Goal: Task Accomplishment & Management: Manage account settings

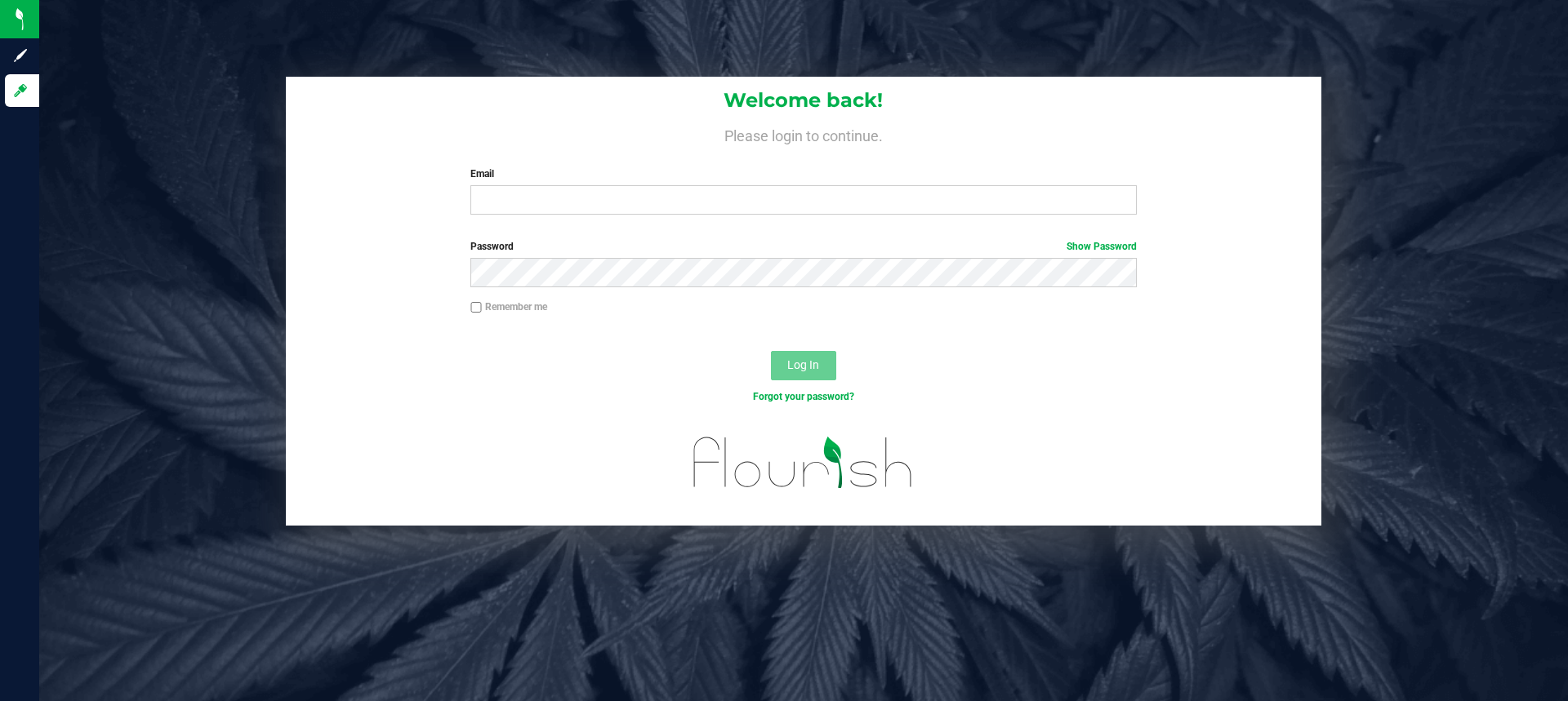
click at [592, 184] on div "Email Required Please format your email correctly." at bounding box center [803, 190] width 690 height 48
click at [587, 186] on input "Email" at bounding box center [803, 200] width 666 height 30
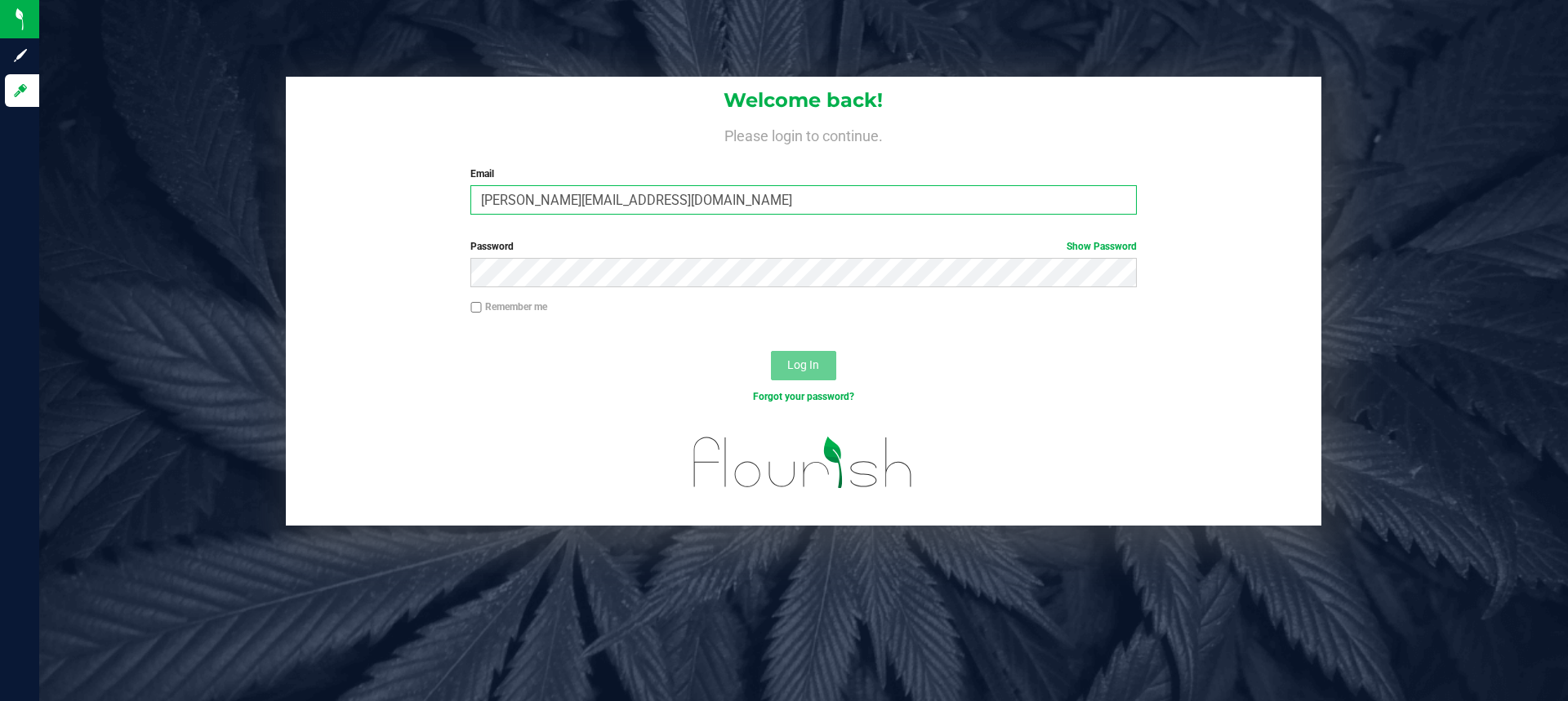
type input "Dlaughlin@liveparallel.com"
click at [771, 351] on button "Log In" at bounding box center [803, 365] width 65 height 30
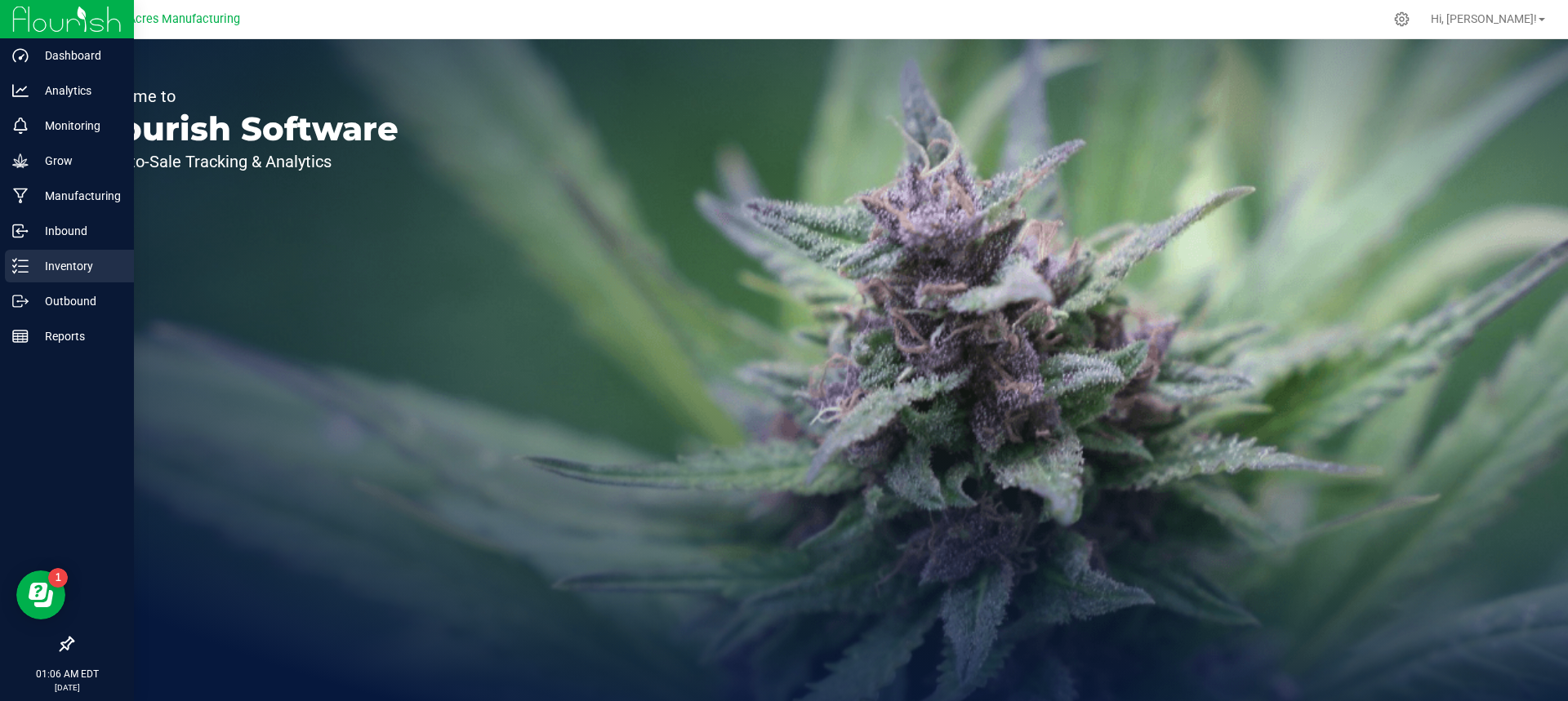
click at [35, 258] on p "Inventory" at bounding box center [78, 266] width 98 height 19
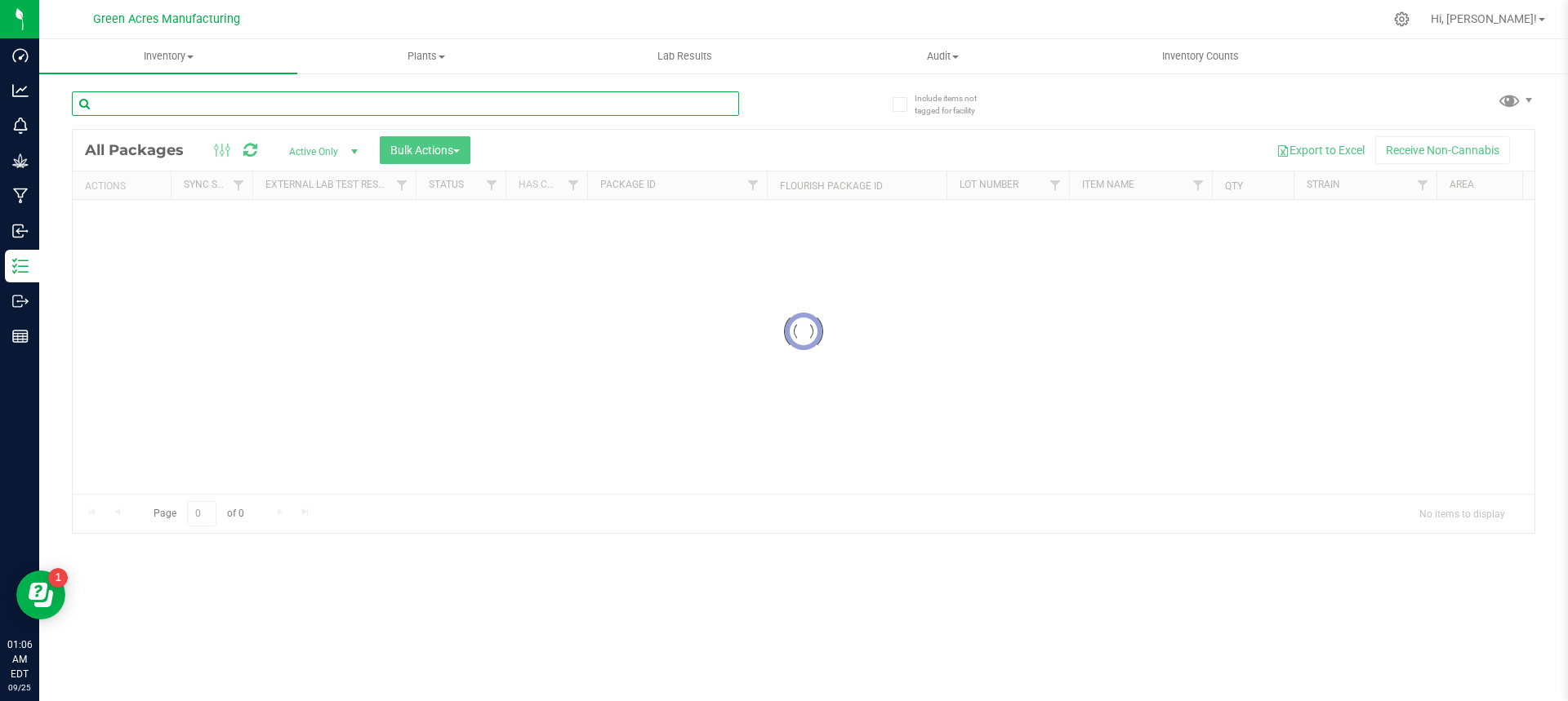
click at [364, 108] on input "text" at bounding box center [405, 103] width 668 height 24
click at [174, 57] on span "Inventory" at bounding box center [168, 56] width 258 height 14
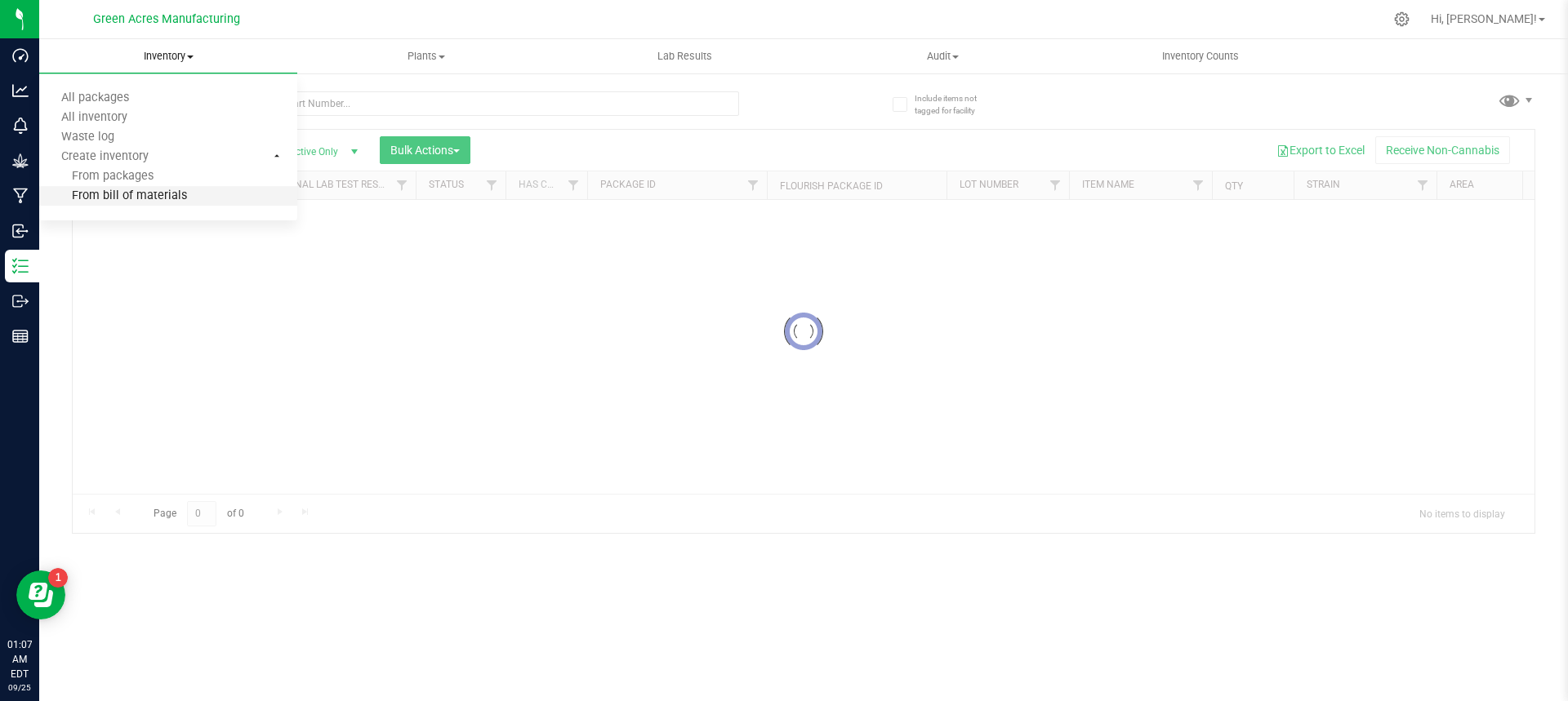
click at [170, 191] on span "From bill of materials" at bounding box center [112, 197] width 148 height 13
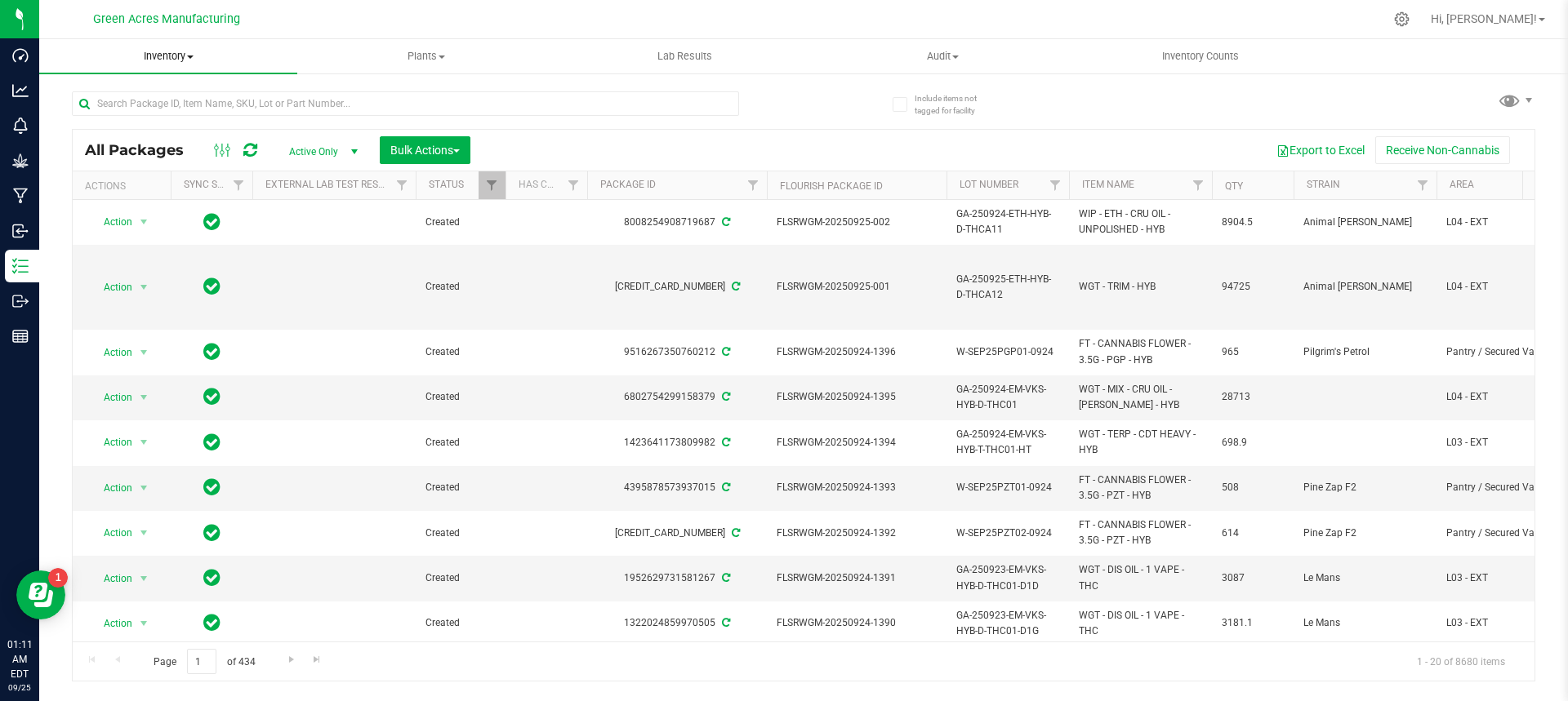
click at [188, 53] on span "Inventory" at bounding box center [168, 56] width 258 height 14
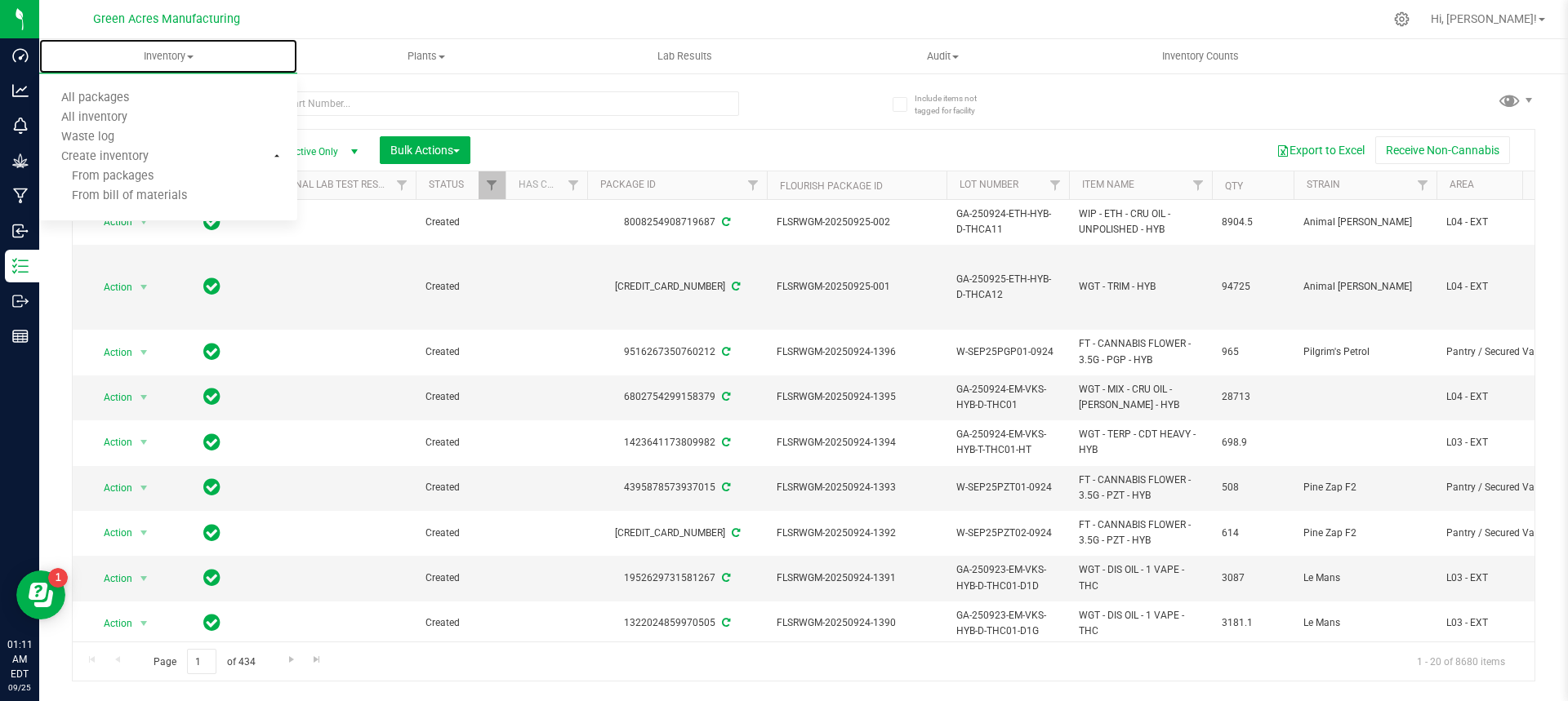
click at [197, 196] on li "From bill of materials" at bounding box center [168, 197] width 258 height 19
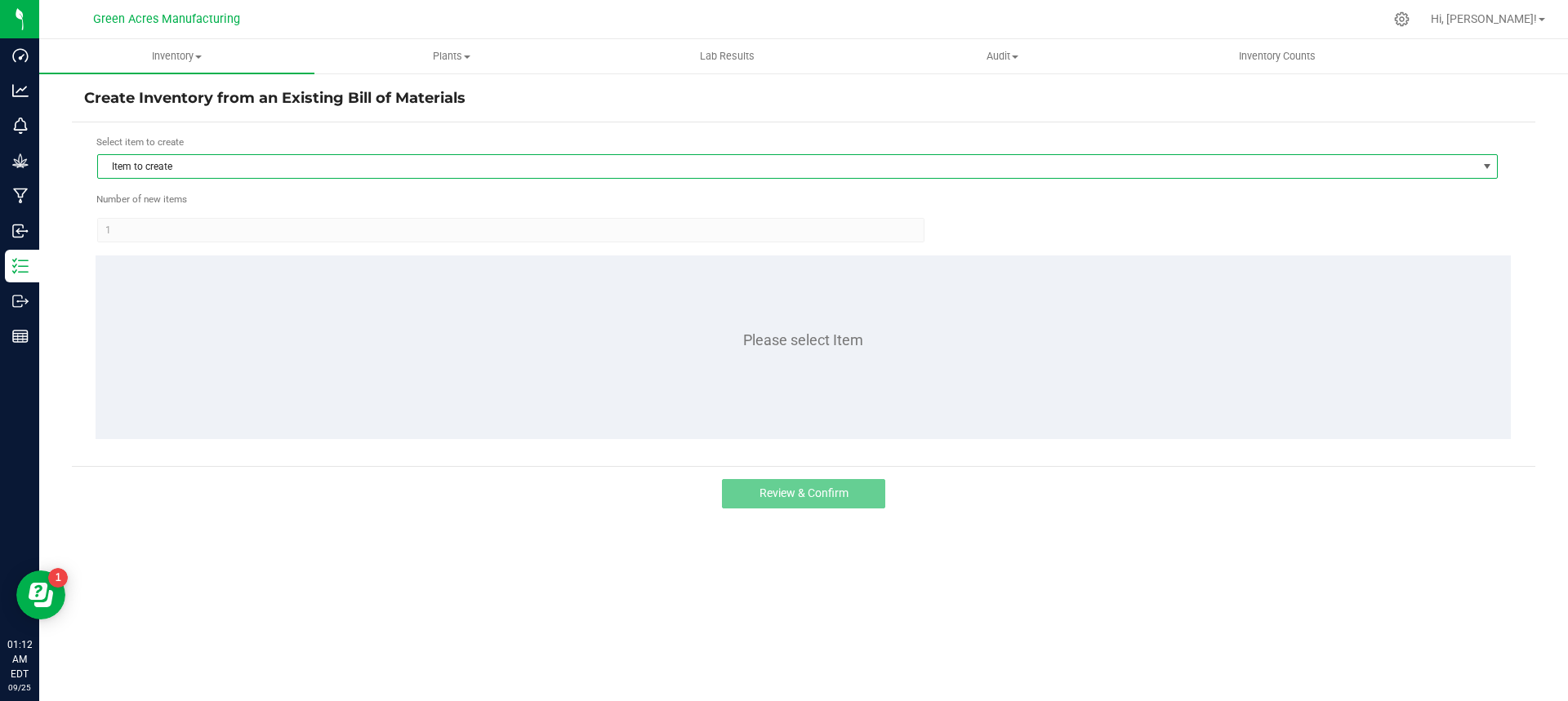
click at [337, 175] on span "Item to create" at bounding box center [787, 166] width 1379 height 23
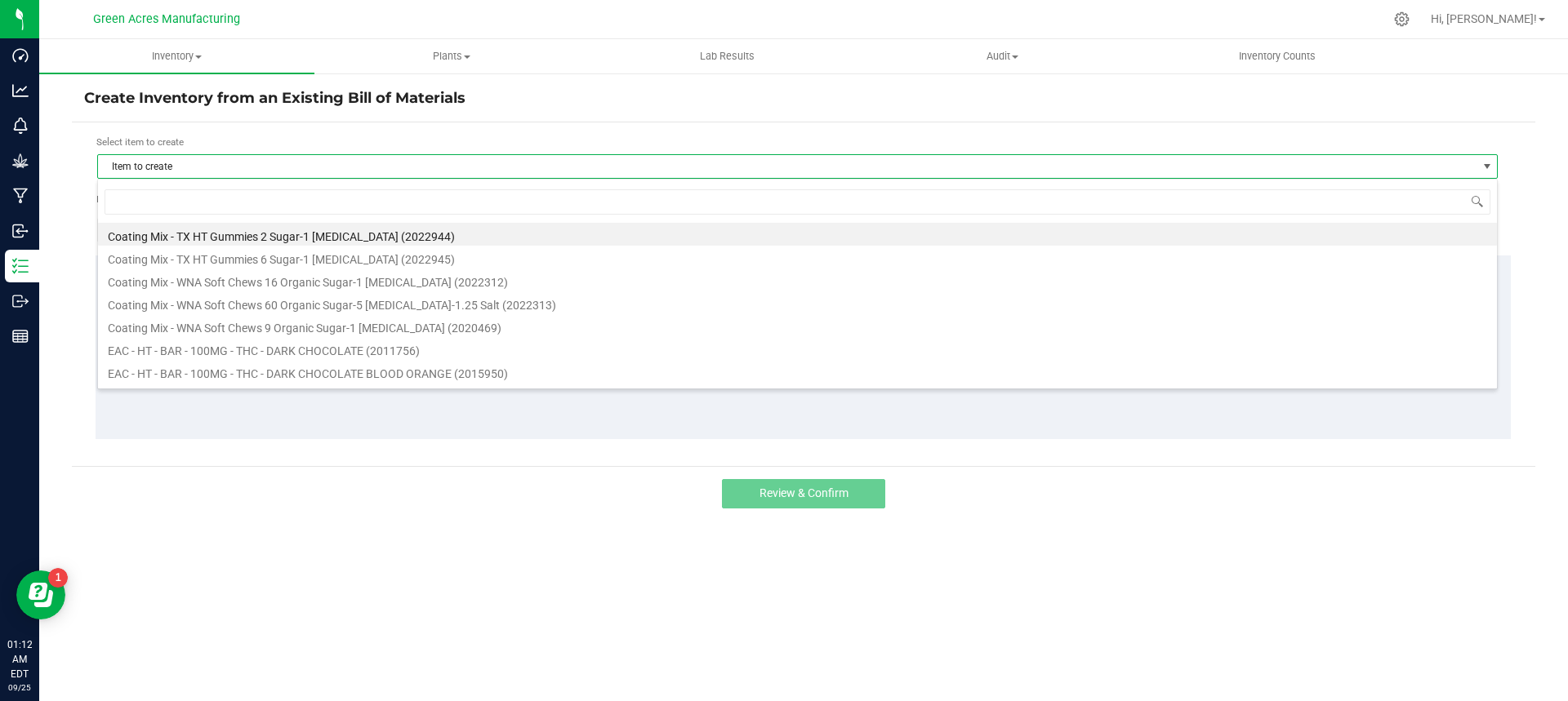
scroll to position [24, 1401]
type input "1013732"
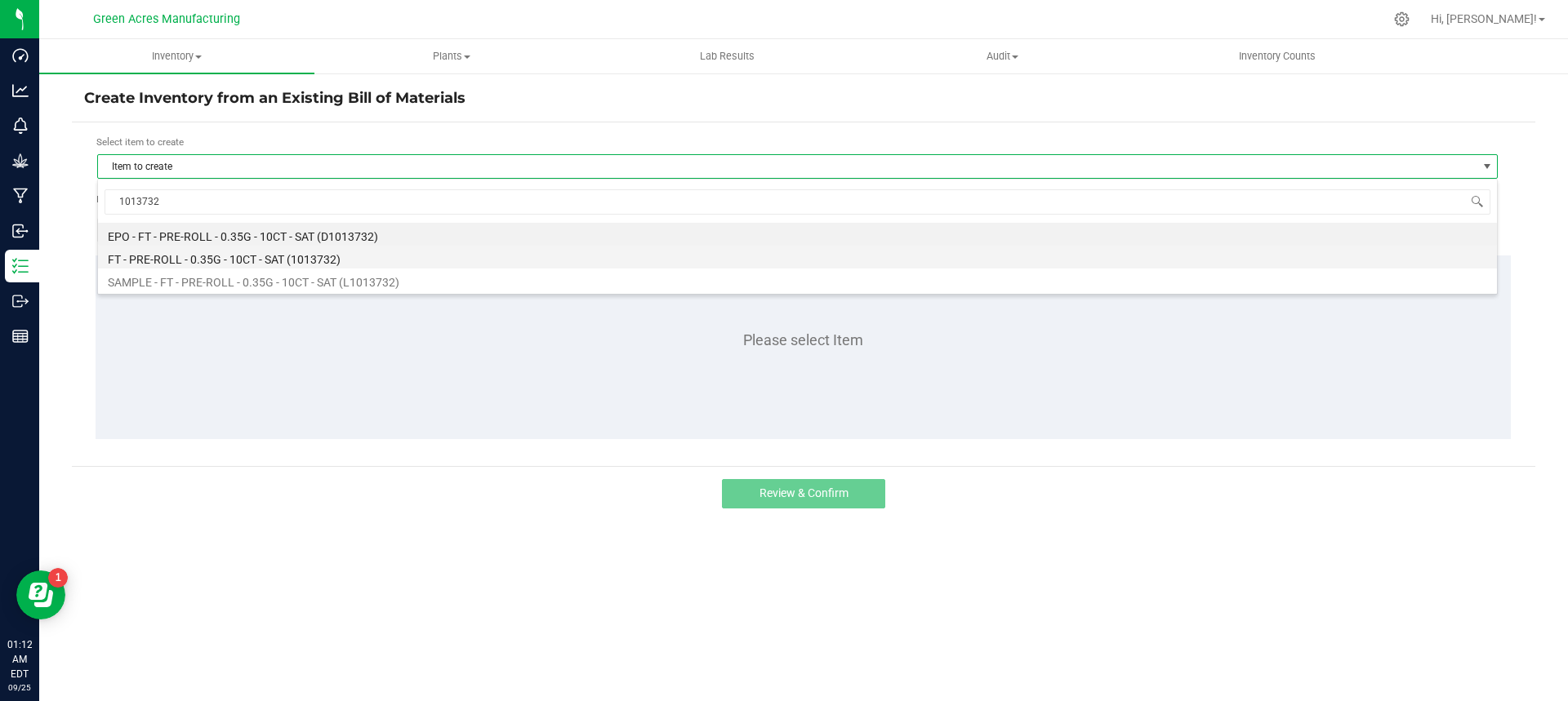
click at [329, 256] on li "FT - PRE-ROLL - 0.35G - 10CT - SAT (1013732)" at bounding box center [798, 256] width 1399 height 23
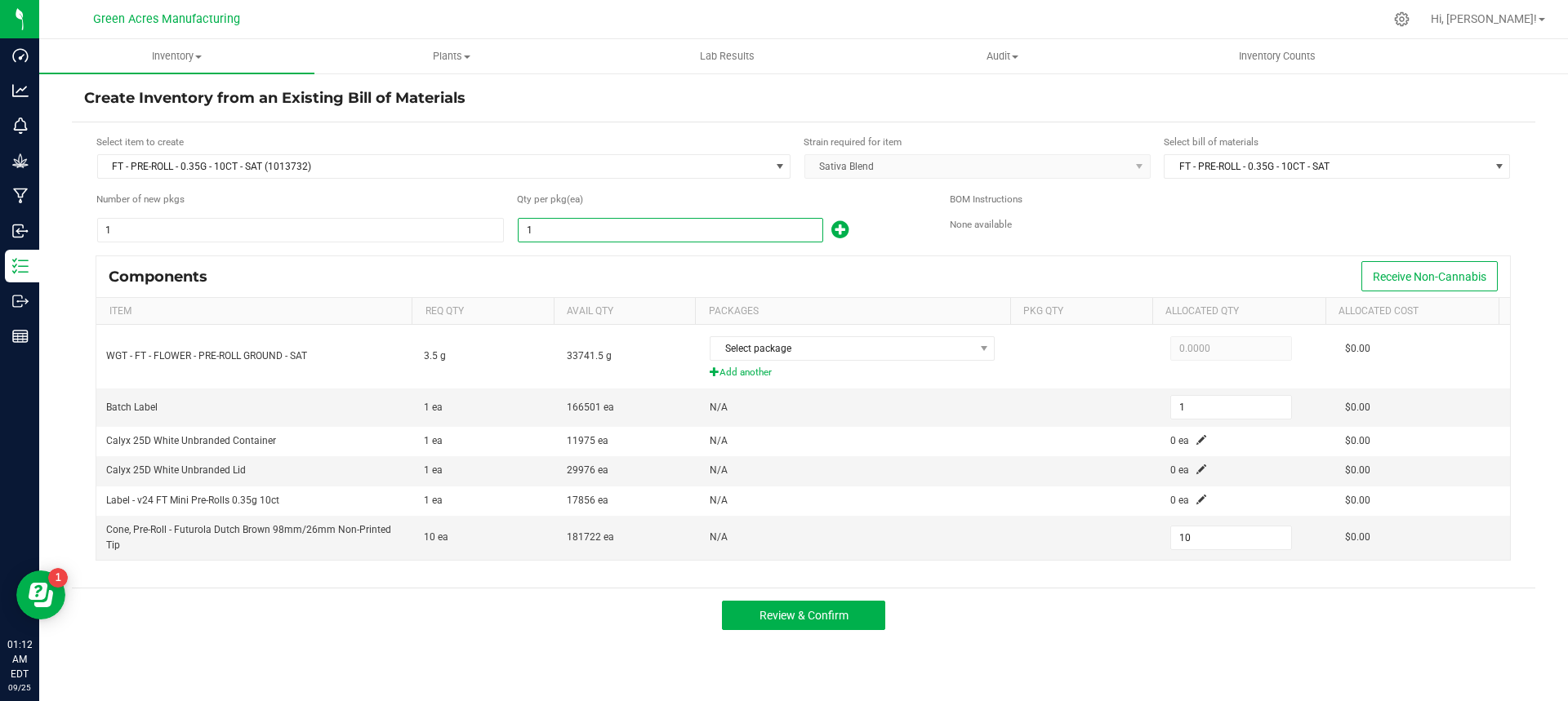
click at [722, 239] on input "1" at bounding box center [671, 229] width 304 height 23
type input "16"
type input "160"
type input "162"
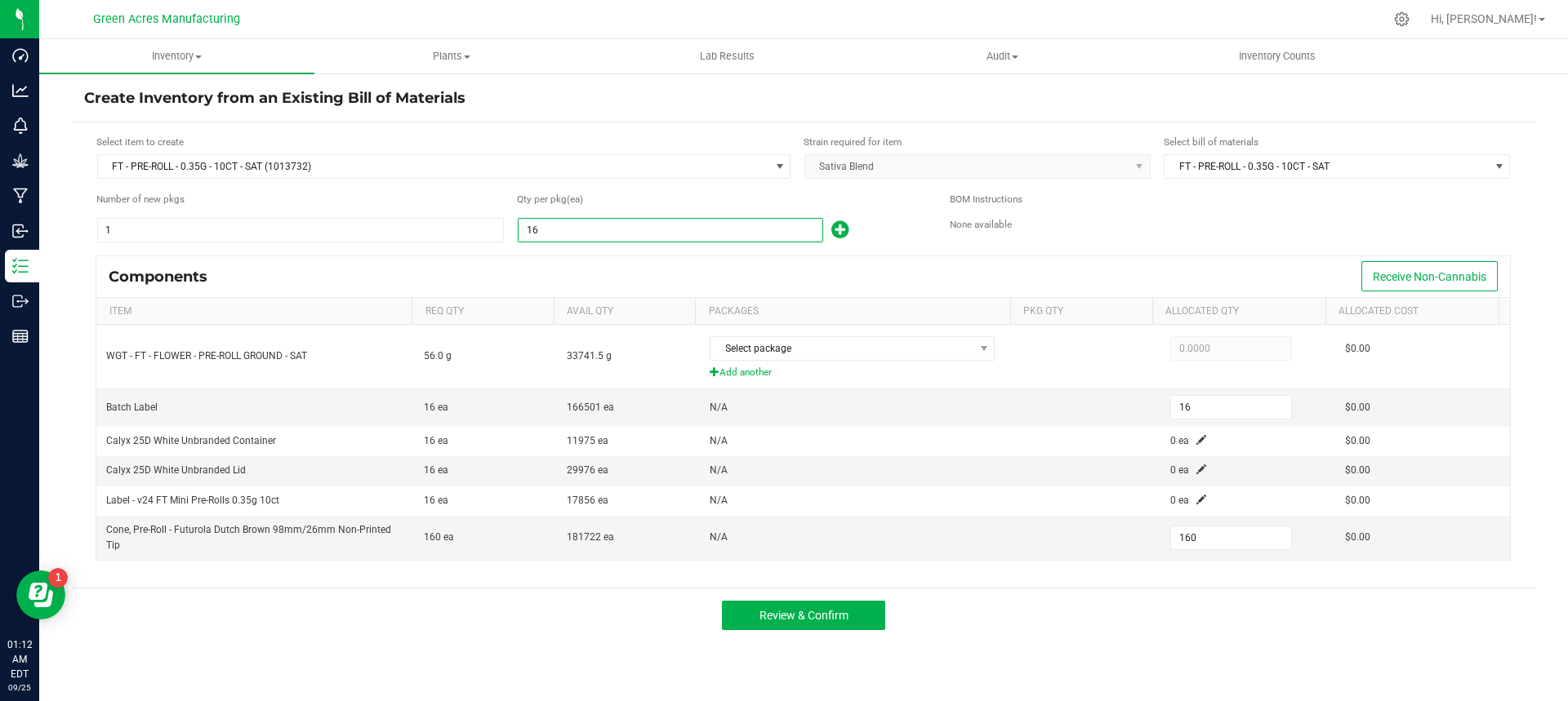
type input "162"
type input "1,620"
type input "1627"
type input "1,627"
type input "16,270"
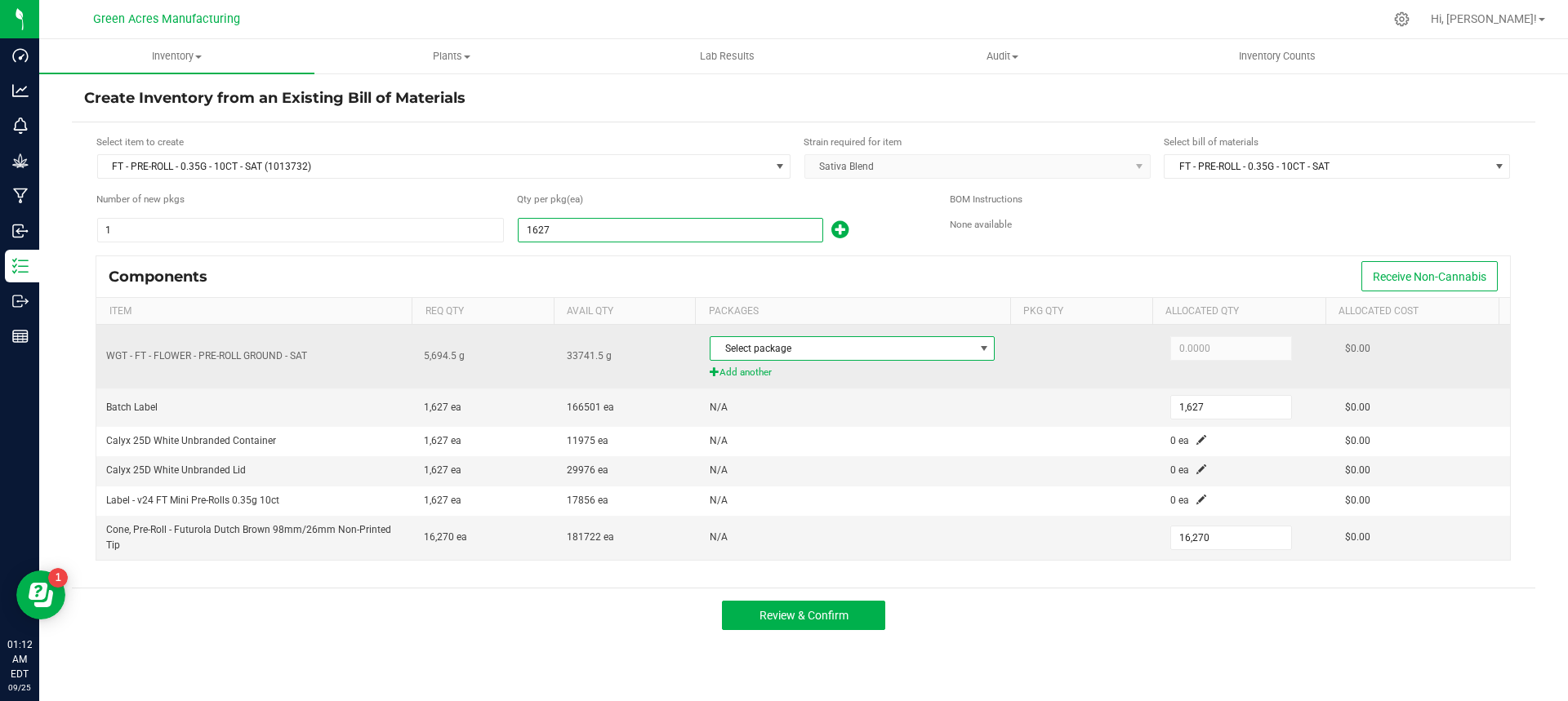
type input "1,627"
click at [978, 353] on span at bounding box center [984, 348] width 13 height 13
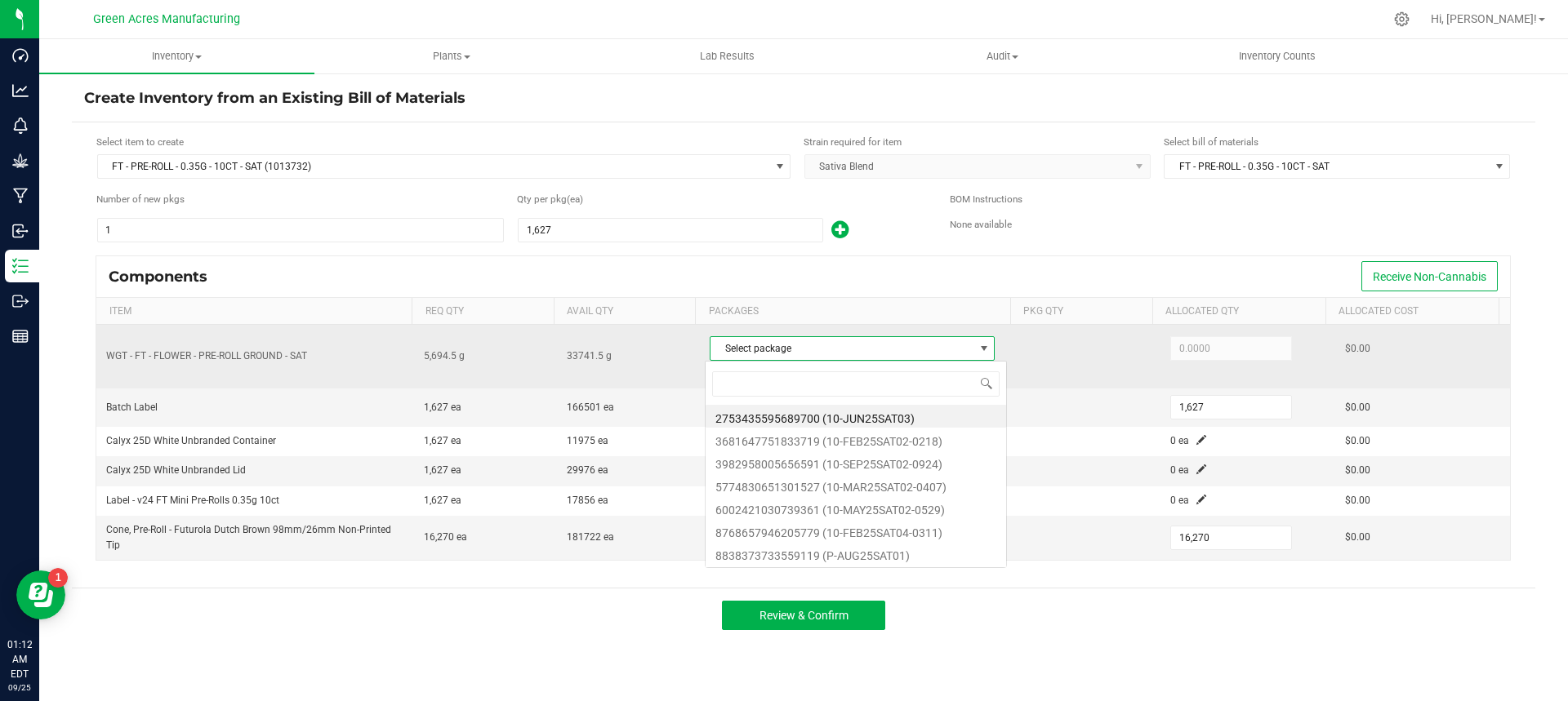
scroll to position [24, 282]
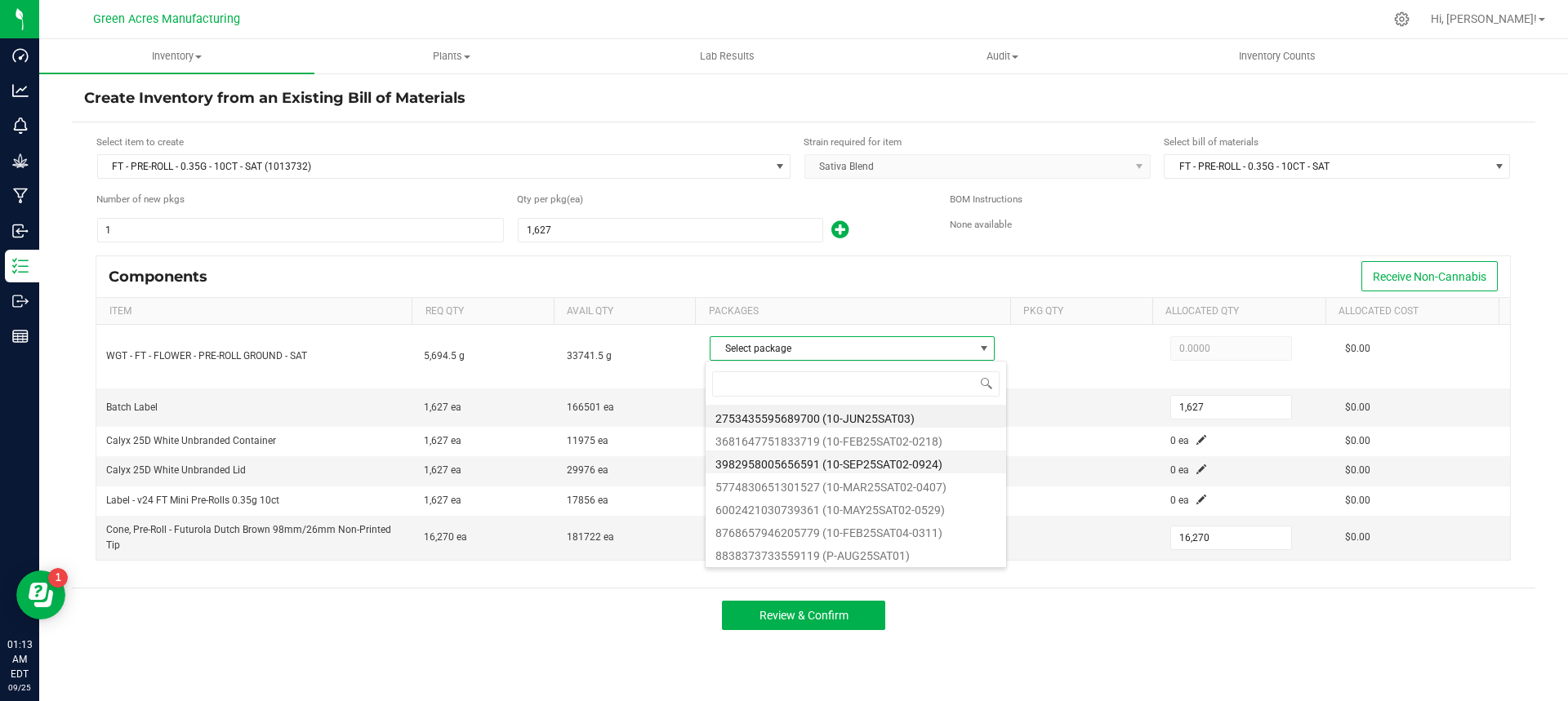
click at [950, 461] on li "3982958005656591 (10-SEP25SAT02-0924)" at bounding box center [856, 461] width 300 height 23
type input "5,694.5000"
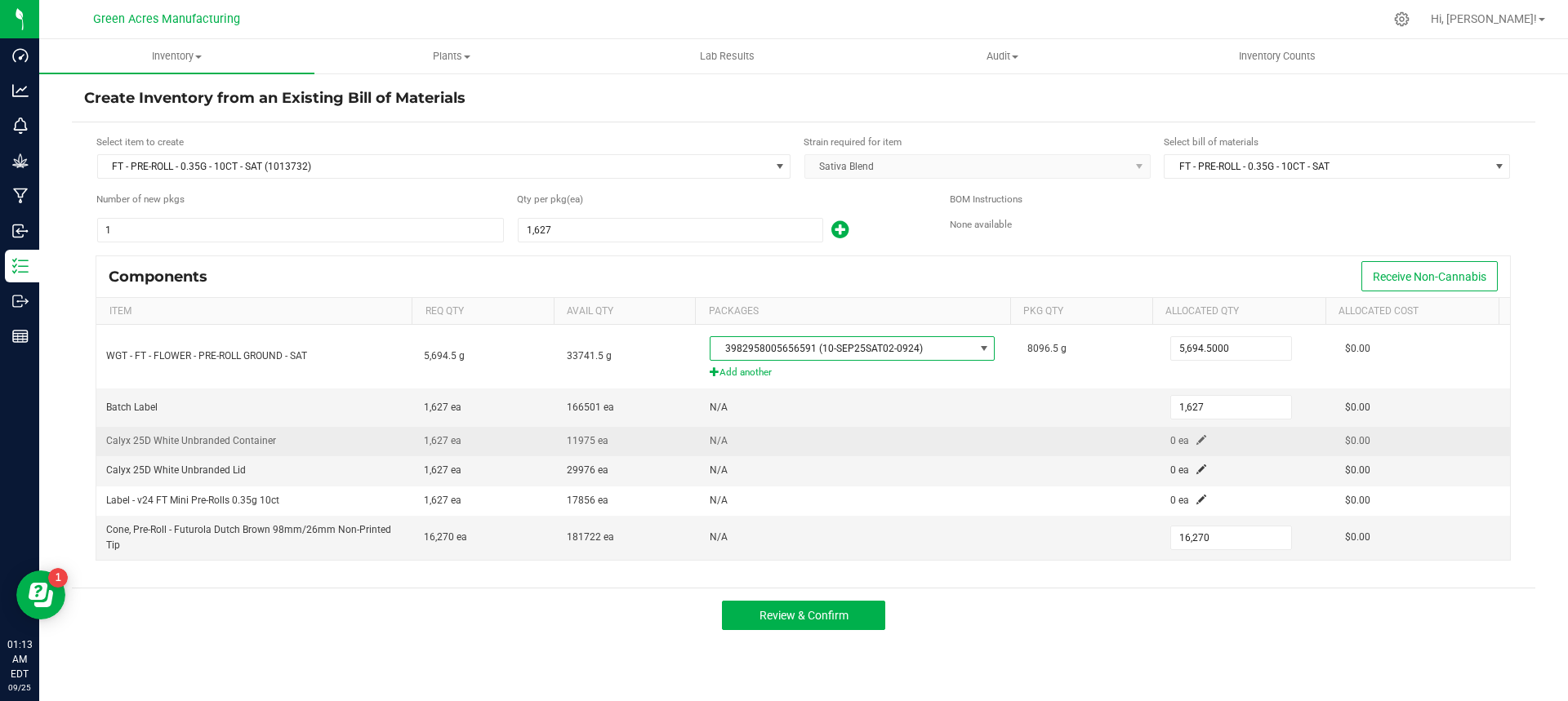
click at [1197, 437] on span at bounding box center [1202, 440] width 10 height 10
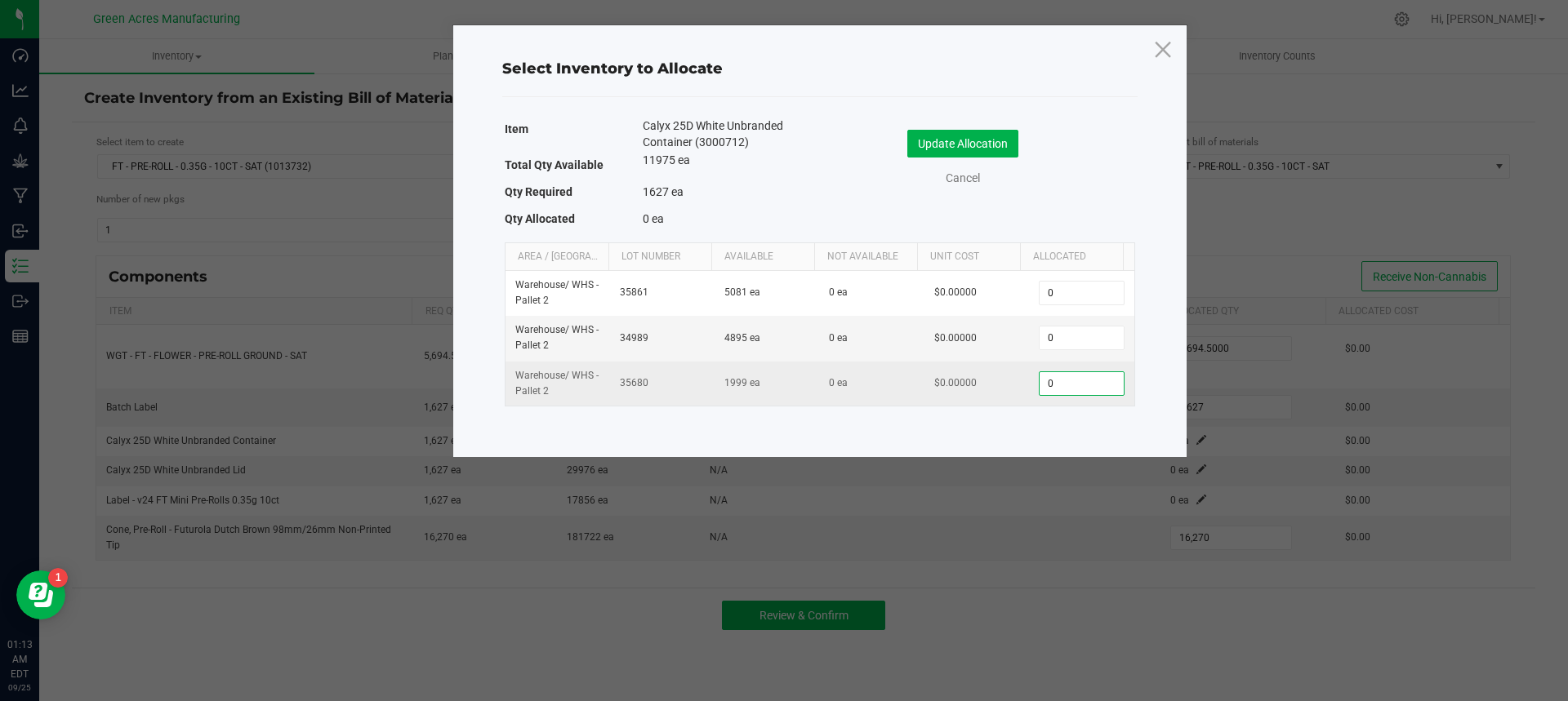
click at [1079, 386] on input "0" at bounding box center [1081, 383] width 84 height 23
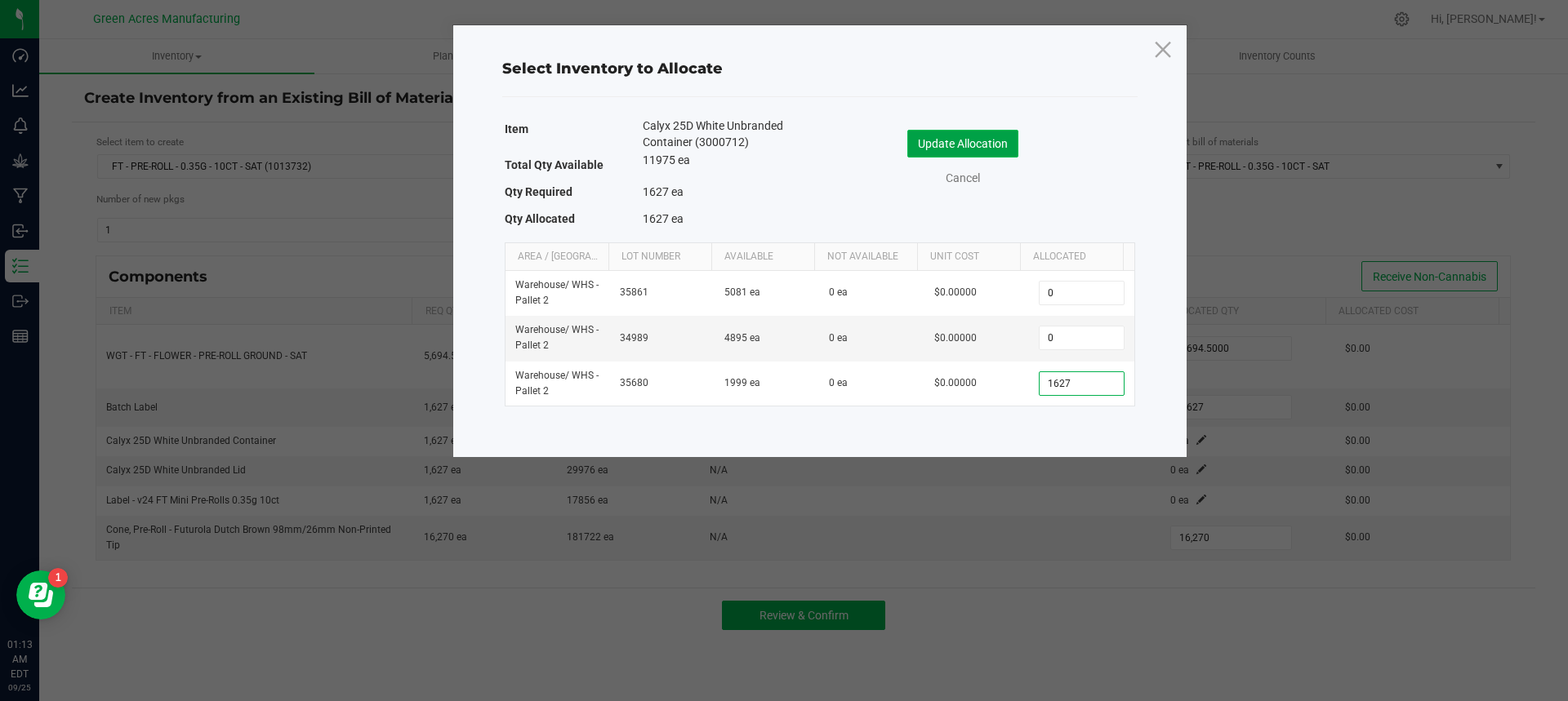
type input "1,627"
click at [1003, 136] on button "Update Allocation" at bounding box center [963, 143] width 111 height 28
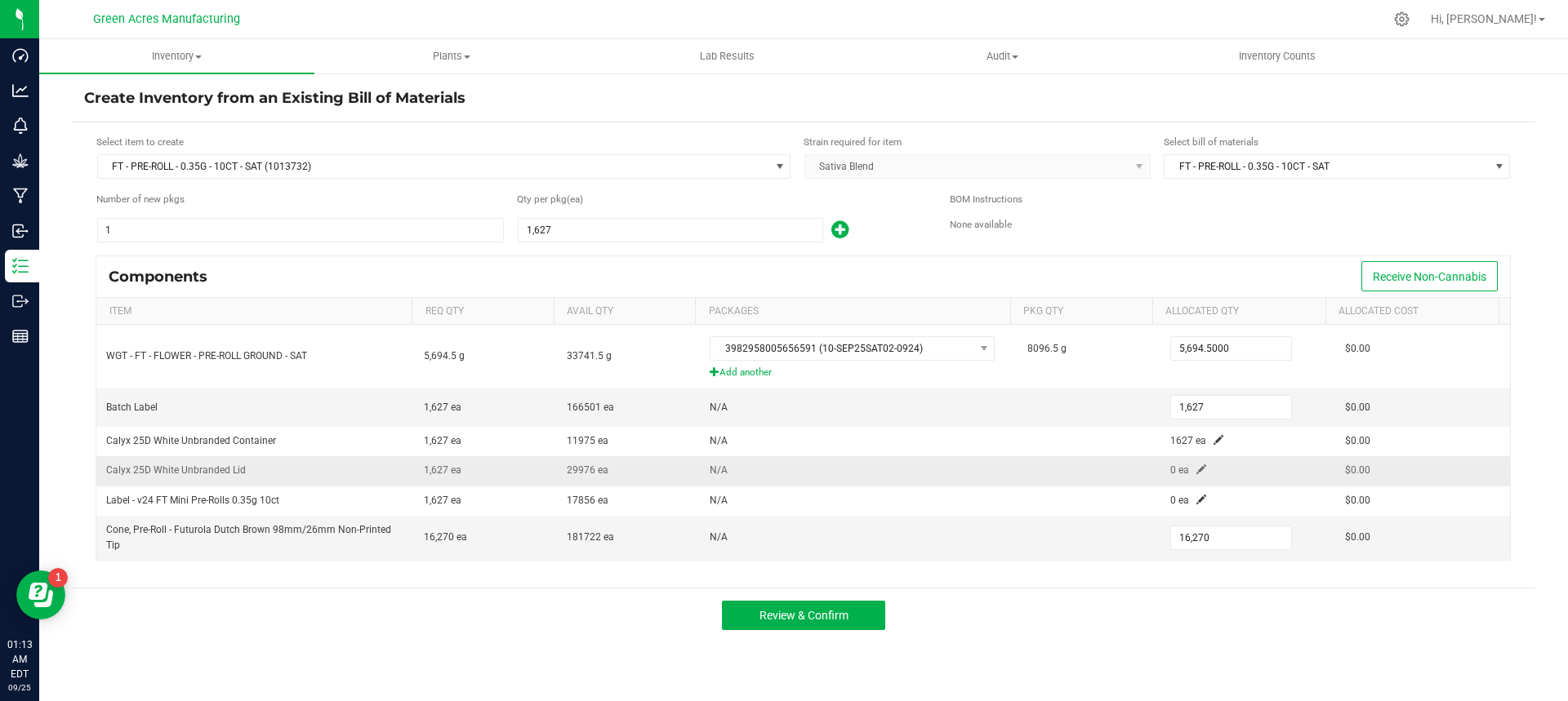
click at [1197, 473] on span at bounding box center [1202, 470] width 10 height 10
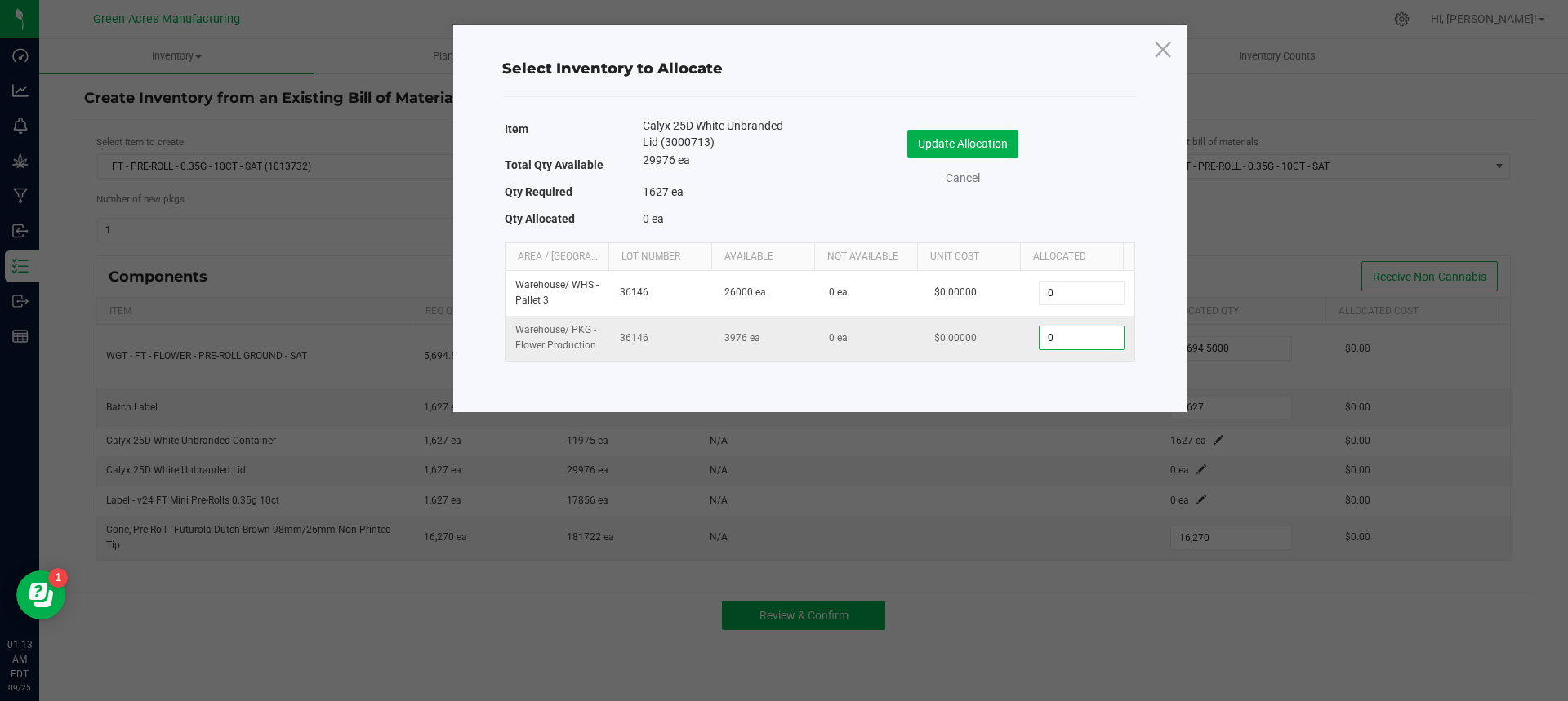
click at [1084, 332] on input "0" at bounding box center [1081, 337] width 84 height 23
type input "1,627"
click at [972, 140] on button "Update Allocation" at bounding box center [963, 143] width 111 height 28
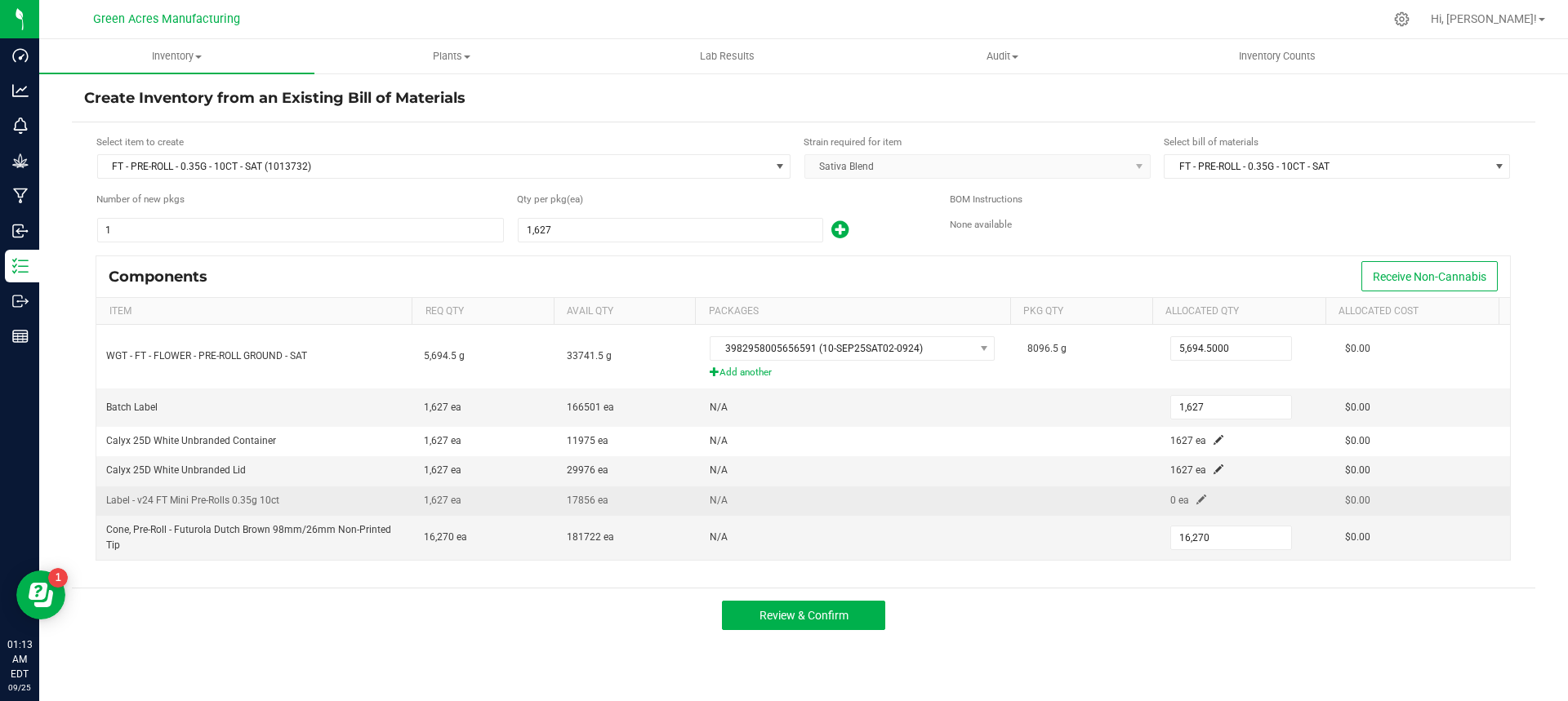
click at [1197, 500] on span at bounding box center [1202, 500] width 10 height 10
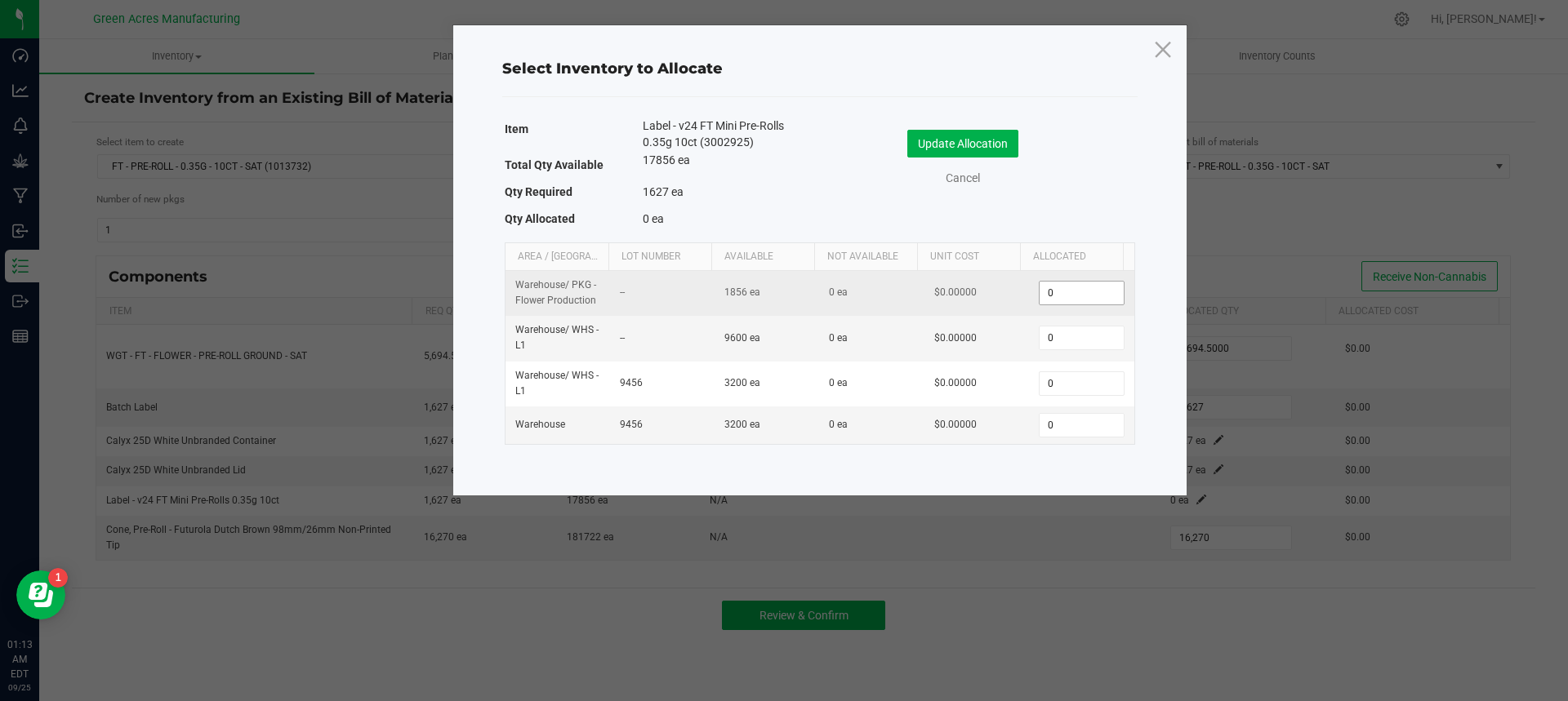
click at [1056, 294] on input "0" at bounding box center [1081, 293] width 84 height 23
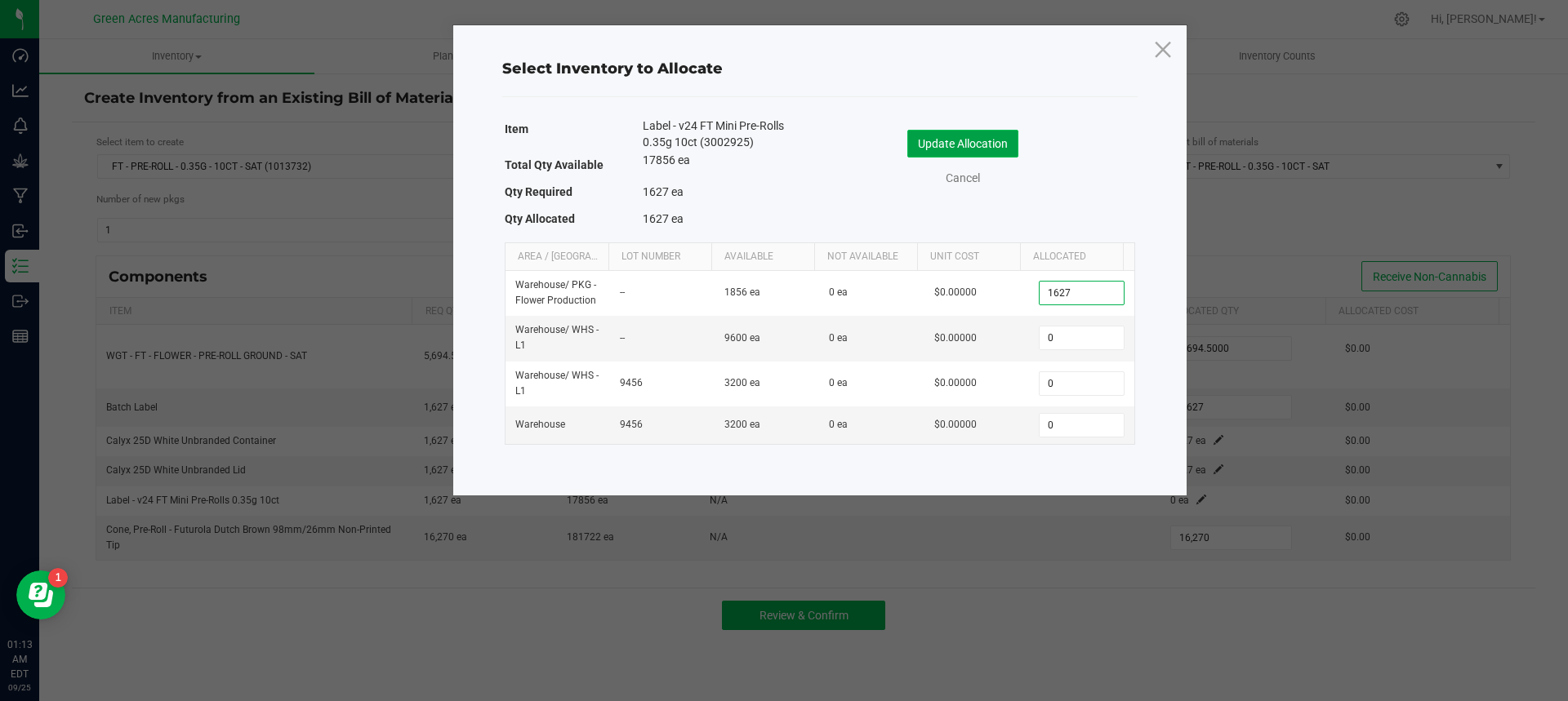
type input "1,627"
click at [993, 137] on button "Update Allocation" at bounding box center [963, 143] width 111 height 28
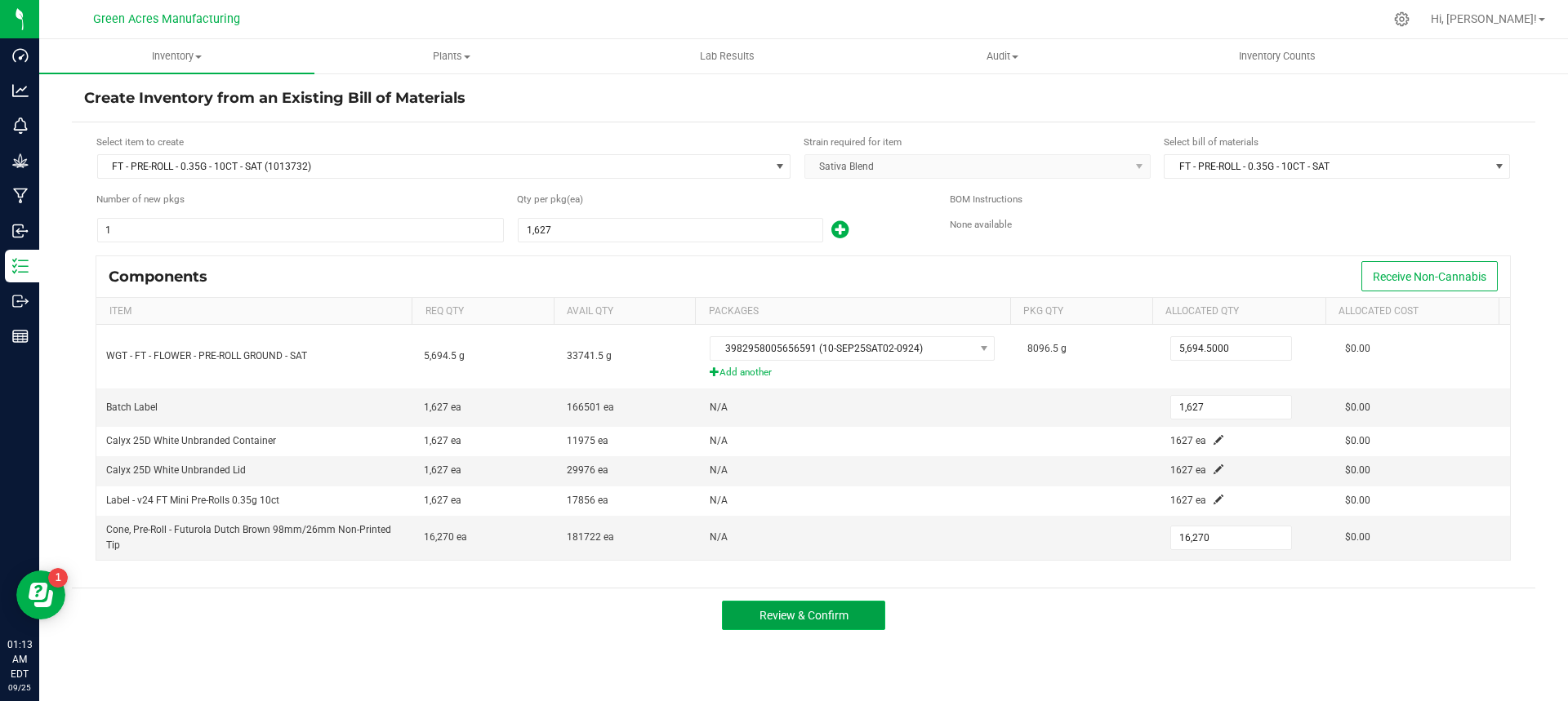
click at [872, 624] on button "Review & Confirm" at bounding box center [804, 615] width 164 height 30
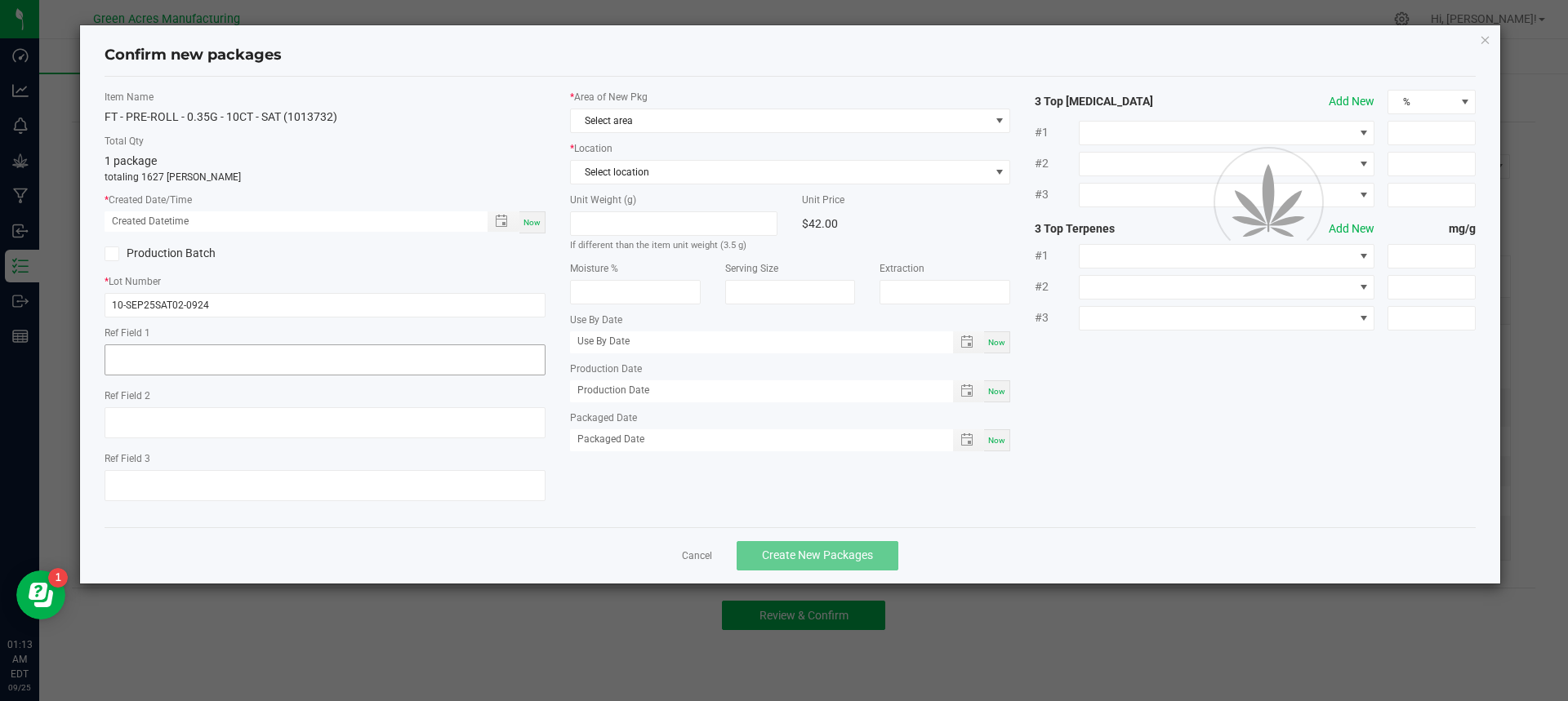
type textarea "Low Potency"
type textarea "17.7%"
click at [543, 217] on div "Now" at bounding box center [533, 223] width 26 height 22
type input "09/25/2025 01:13 AM"
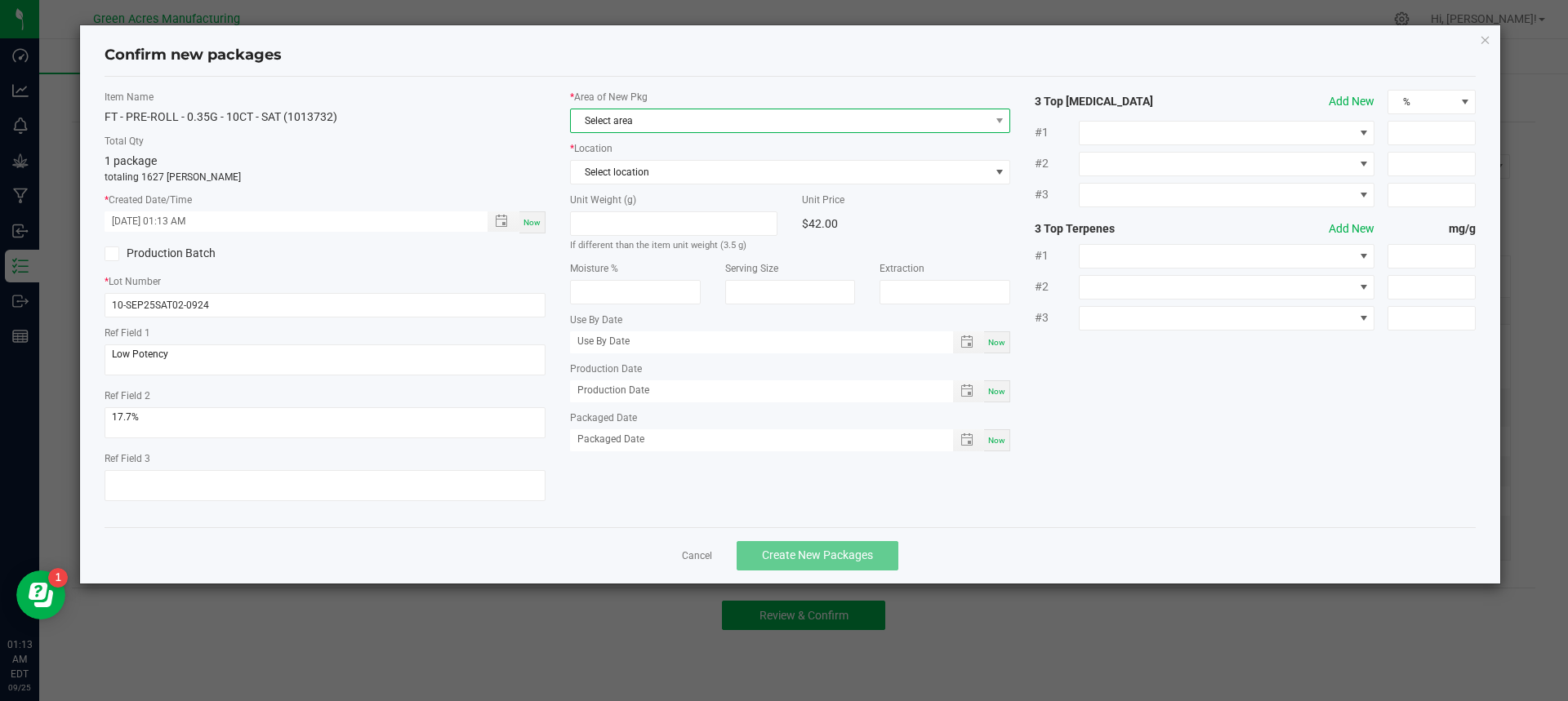
click at [635, 119] on span "Select area" at bounding box center [781, 121] width 419 height 23
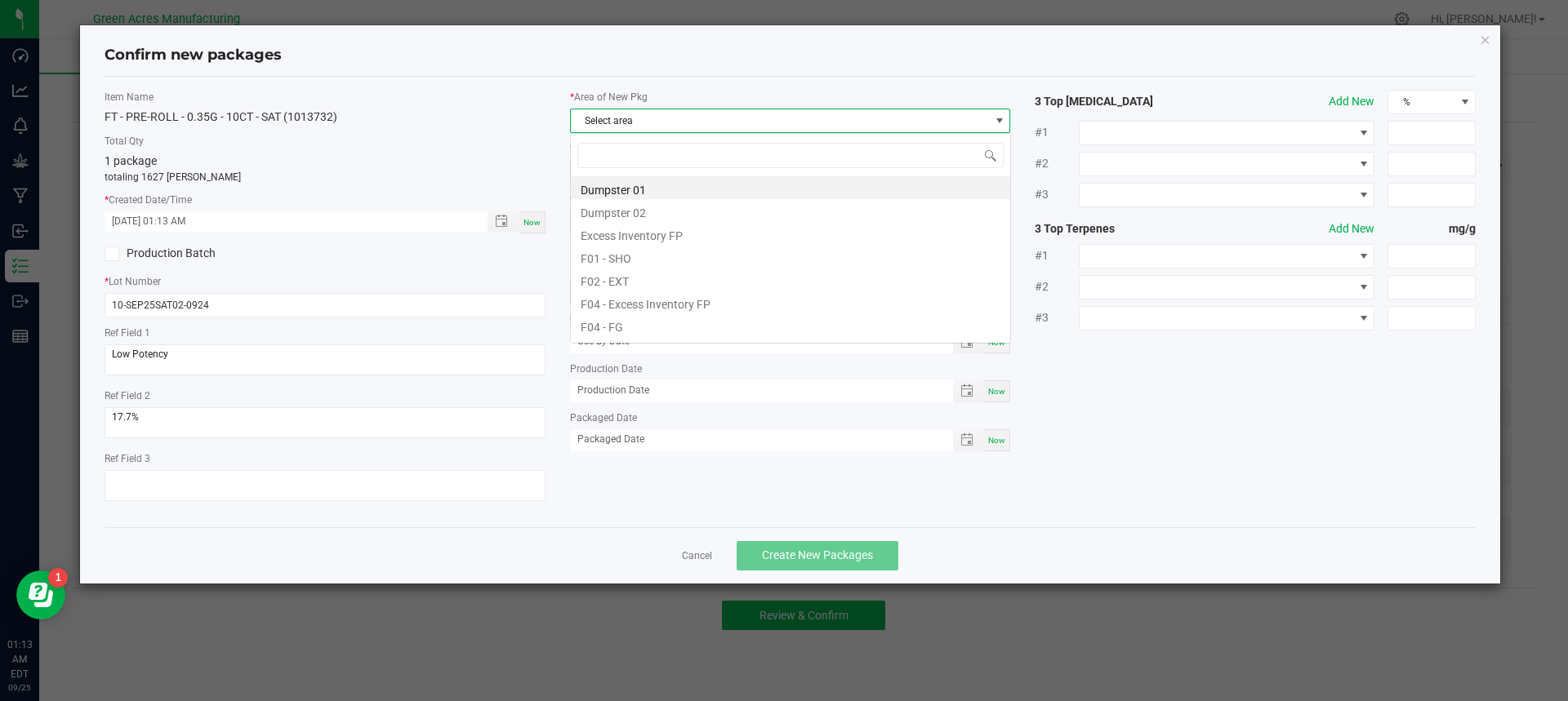
scroll to position [24, 441]
click at [669, 326] on li "F04 - FG" at bounding box center [791, 325] width 440 height 23
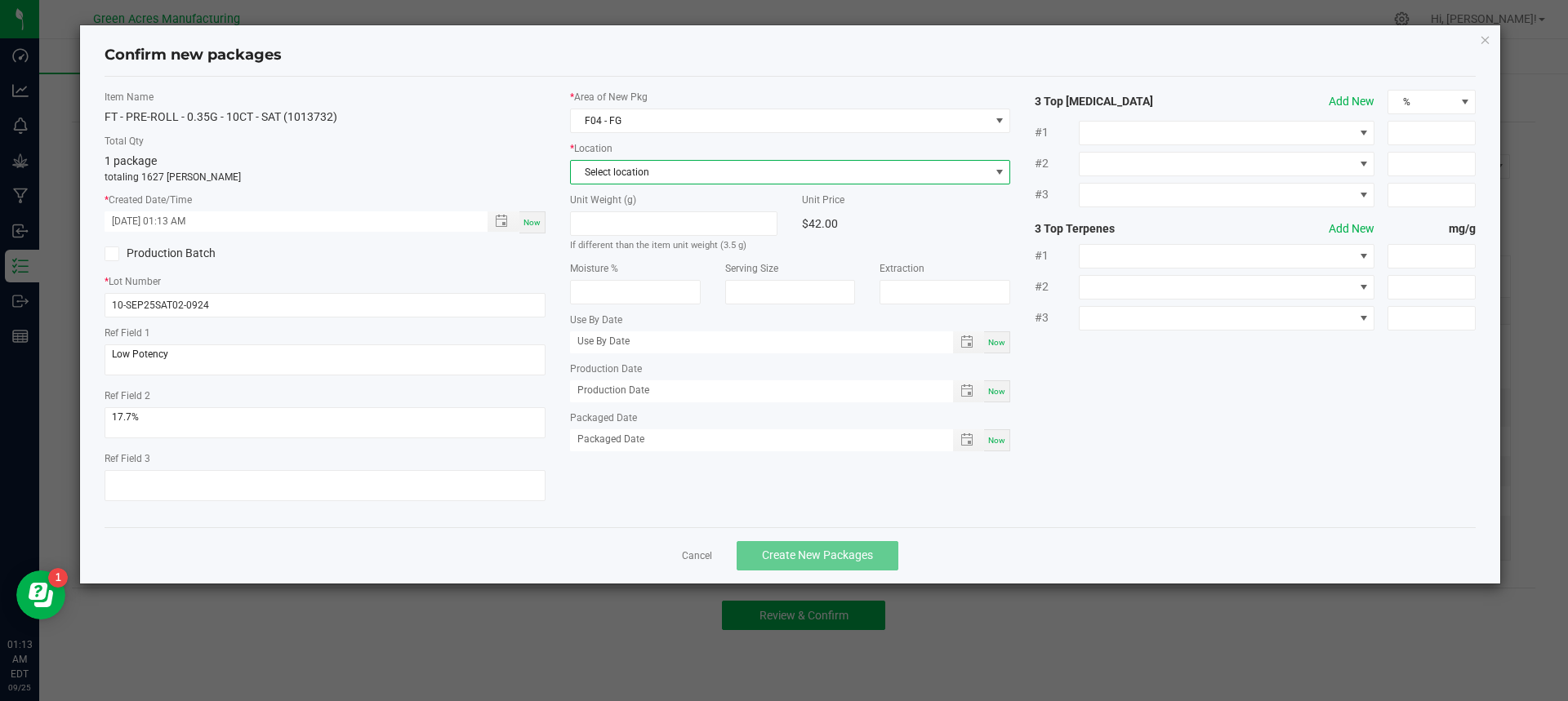
click at [668, 174] on span "Select location" at bounding box center [781, 172] width 419 height 23
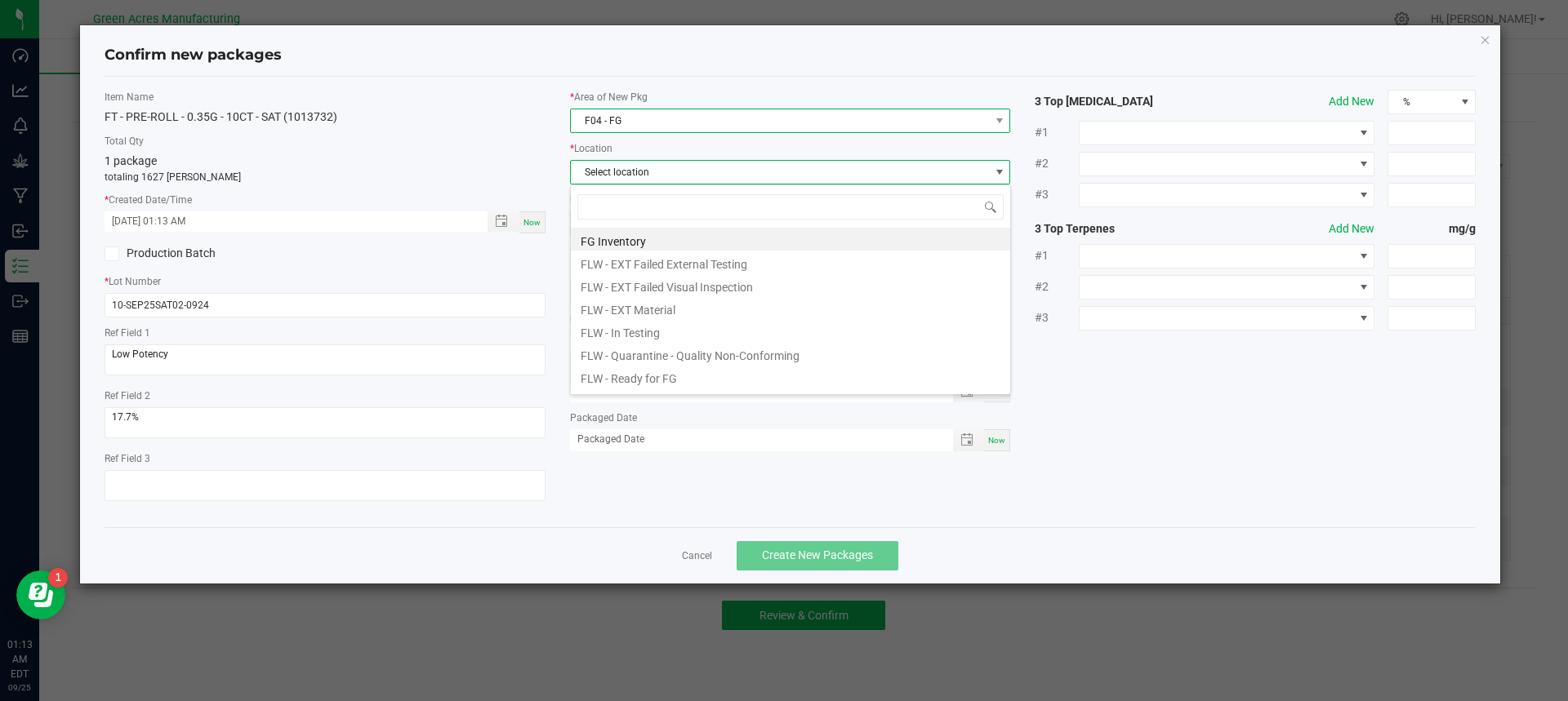
click at [742, 120] on span "F04 - FG" at bounding box center [781, 121] width 419 height 23
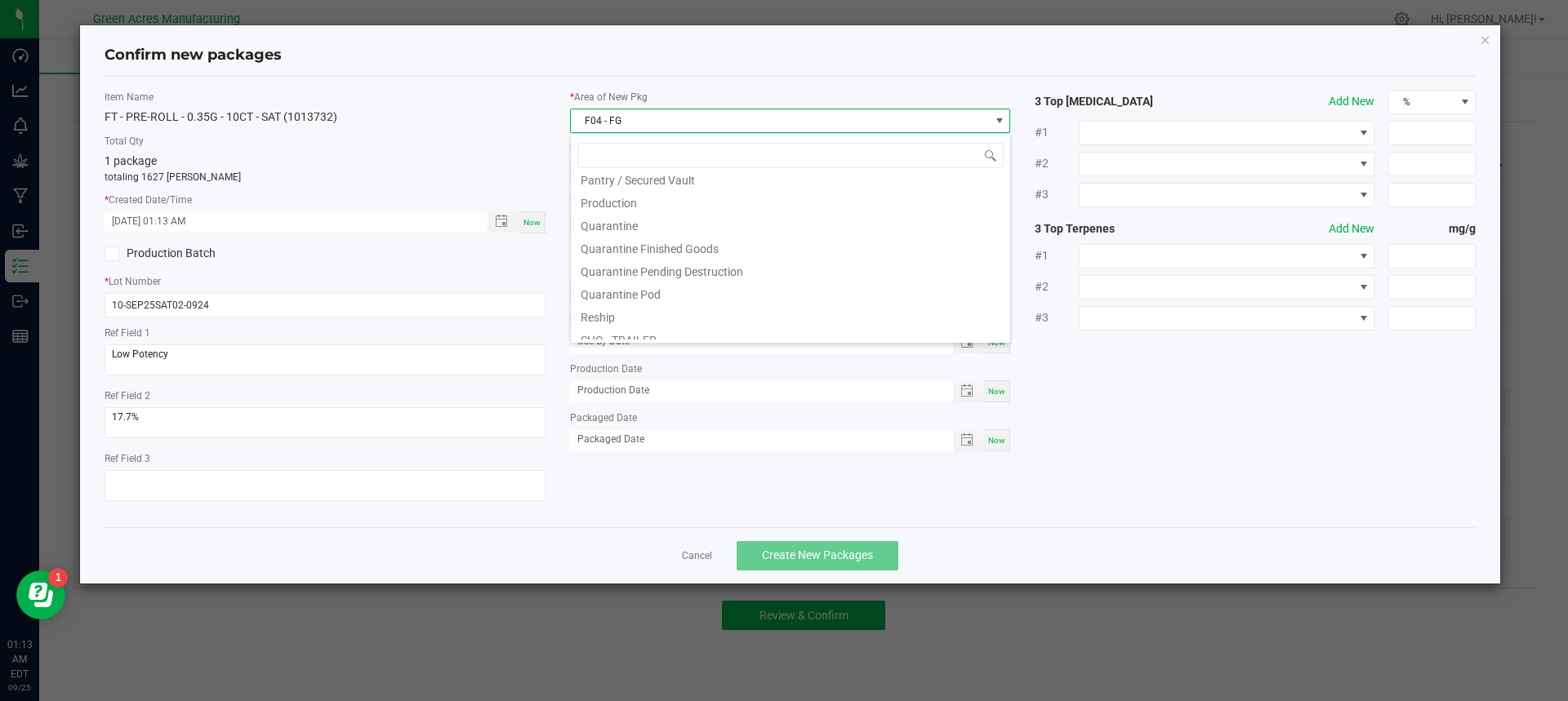
scroll to position [408, 0]
click at [785, 254] on li "Pantry / Secured Vault" at bounding box center [791, 259] width 440 height 23
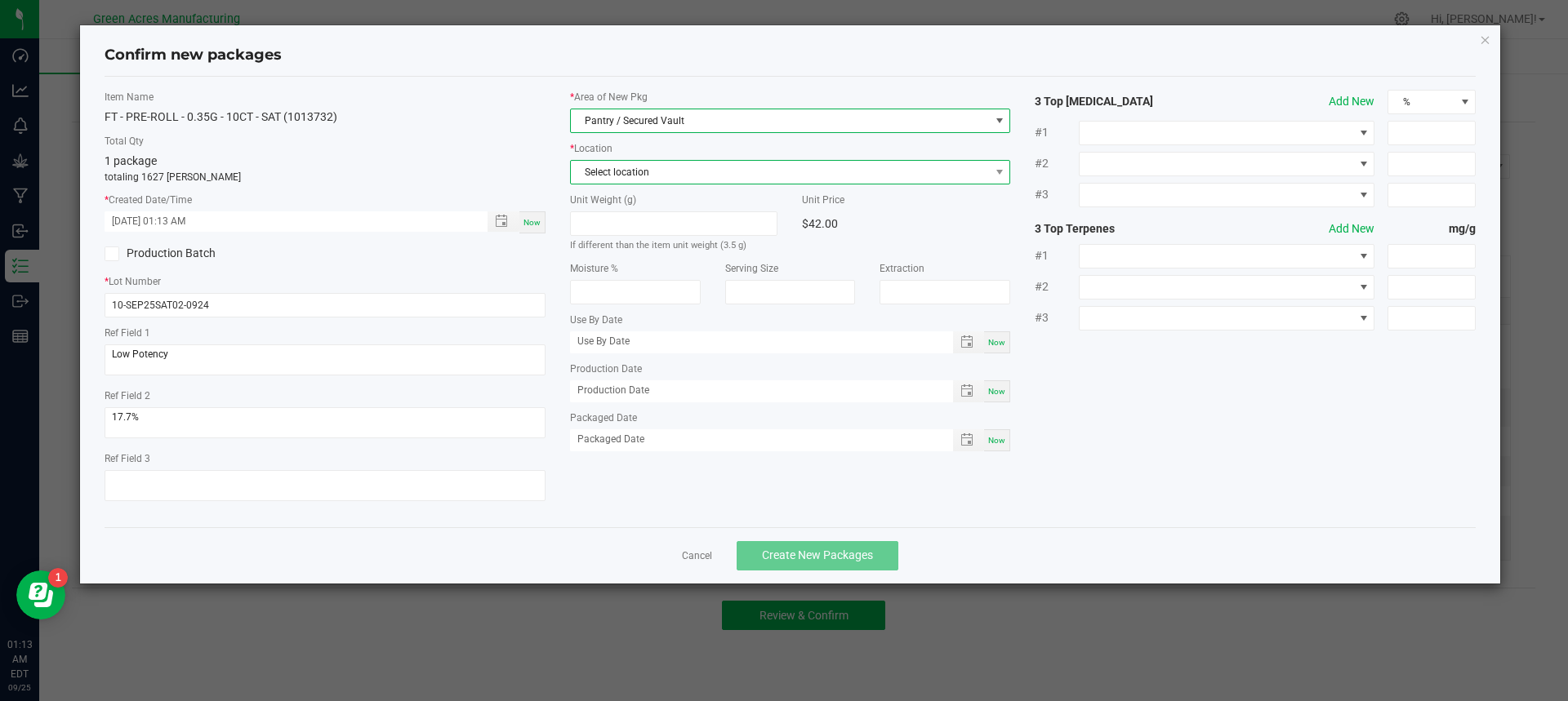
click at [630, 174] on span "Select location" at bounding box center [781, 172] width 419 height 23
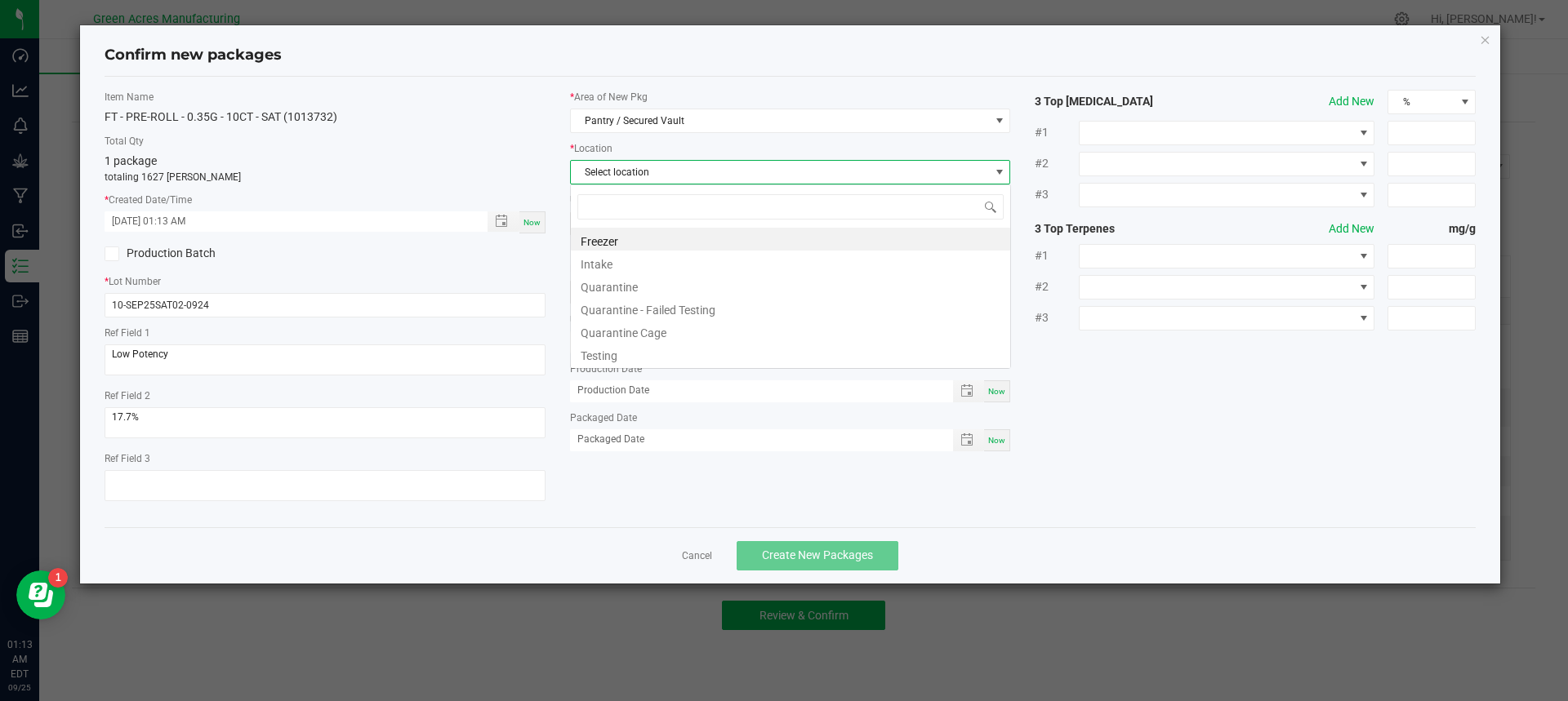
scroll to position [24, 441]
click at [656, 253] on li "Intake" at bounding box center [791, 262] width 440 height 23
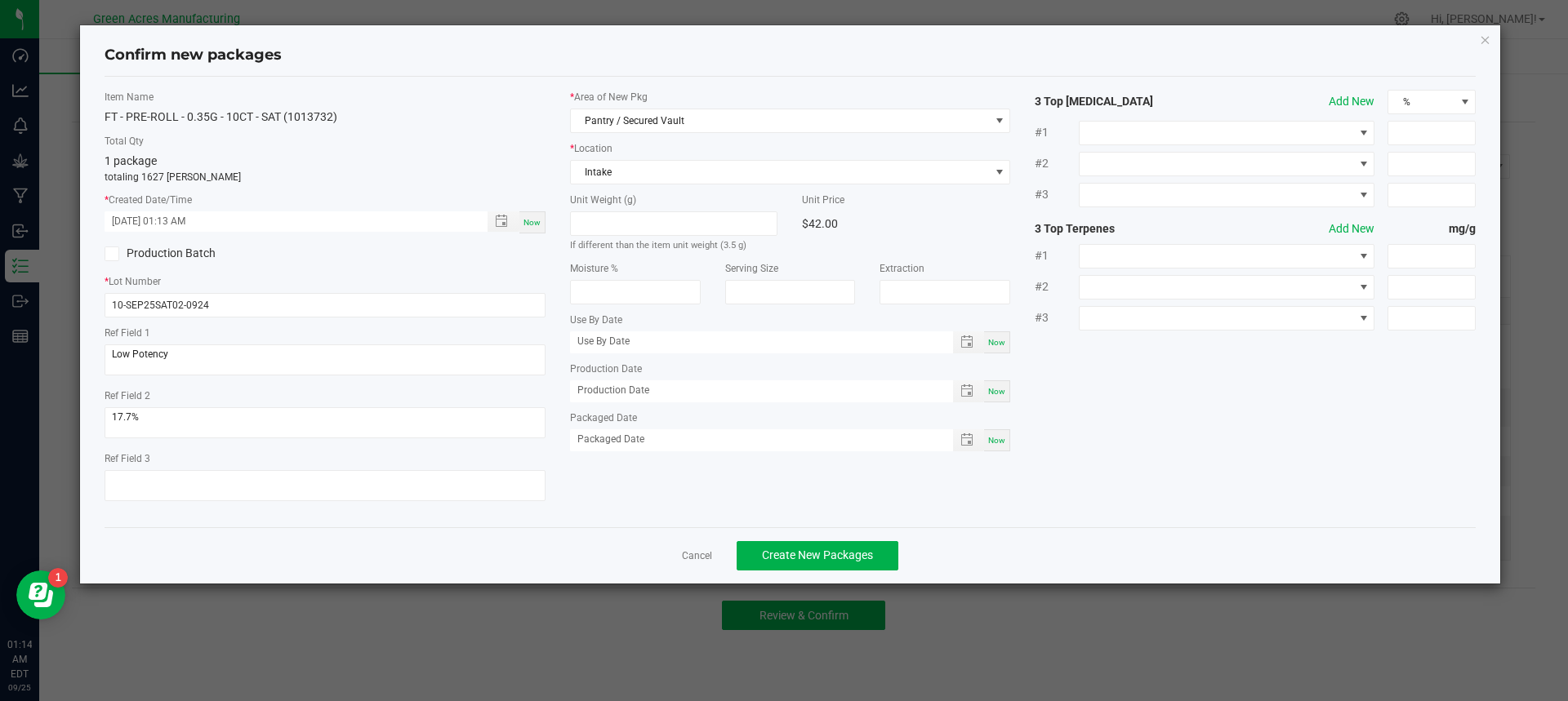
click at [437, 267] on div "Item Name FT - PRE-ROLL - 0.35G - 10CT - SAT (1013732) Total Qty 1 package tota…" at bounding box center [325, 301] width 466 height 424
click at [884, 552] on button "Create New Packages" at bounding box center [818, 556] width 162 height 30
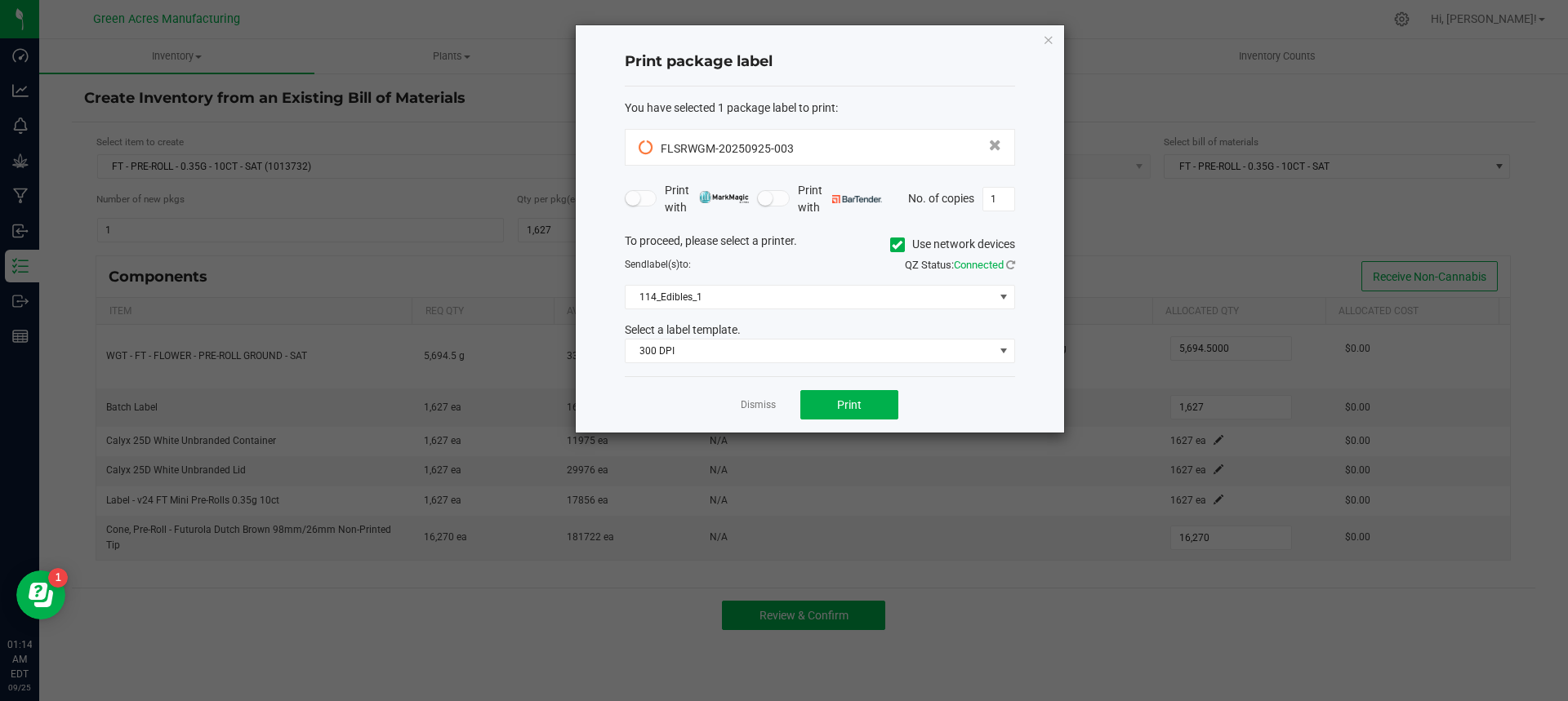
click at [895, 245] on icon at bounding box center [897, 245] width 11 height 0
click at [0, 0] on input "Use network devices" at bounding box center [0, 0] width 0 height 0
click at [851, 294] on span at bounding box center [809, 297] width 369 height 23
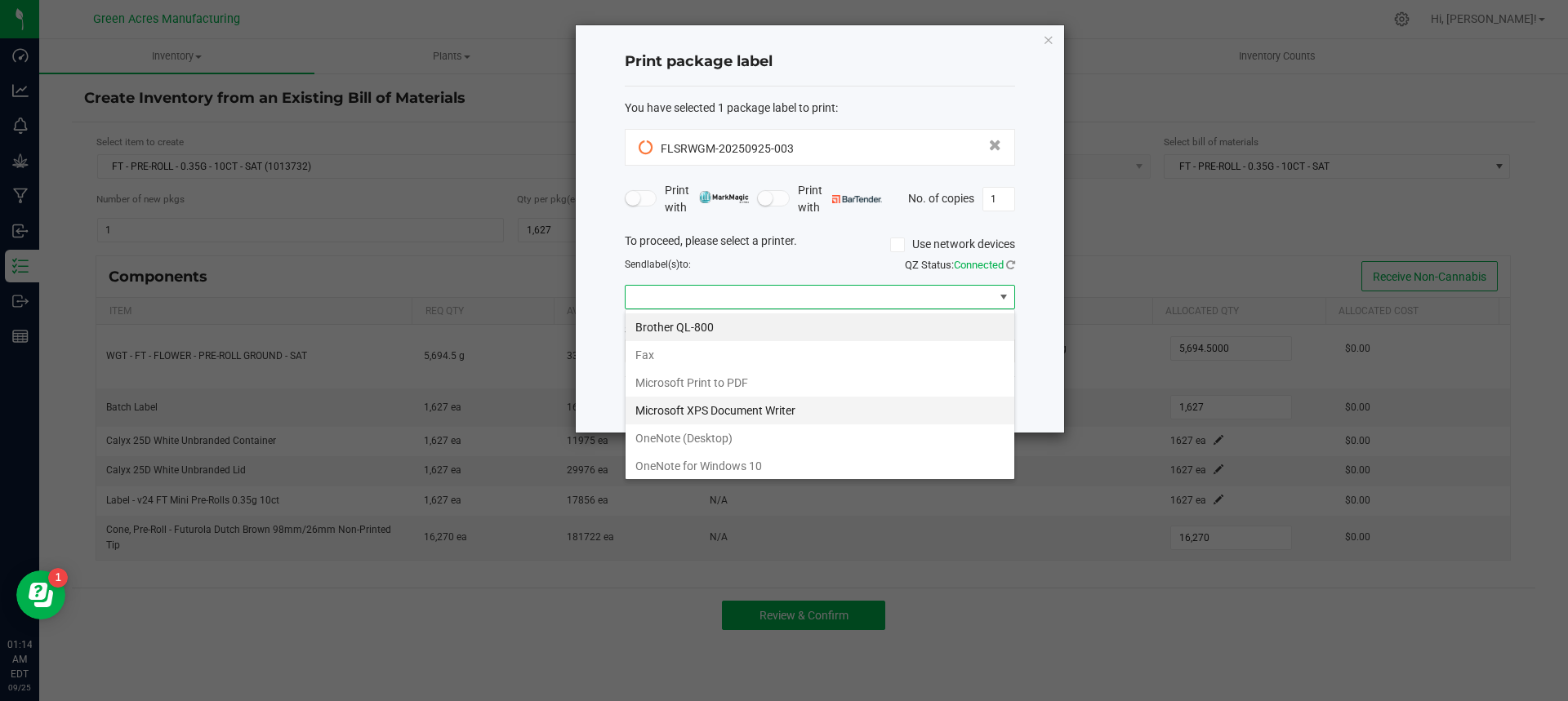
scroll to position [87, 0]
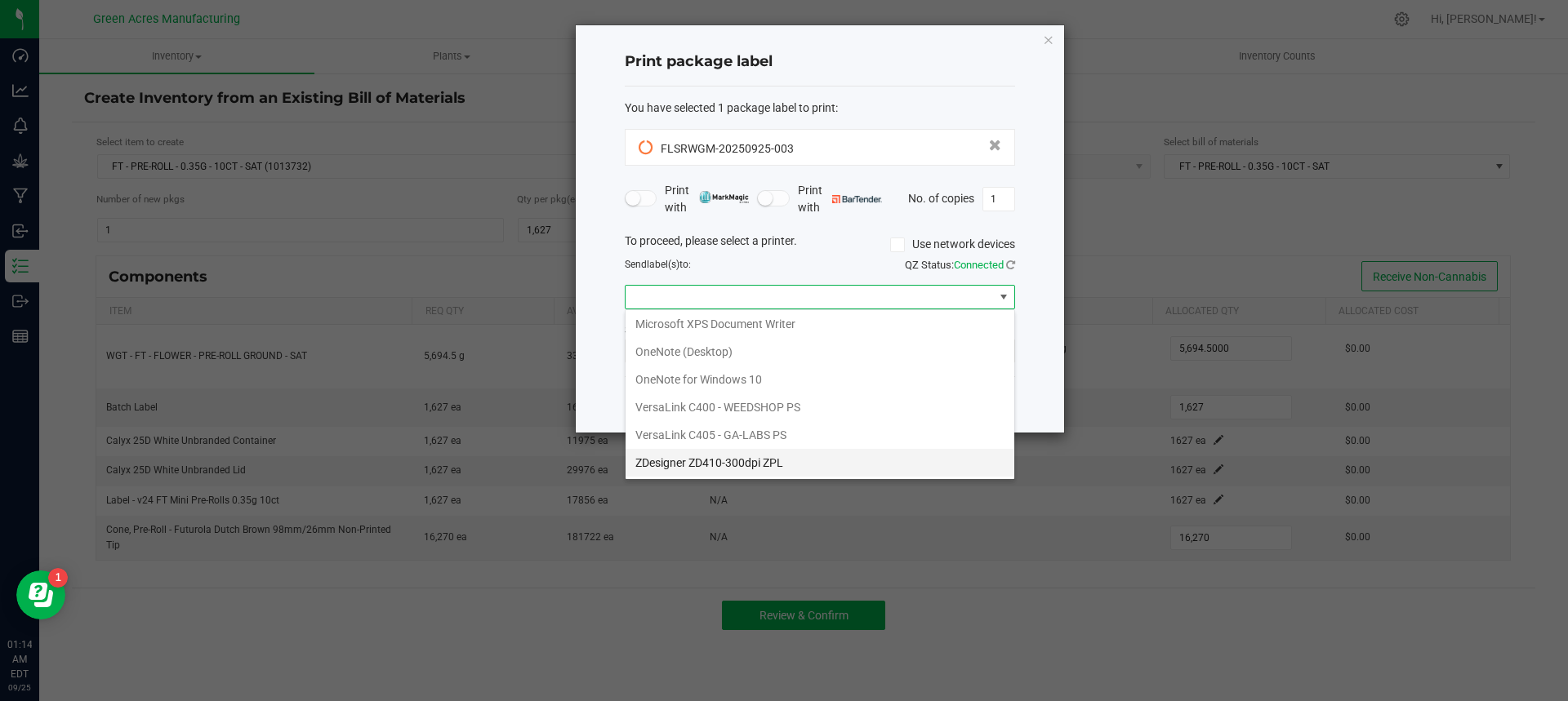
click at [776, 466] on ZPL "ZDesigner ZD410-300dpi ZPL" at bounding box center [819, 462] width 389 height 28
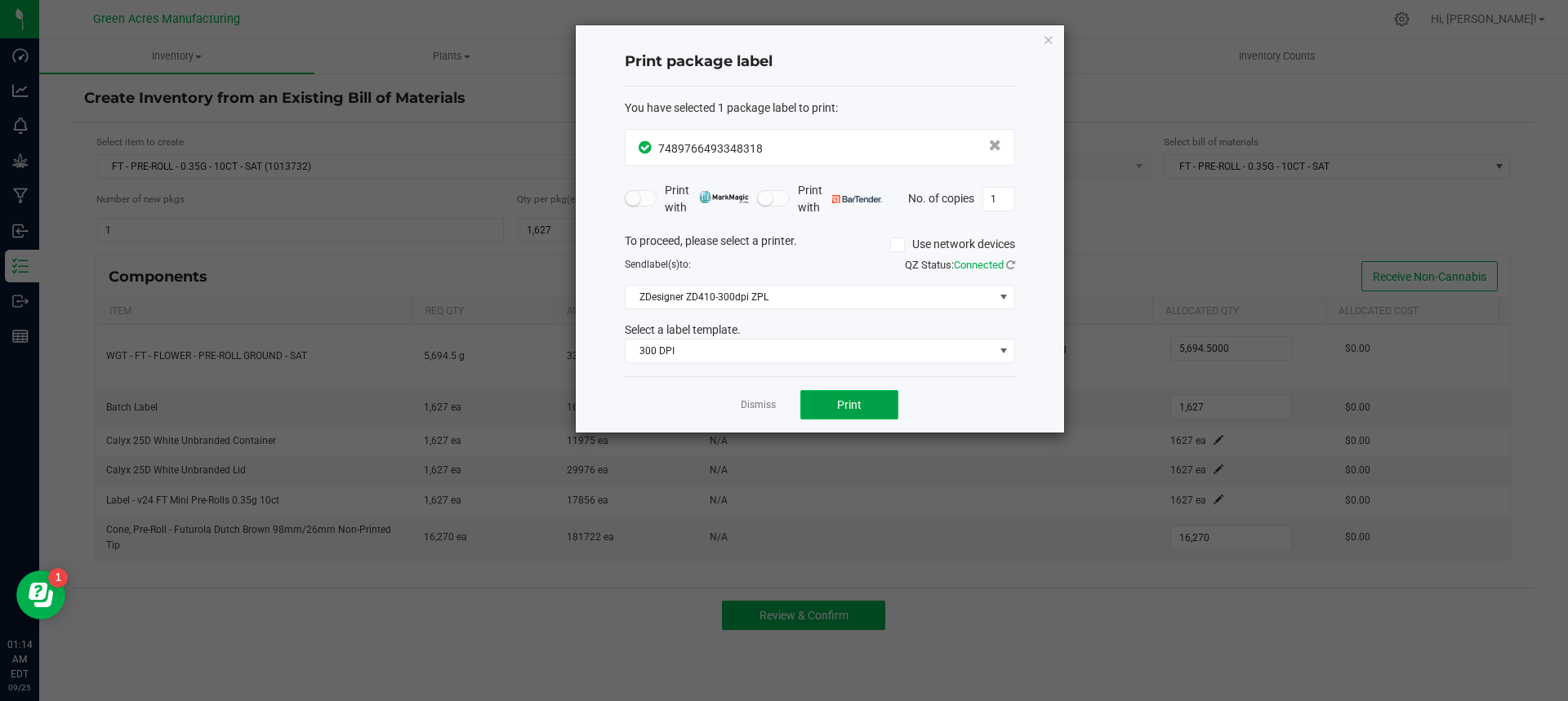
click at [839, 400] on span "Print" at bounding box center [849, 404] width 24 height 13
click at [846, 394] on button "Print" at bounding box center [850, 405] width 98 height 30
click at [760, 406] on link "Dismiss" at bounding box center [759, 405] width 35 height 13
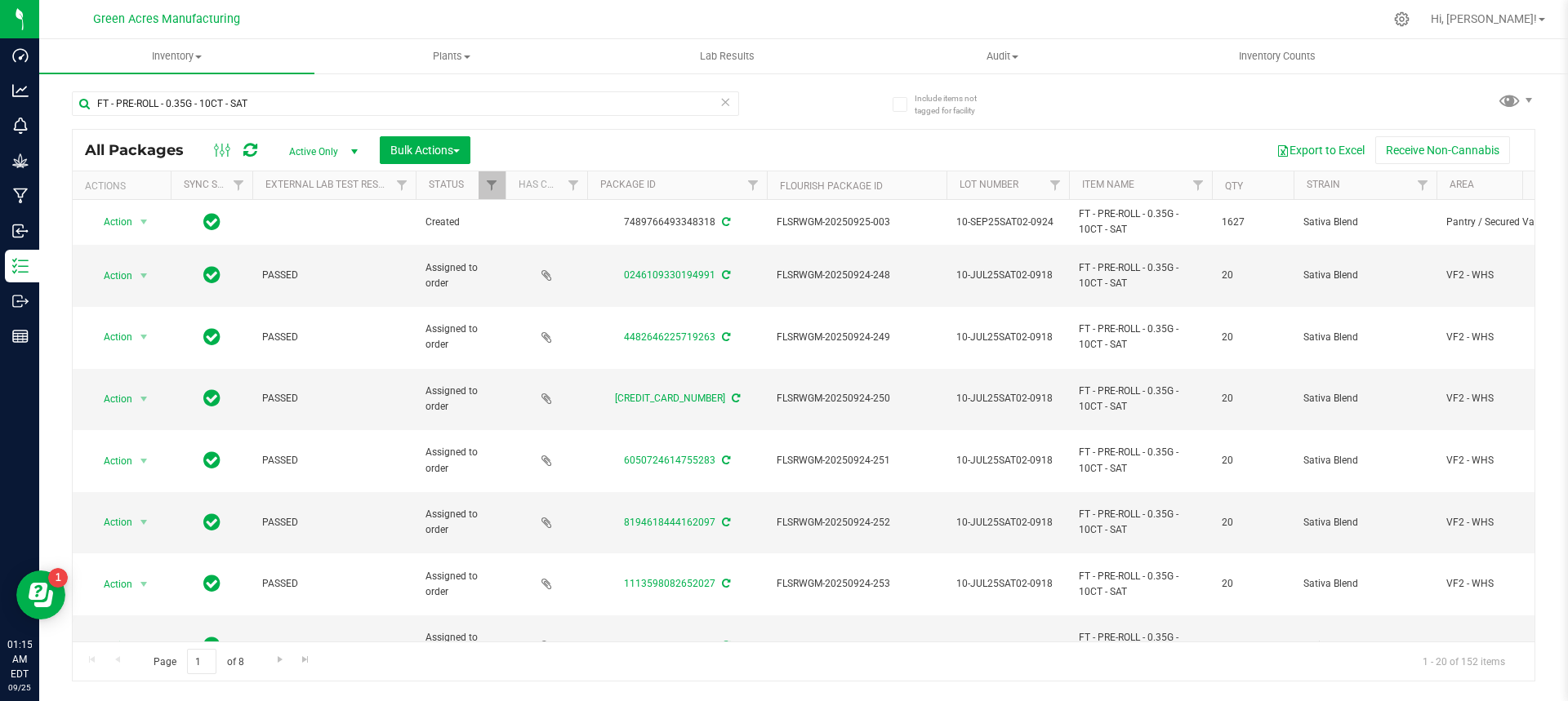
click at [725, 107] on icon at bounding box center [726, 100] width 12 height 19
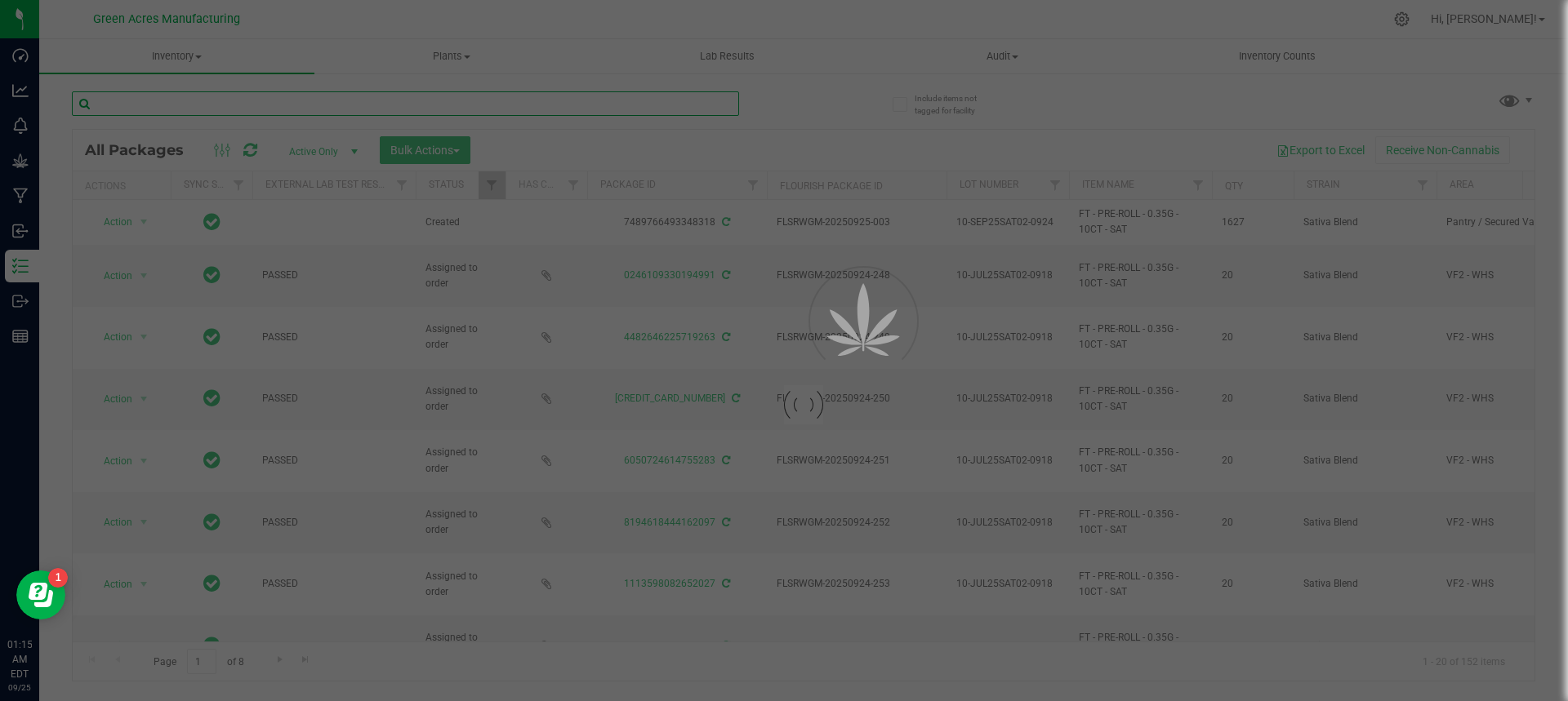
click at [622, 93] on input "text" at bounding box center [405, 103] width 668 height 24
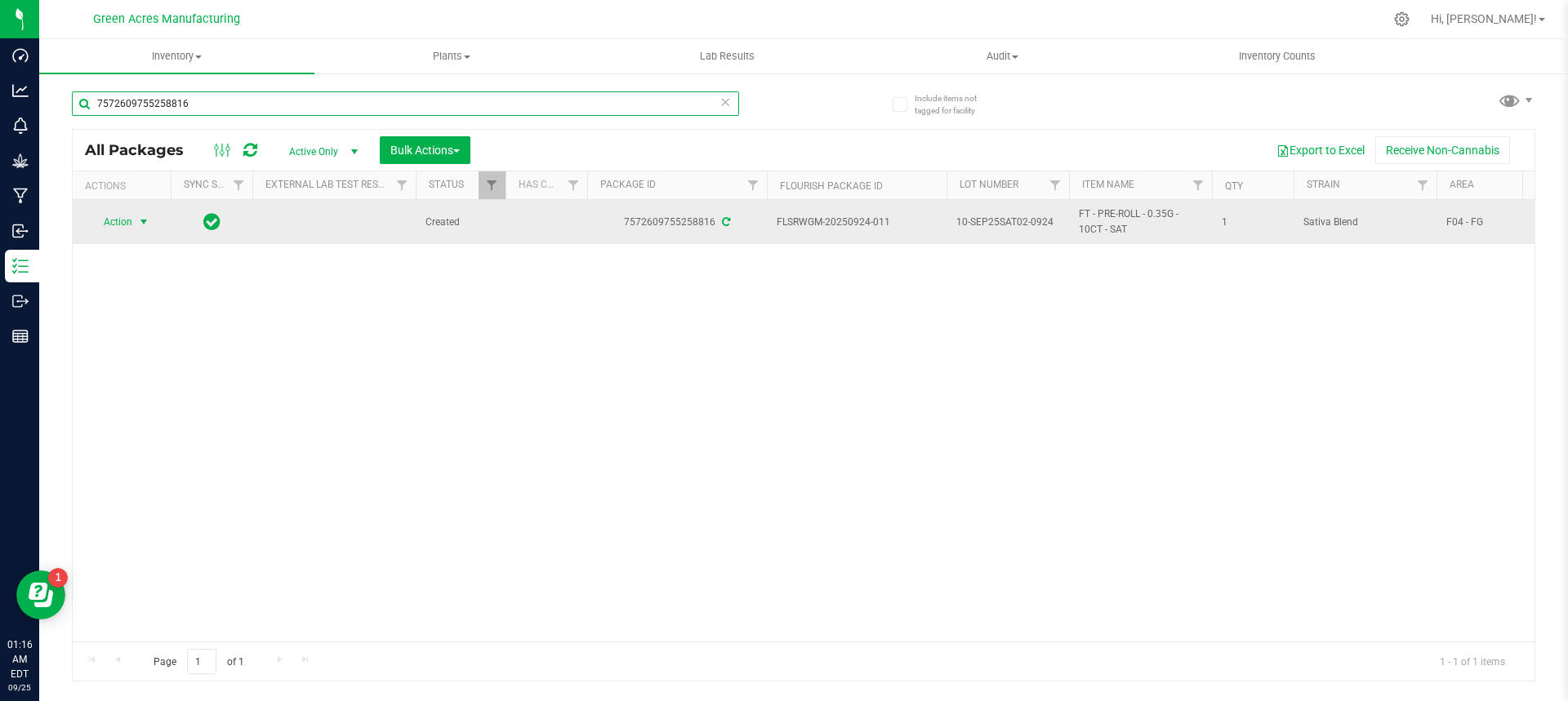
type input "7572609755258816"
click at [145, 218] on span "select" at bounding box center [143, 222] width 13 height 13
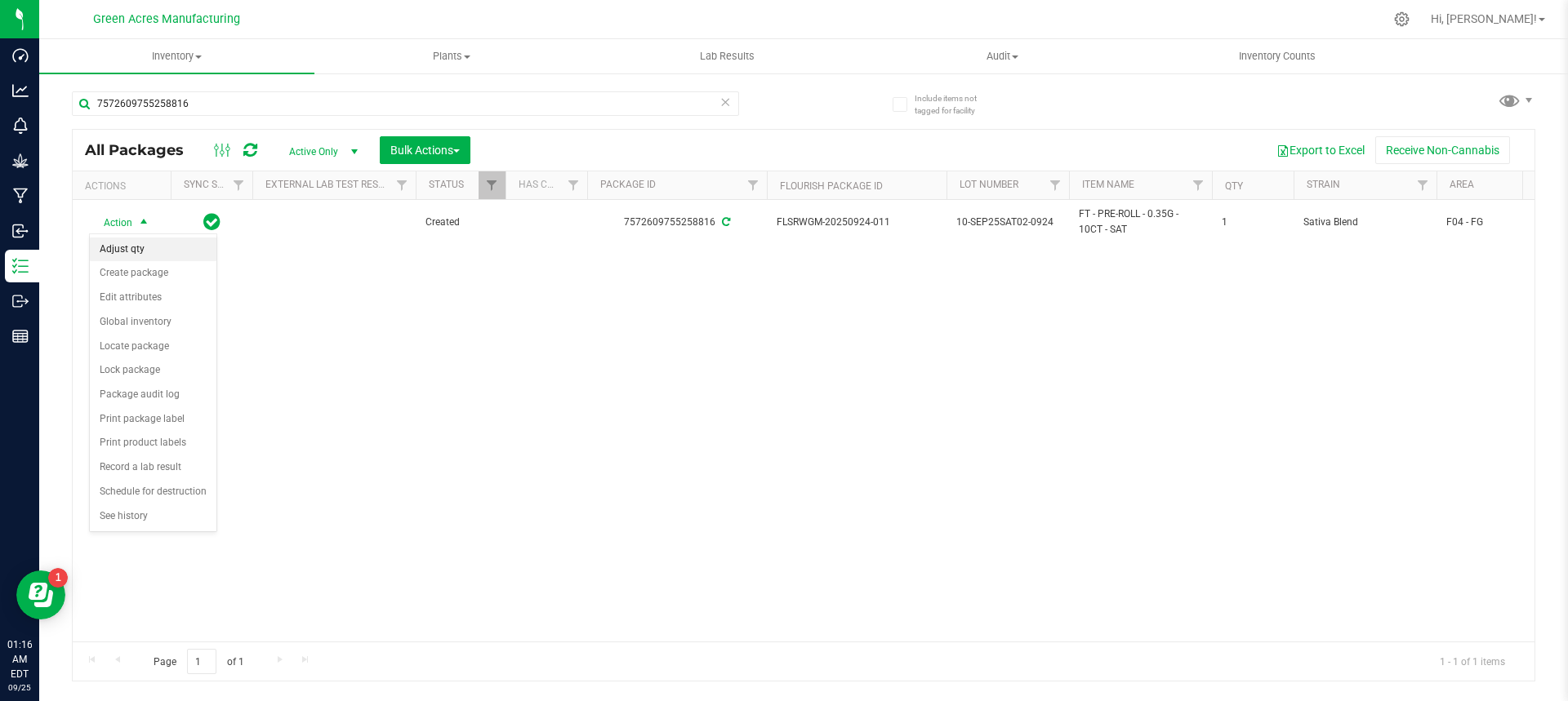
click at [154, 252] on li "Adjust qty" at bounding box center [153, 250] width 127 height 24
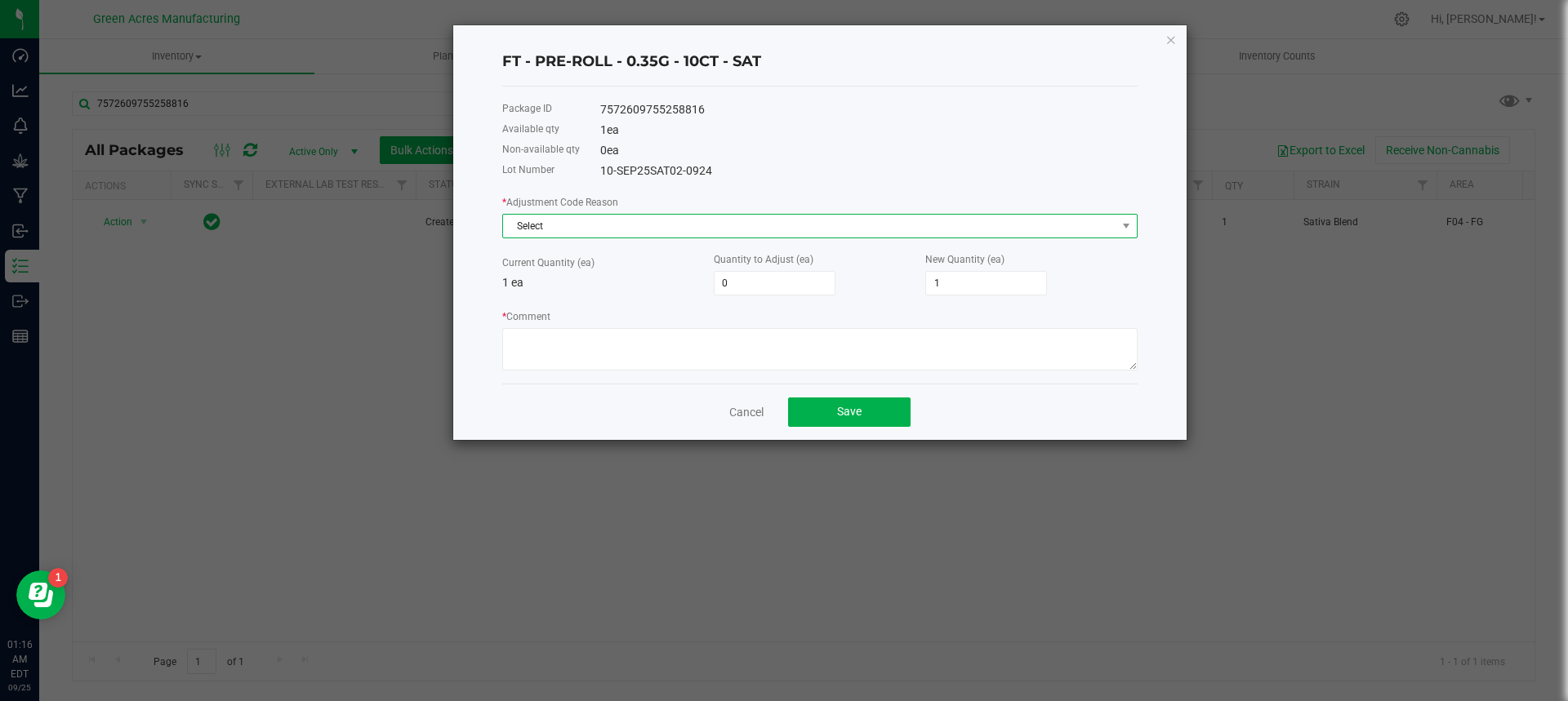
click at [643, 226] on span "Select" at bounding box center [809, 226] width 614 height 23
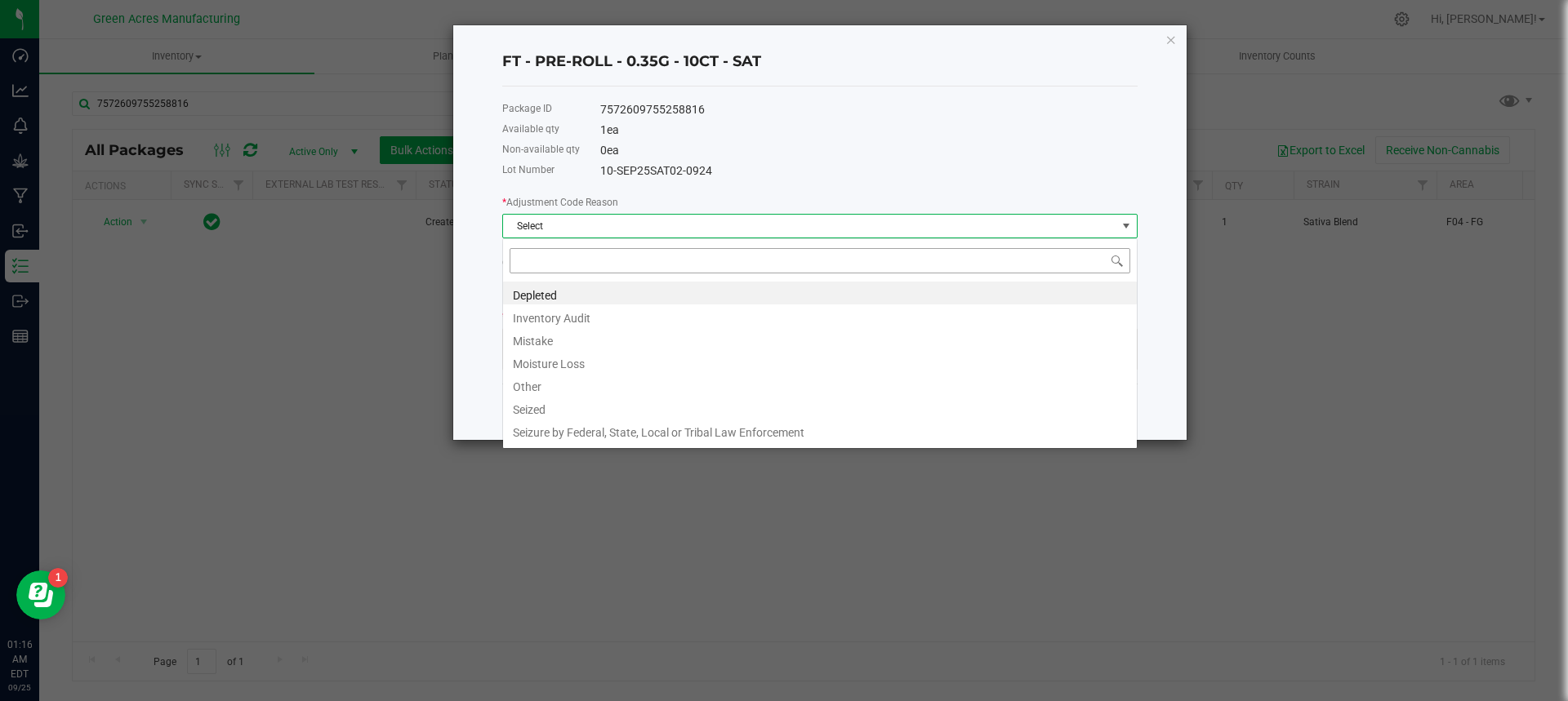
scroll to position [24, 635]
click at [555, 301] on li "Depleted" at bounding box center [819, 293] width 634 height 23
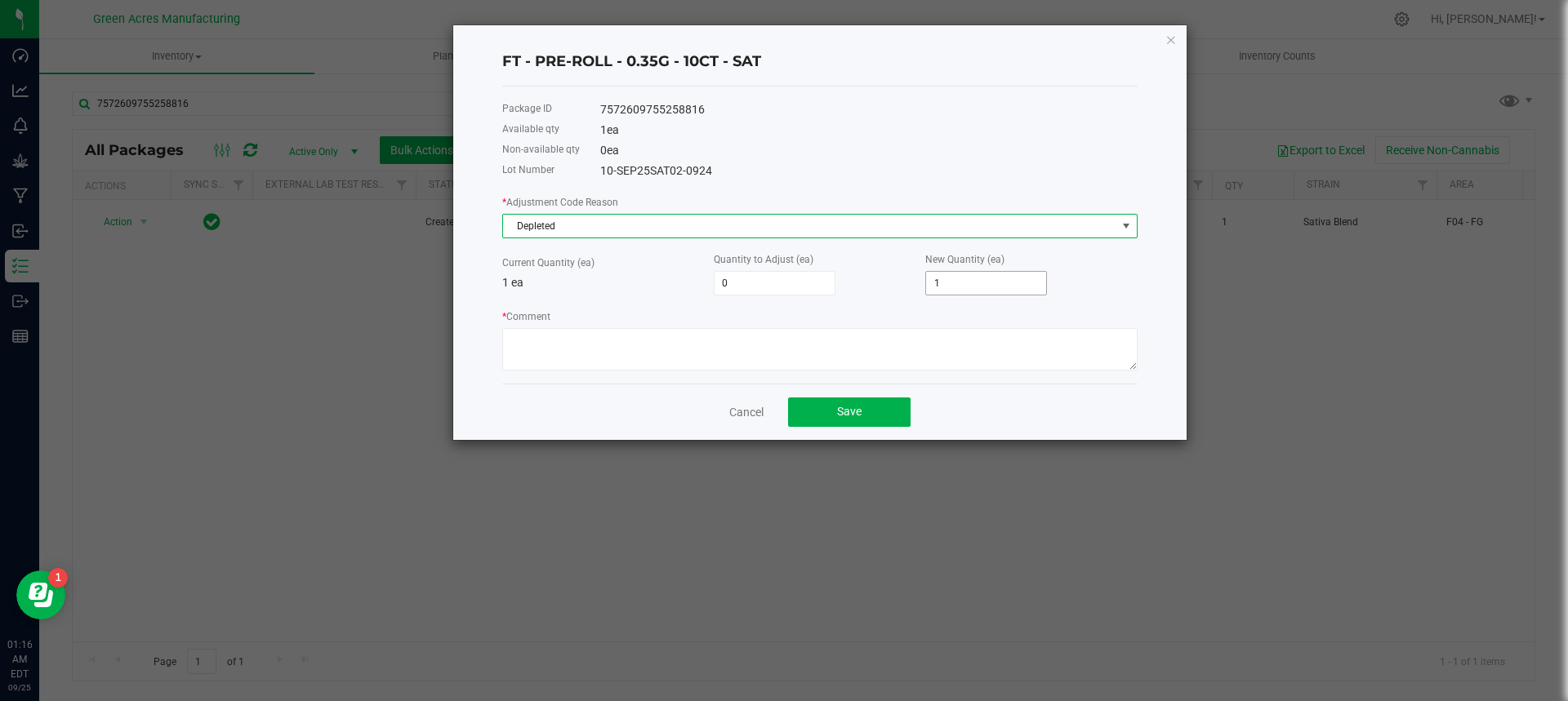
click at [993, 276] on input "1" at bounding box center [987, 283] width 120 height 23
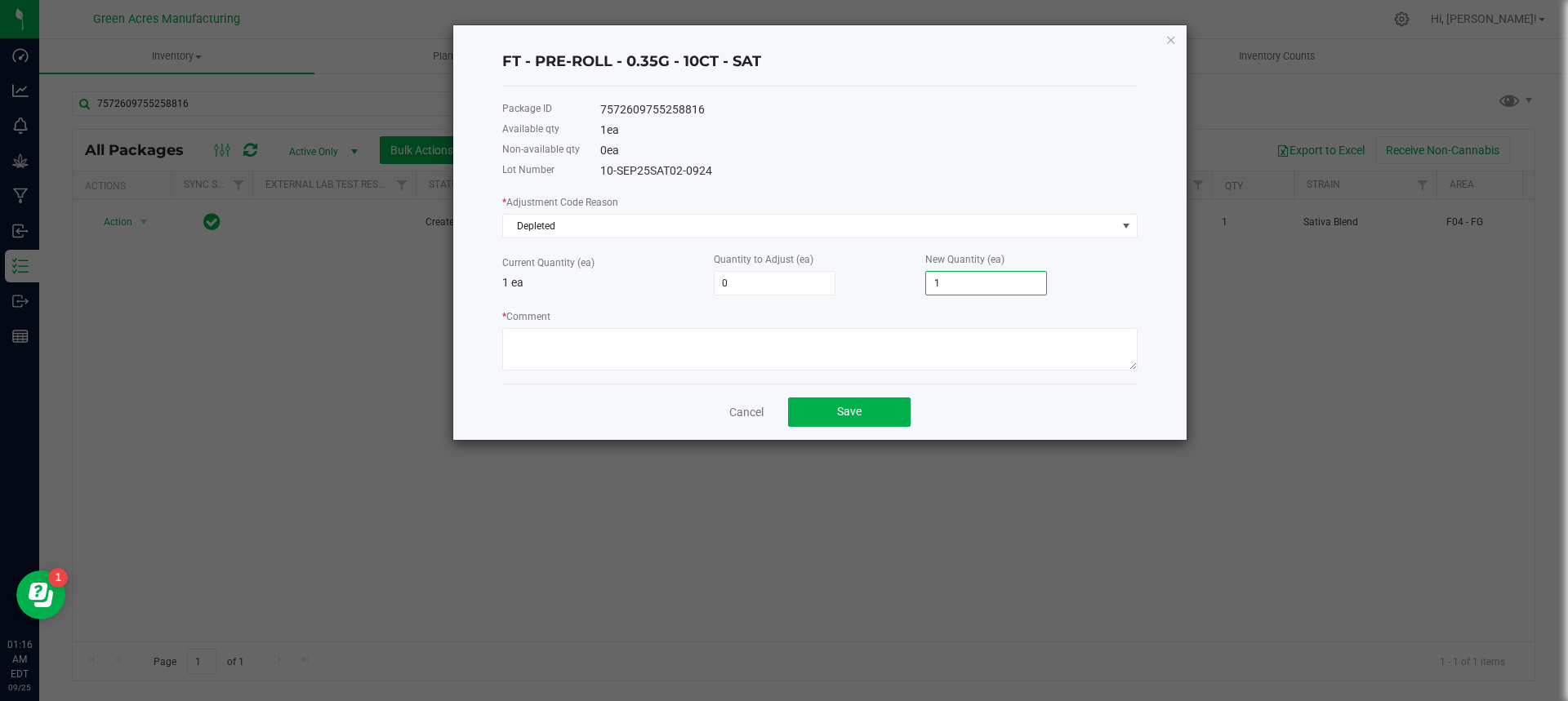
click at [993, 276] on input "1" at bounding box center [987, 283] width 120 height 23
type input "-1"
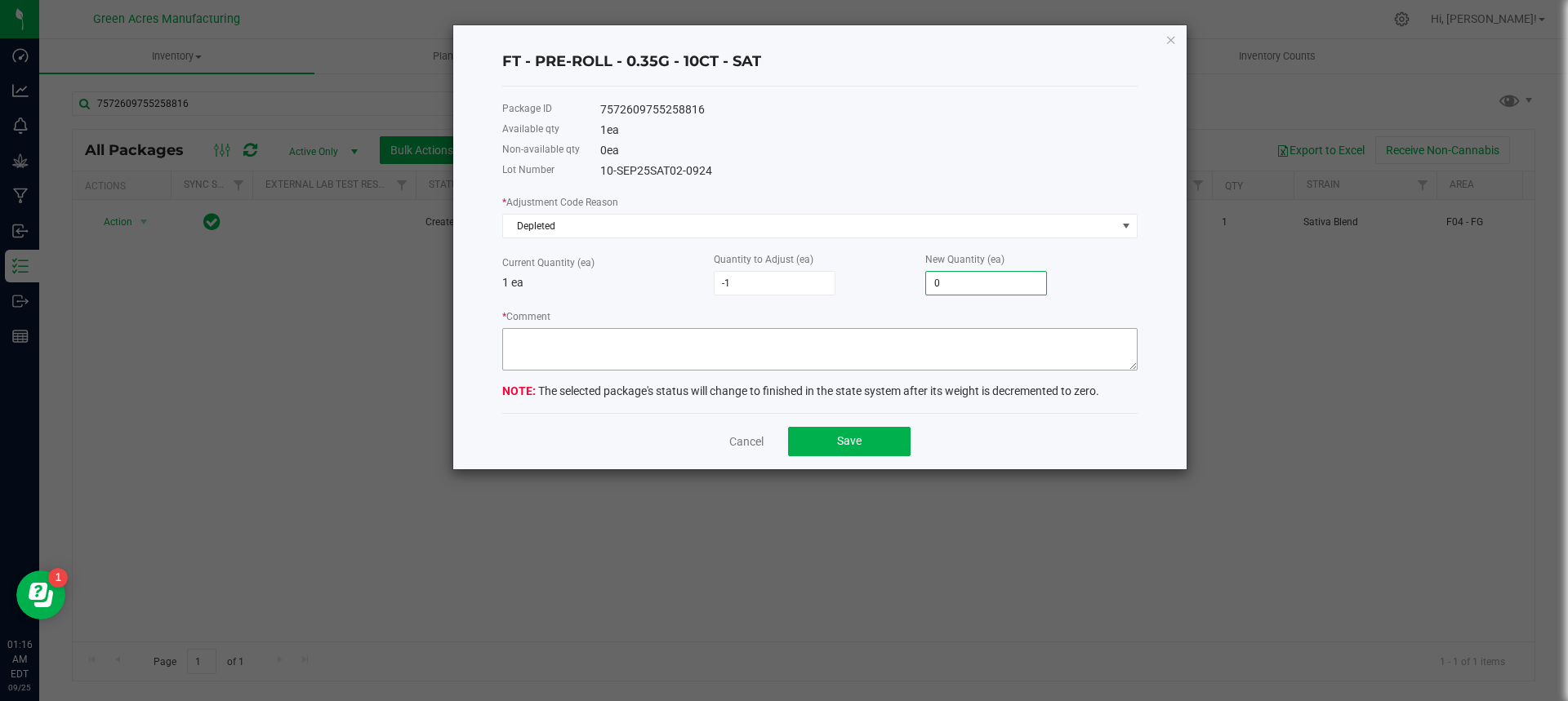
type input "0"
click at [915, 341] on textarea "* Comment" at bounding box center [819, 349] width 635 height 42
type textarea "zeroing out 1 of 1 package."
click at [890, 452] on button "Save" at bounding box center [849, 441] width 122 height 30
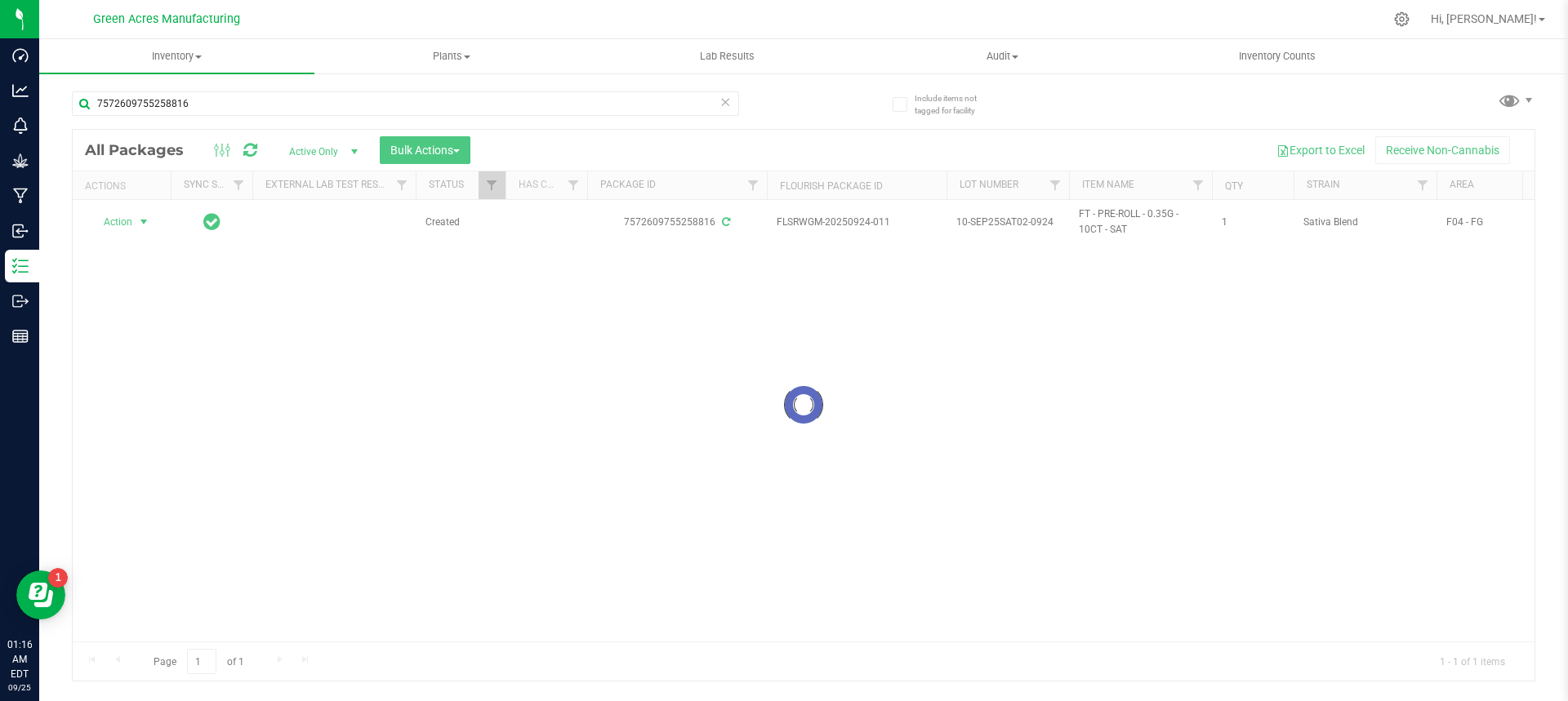
click at [730, 102] on icon at bounding box center [726, 100] width 12 height 19
click at [669, 115] on input "text" at bounding box center [405, 103] width 668 height 24
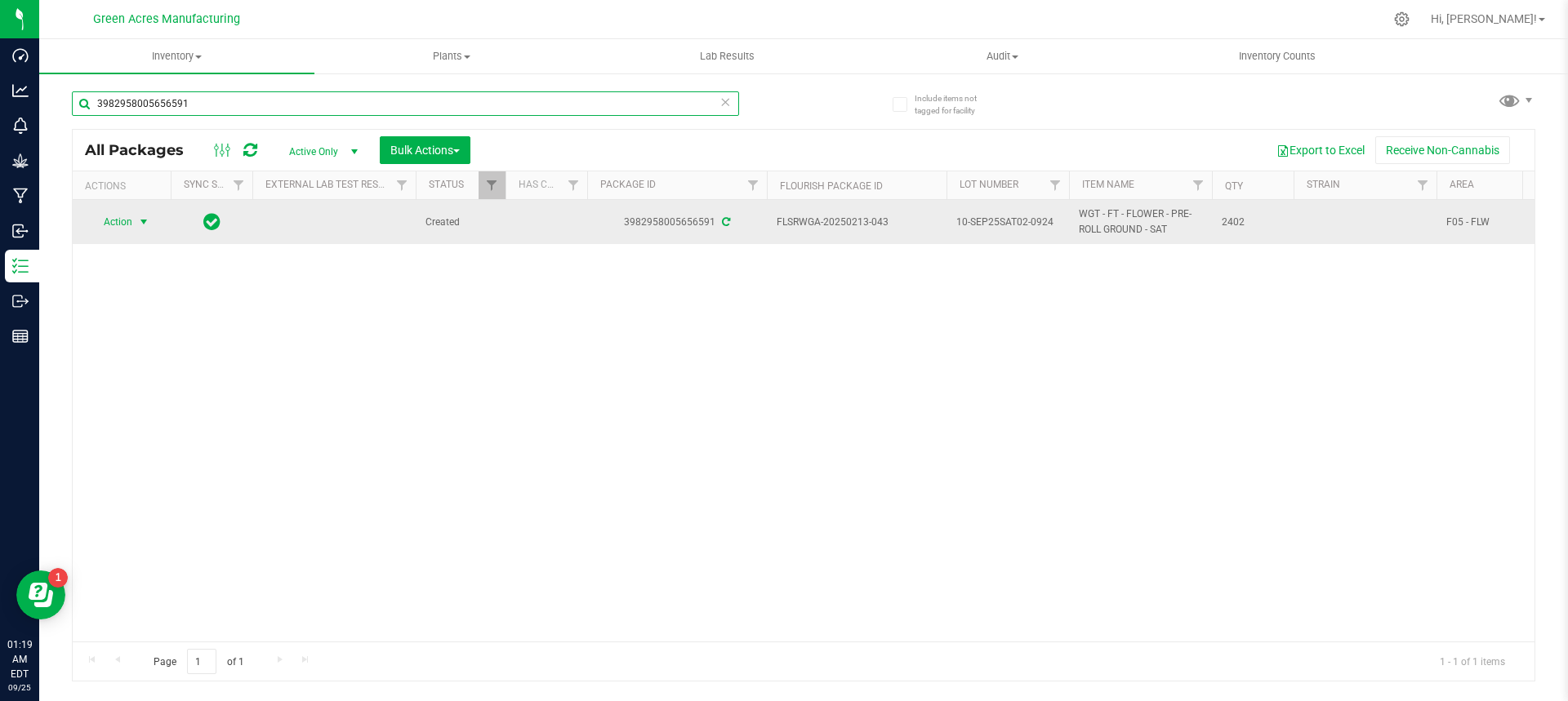
type input "3982958005656591"
click at [149, 213] on span "select" at bounding box center [144, 222] width 20 height 23
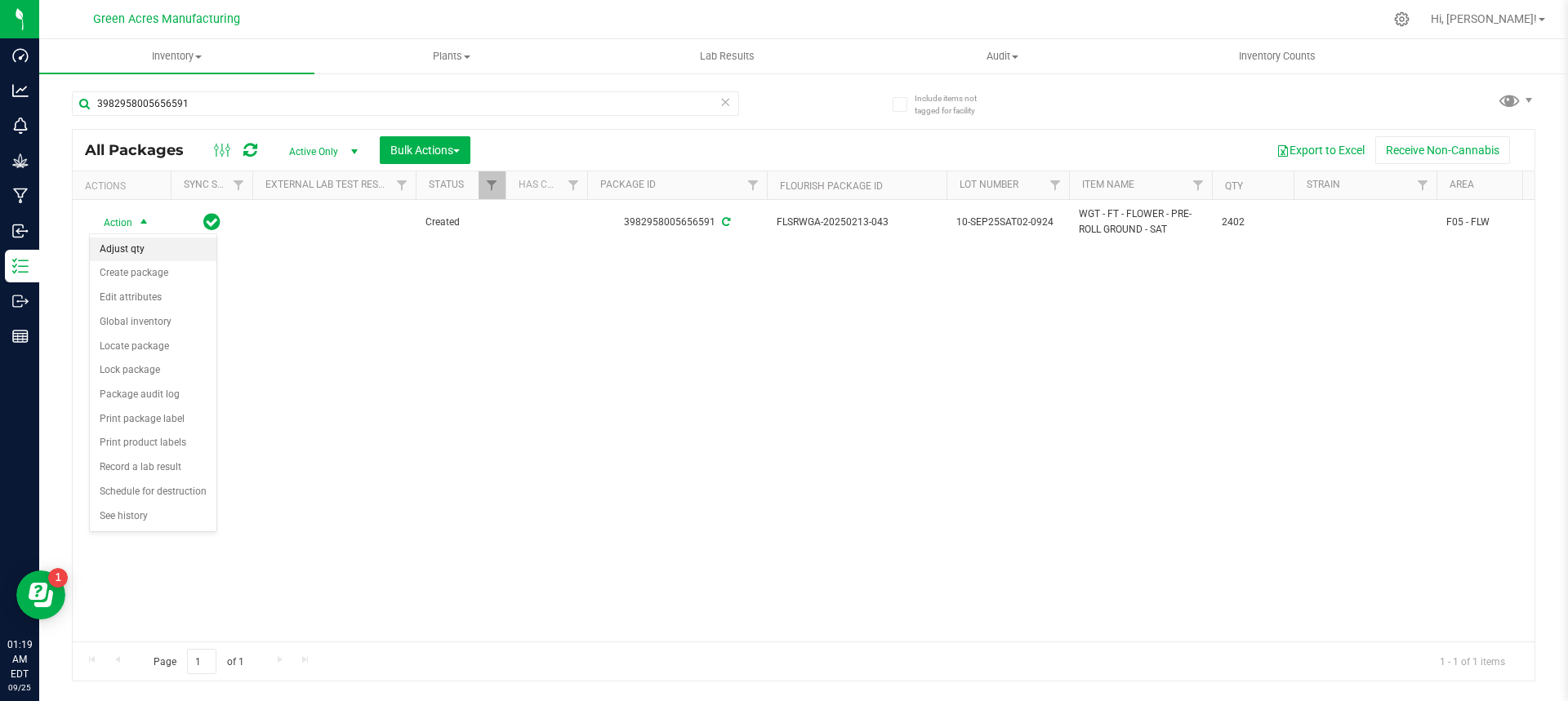
click at [160, 242] on li "Adjust qty" at bounding box center [153, 250] width 127 height 24
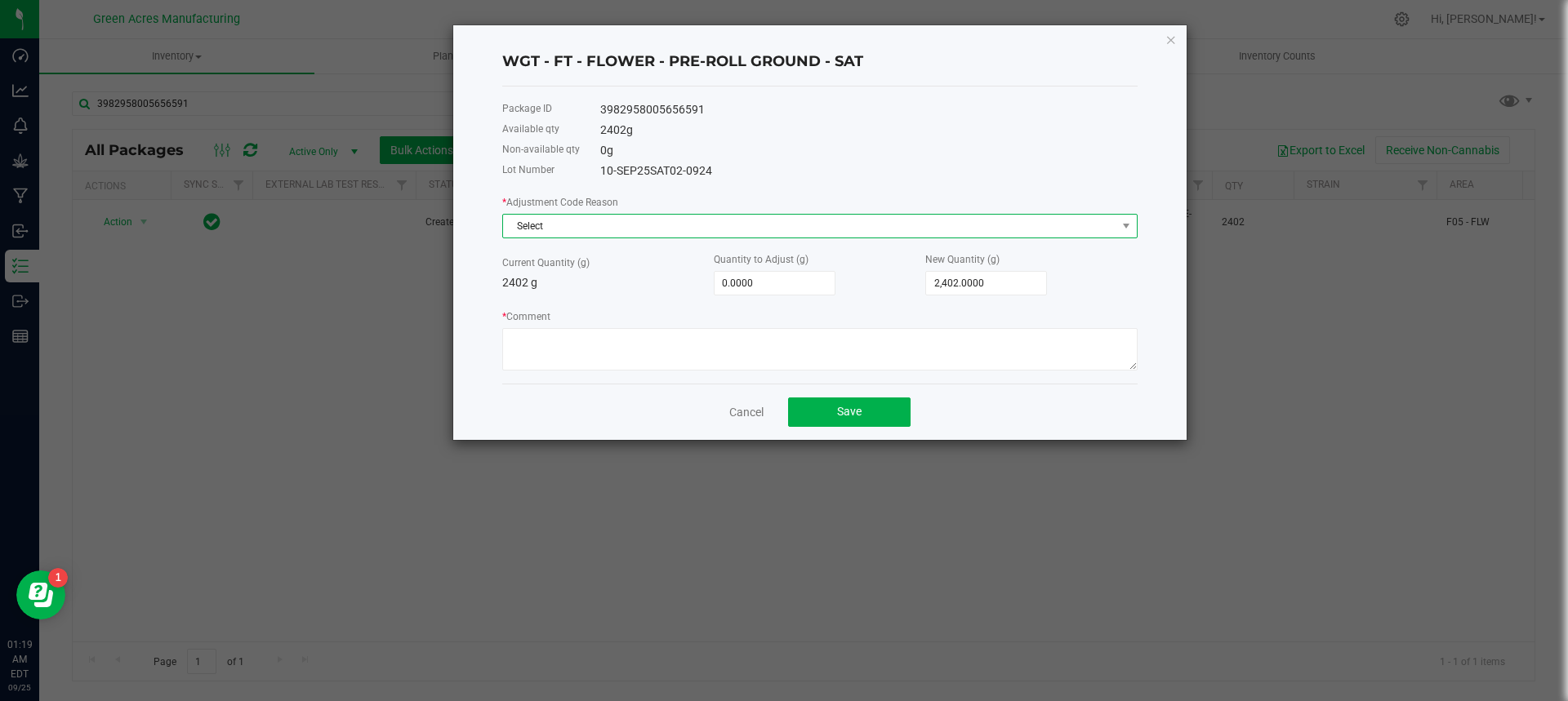
click at [773, 233] on span "Select" at bounding box center [809, 226] width 614 height 23
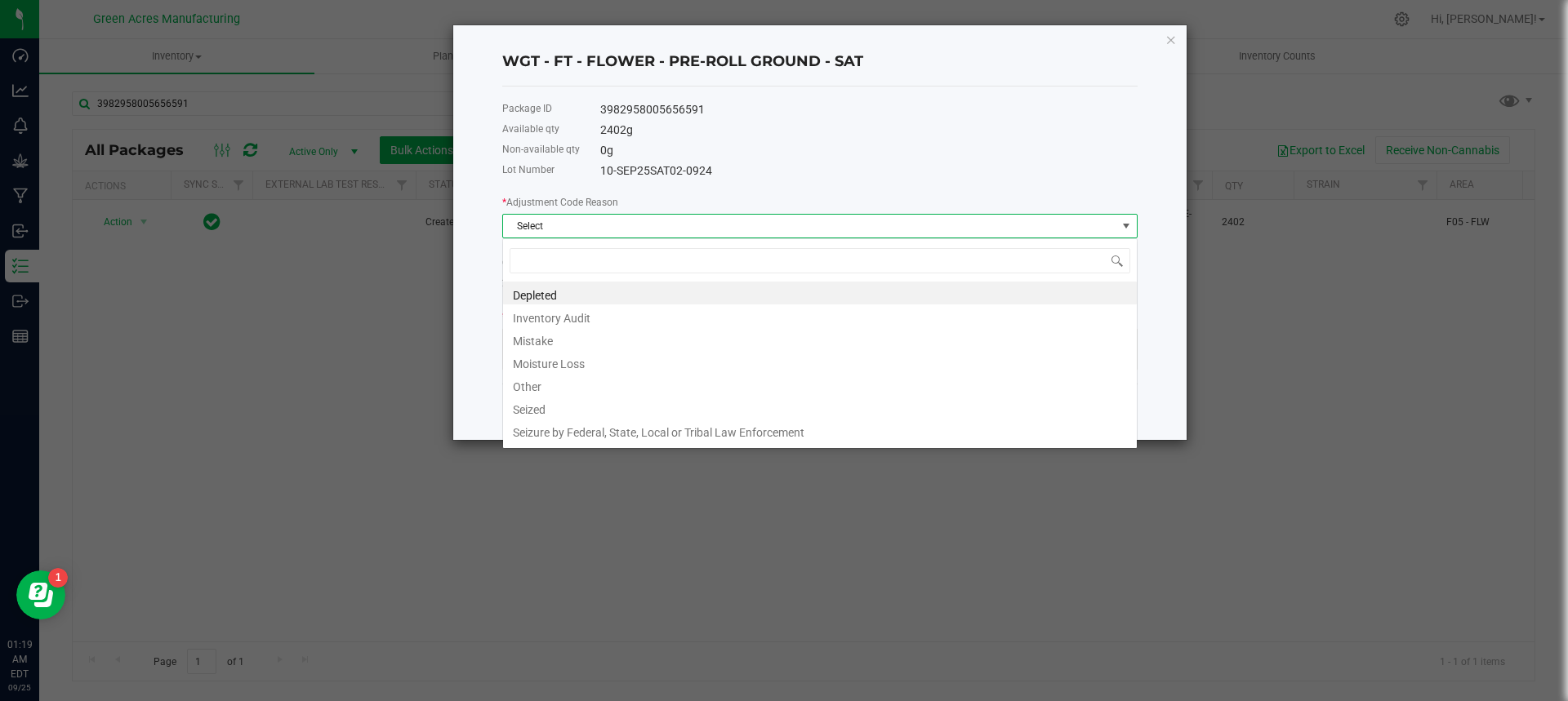
scroll to position [24, 635]
click at [621, 346] on li "Mistake" at bounding box center [819, 338] width 634 height 23
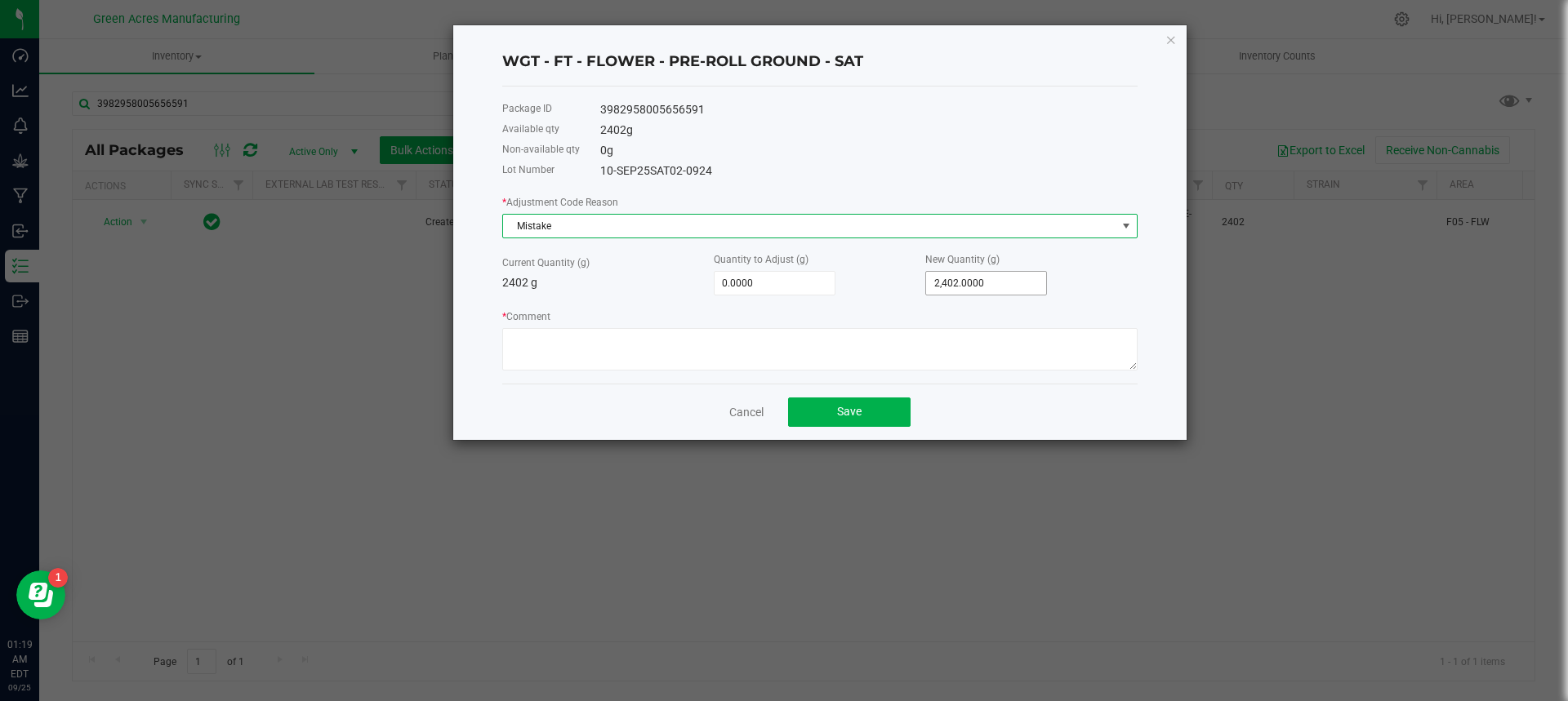
type input "2402"
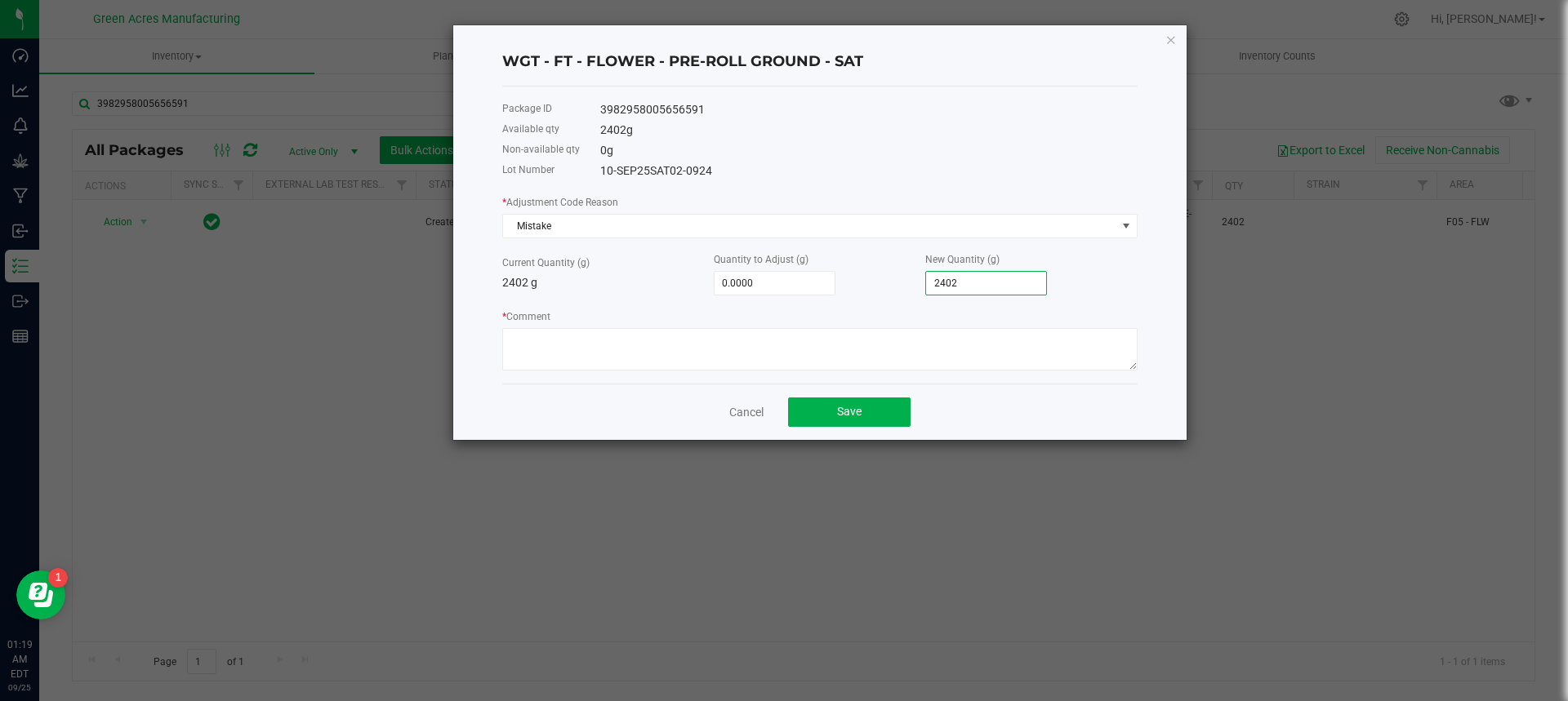
click at [957, 279] on input "2402" at bounding box center [987, 283] width 120 height 23
type input "-2,394.0000"
type input "8"
type input "-2,321.0000"
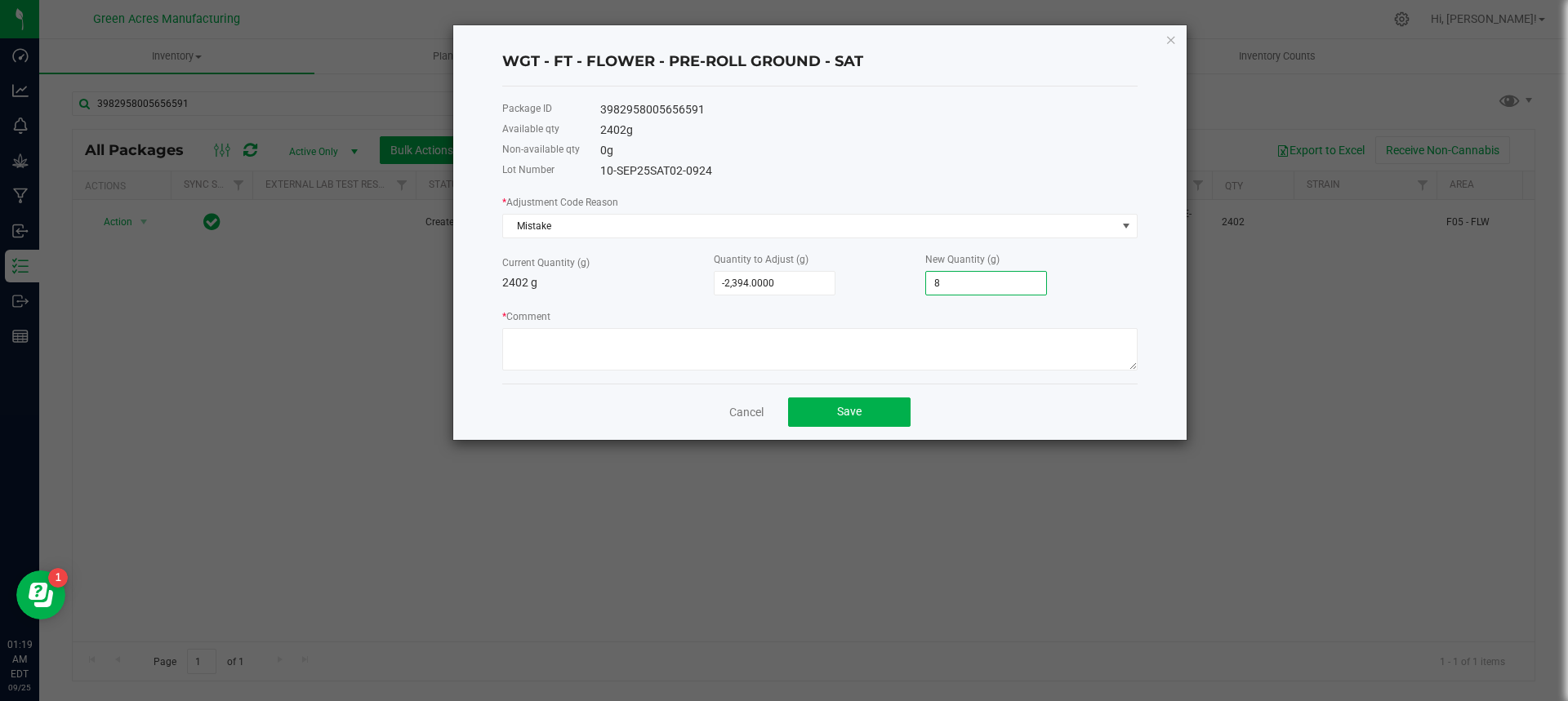
type input "81"
type input "-1,592.0000"
type input "810"
type input "5,698.0000"
type input "8,100.0000"
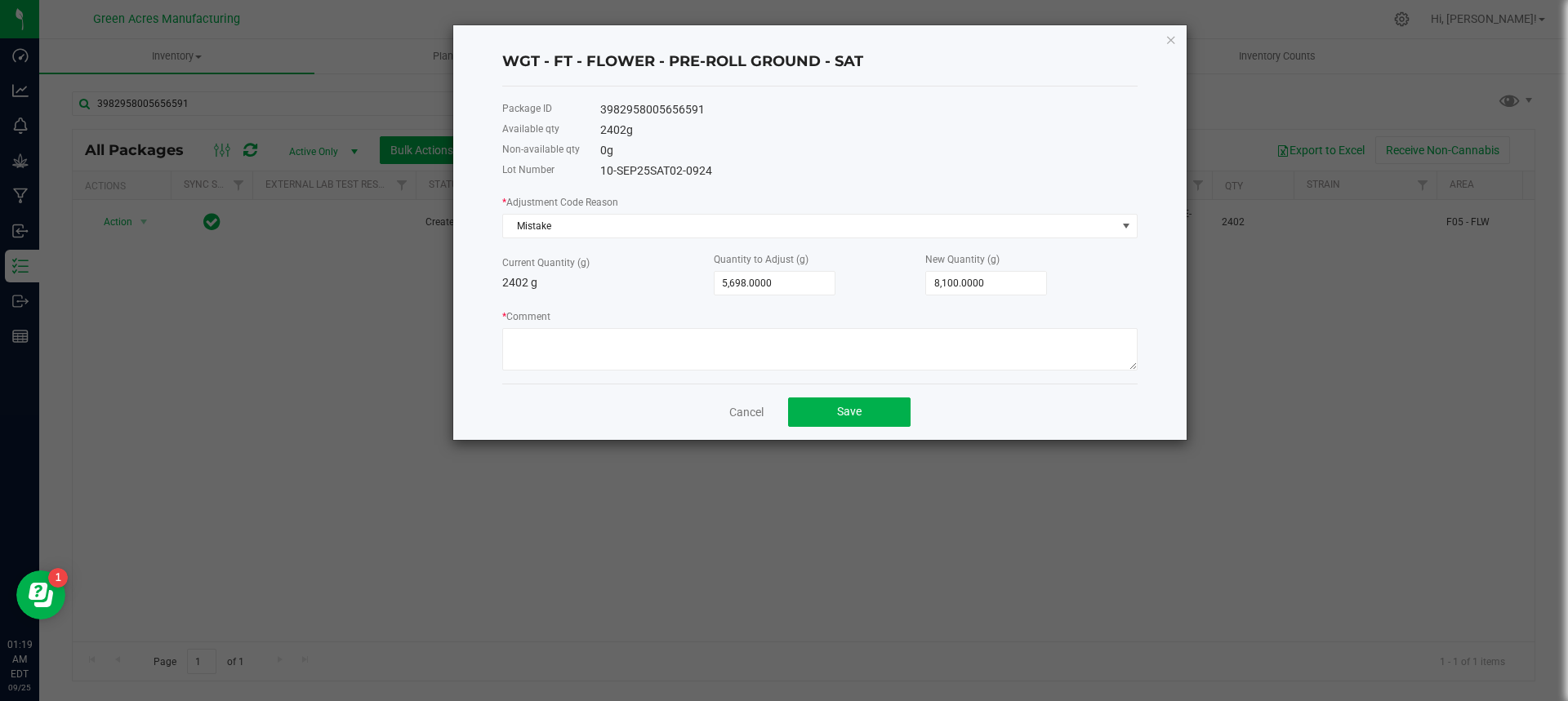
click at [829, 314] on div "* Comment" at bounding box center [819, 339] width 635 height 63
click at [797, 346] on textarea "* Comment" at bounding box center [819, 349] width 635 height 42
type textarea "needed to print out source package label for paperwork before total units was m…"
click at [880, 421] on button "Save" at bounding box center [849, 412] width 122 height 30
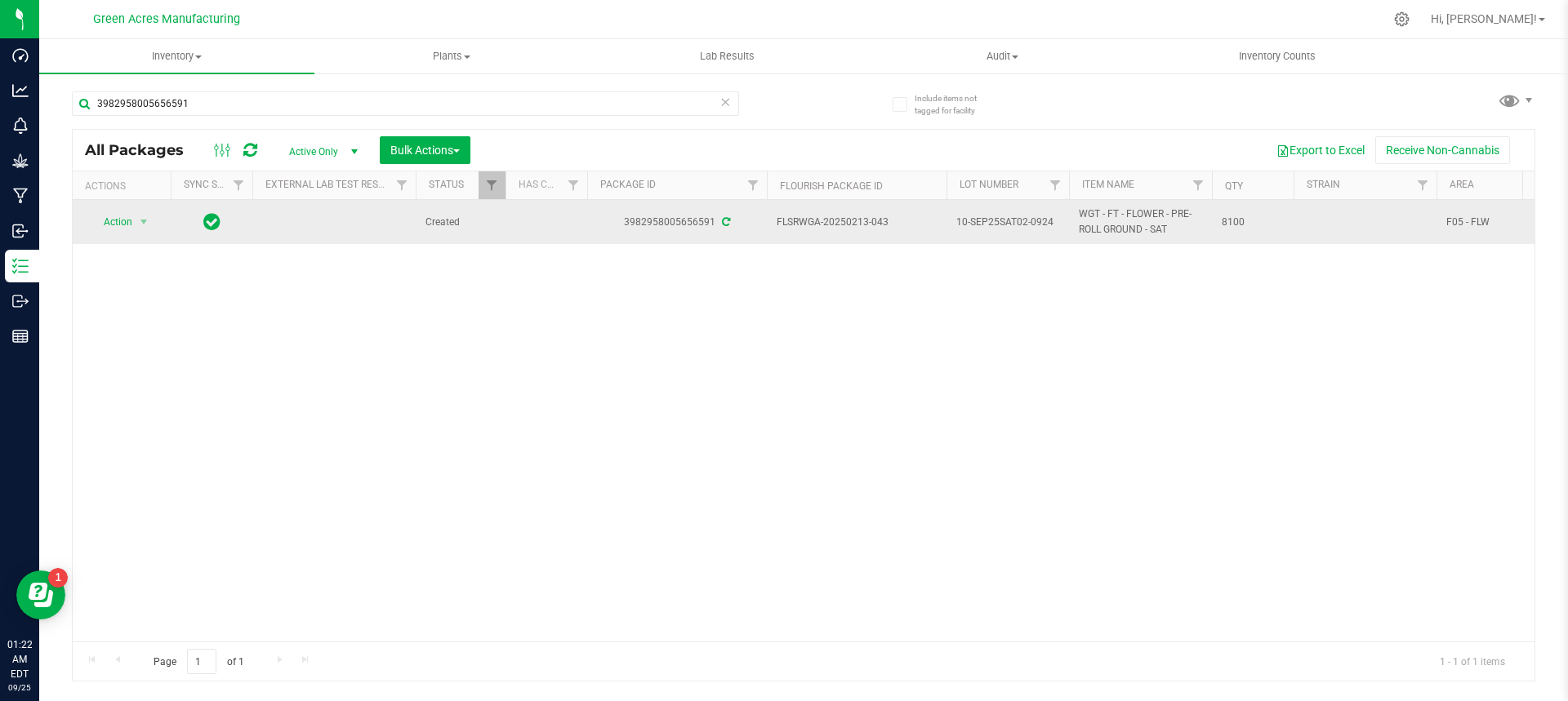
click at [130, 230] on span "Action" at bounding box center [111, 222] width 44 height 23
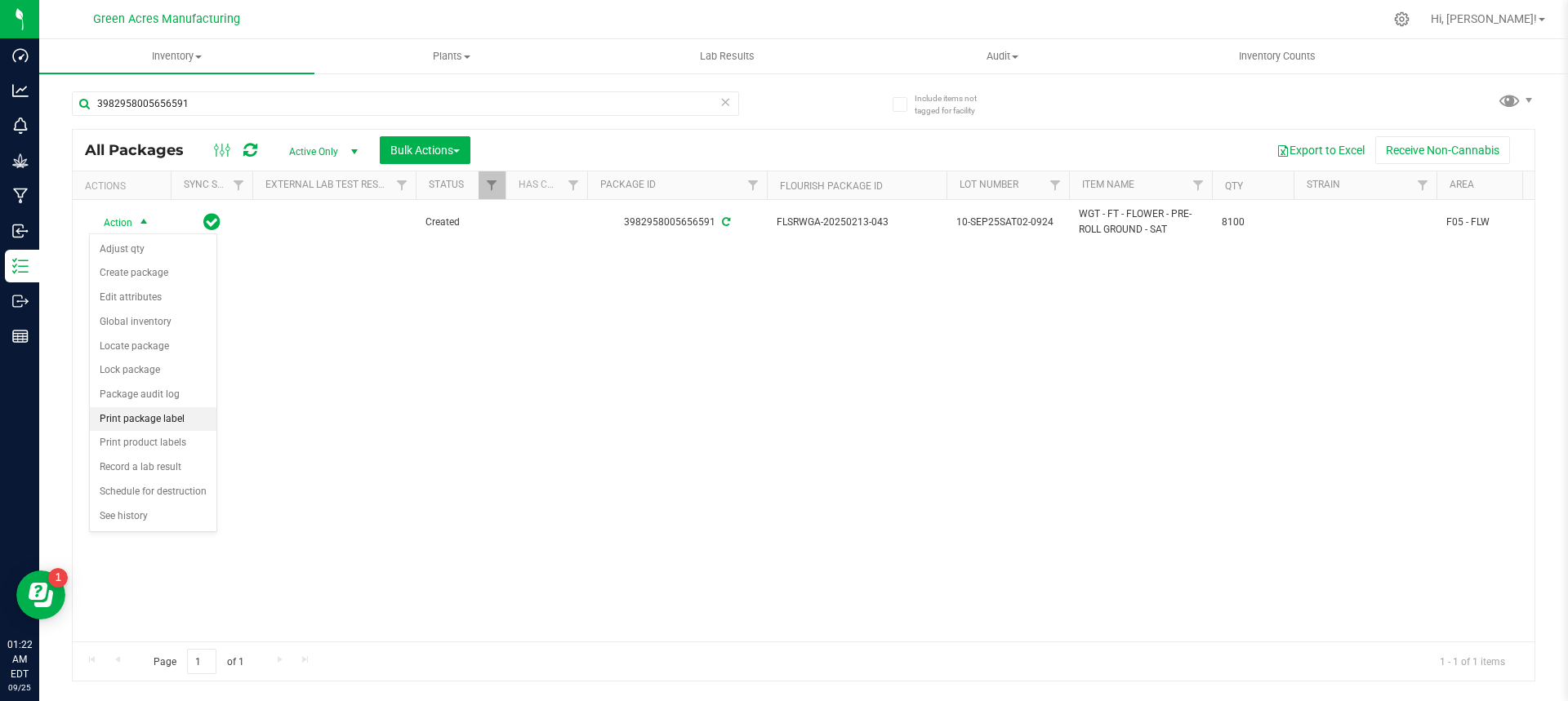
click at [147, 424] on li "Print package label" at bounding box center [153, 419] width 127 height 24
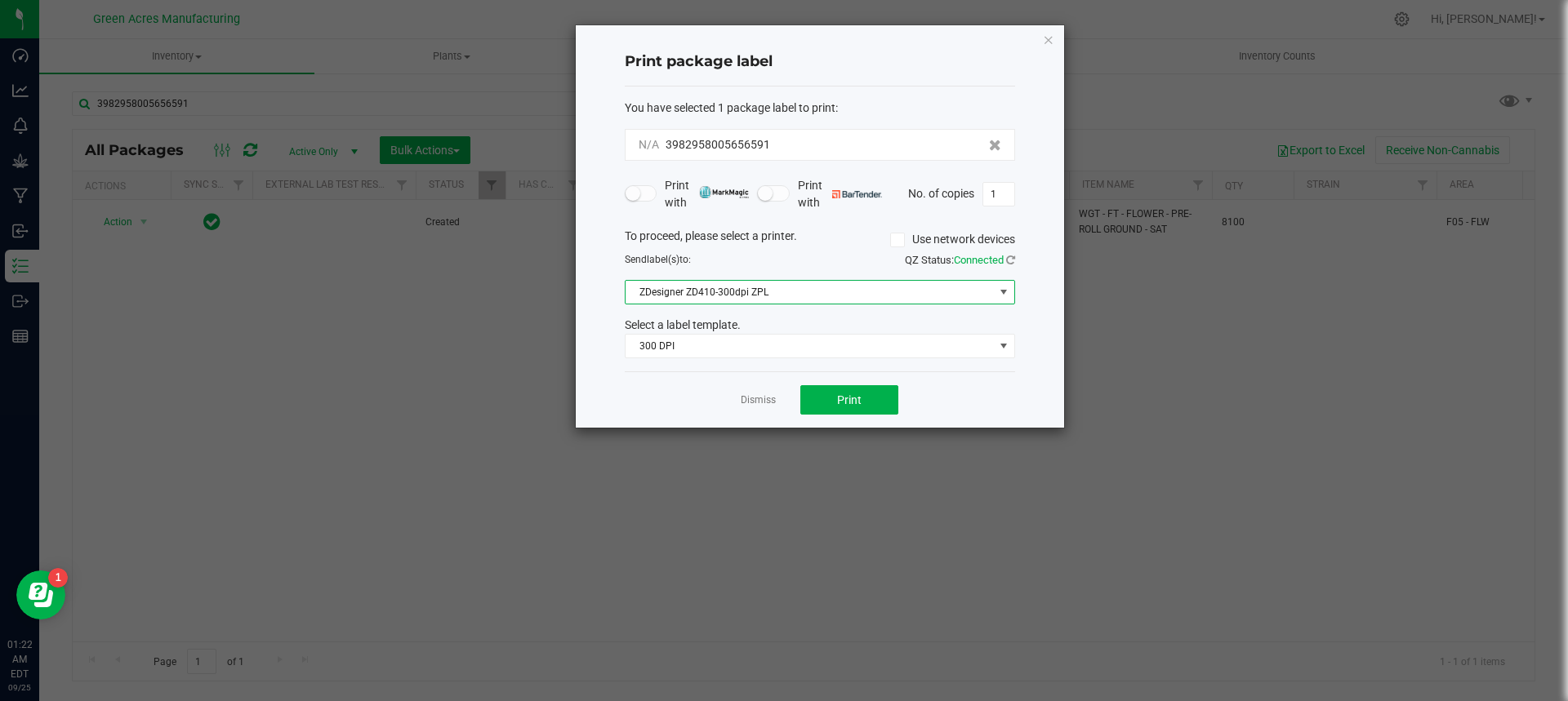
click at [820, 285] on span "ZDesigner ZD410-300dpi ZPL" at bounding box center [809, 292] width 369 height 23
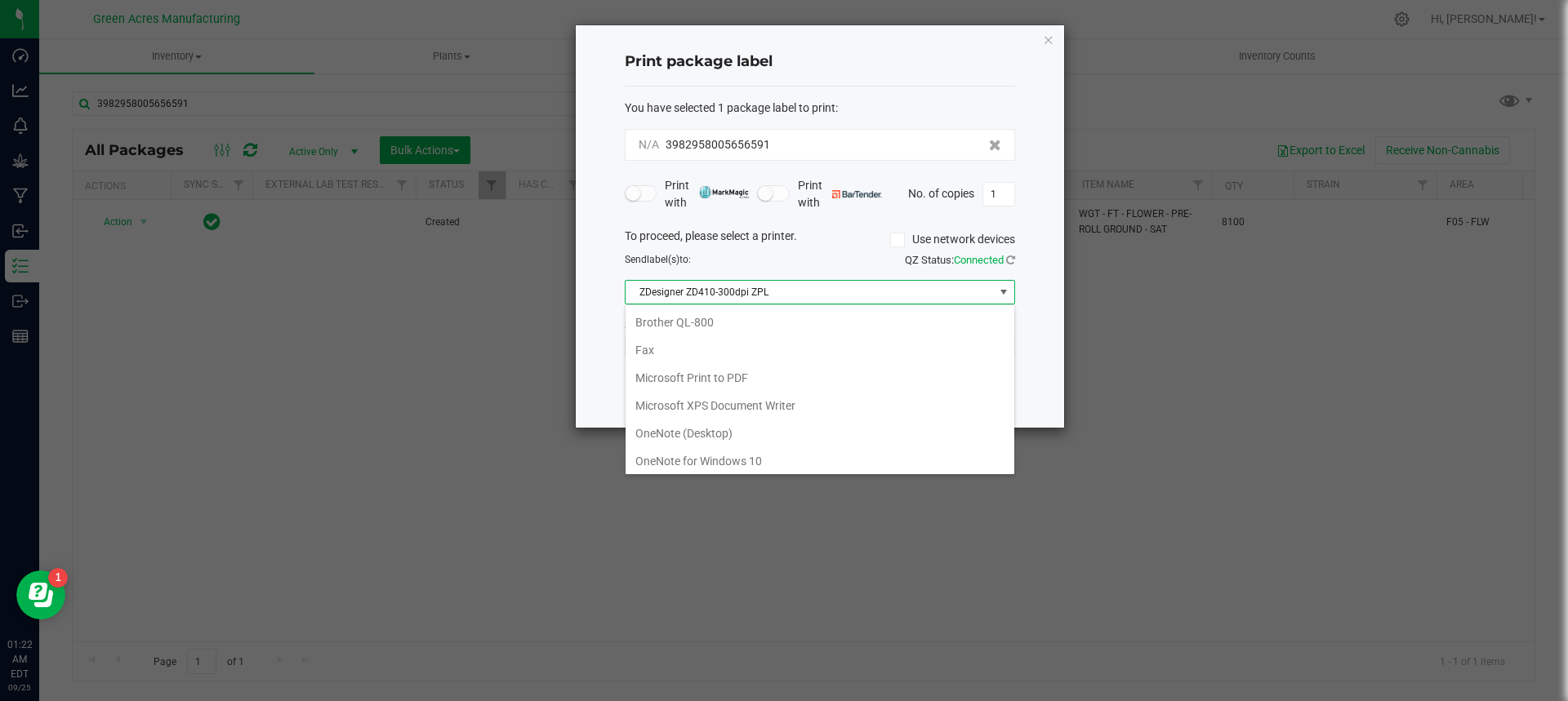
scroll to position [24, 391]
click at [852, 245] on div "To proceed, please select a printer. Use network devices" at bounding box center [820, 240] width 415 height 24
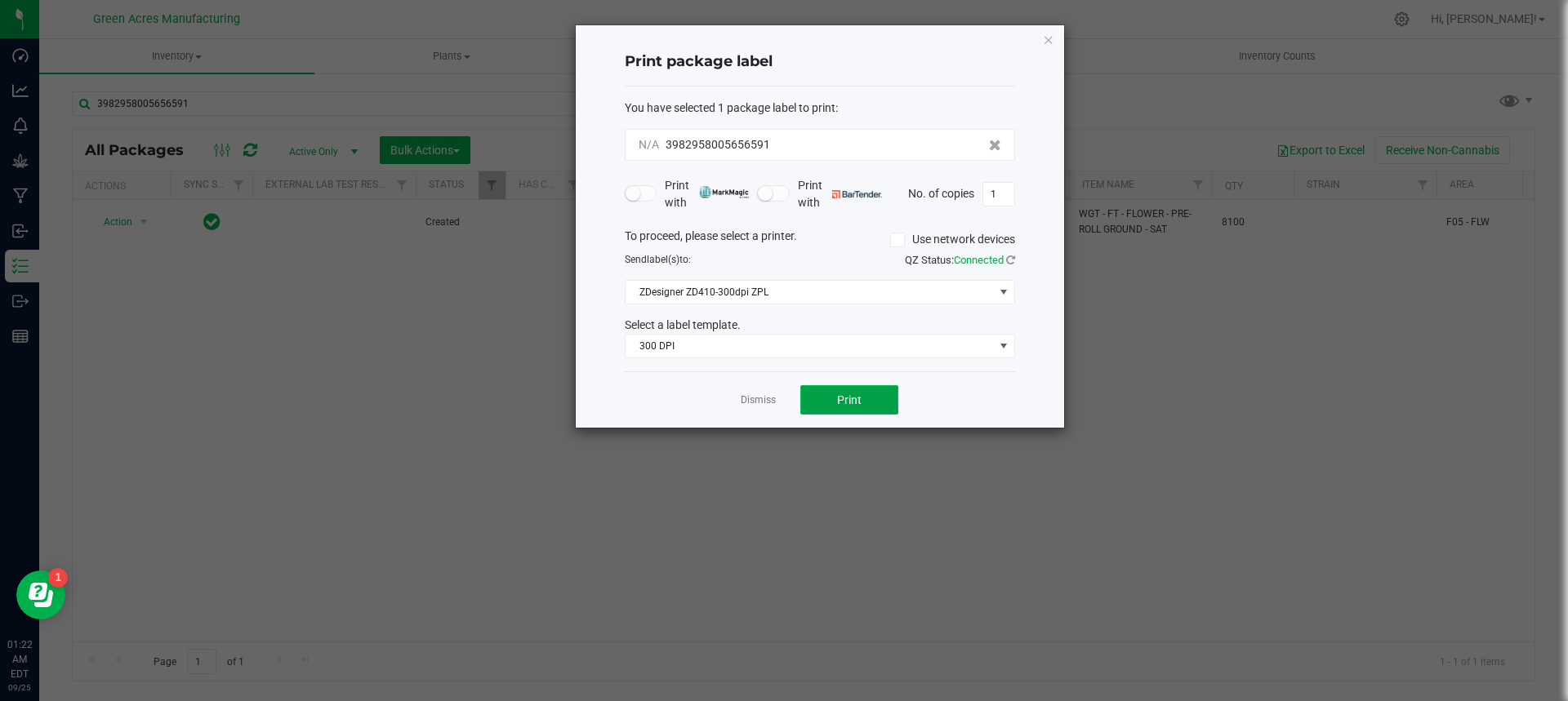
click at [869, 394] on button "Print" at bounding box center [850, 400] width 98 height 30
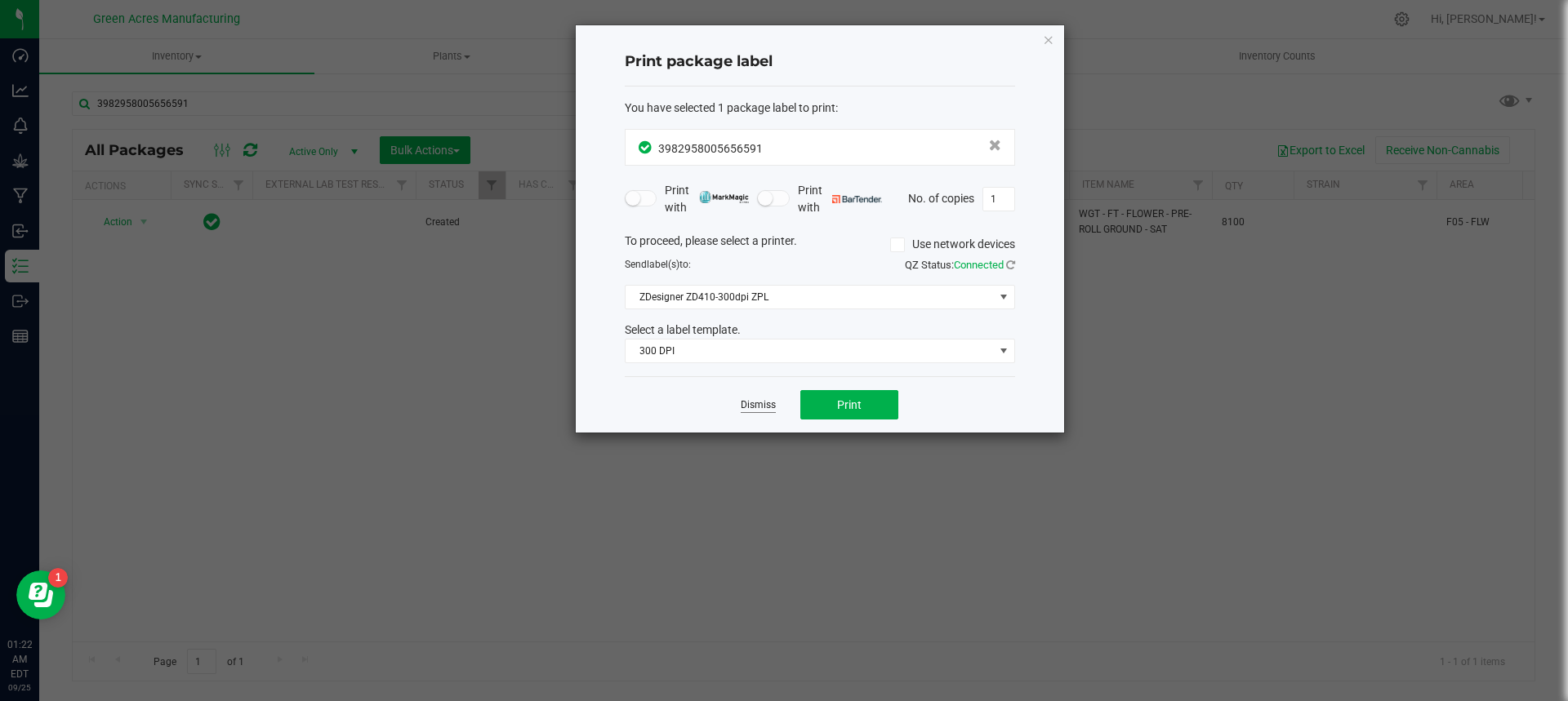
click at [767, 405] on link "Dismiss" at bounding box center [759, 405] width 35 height 13
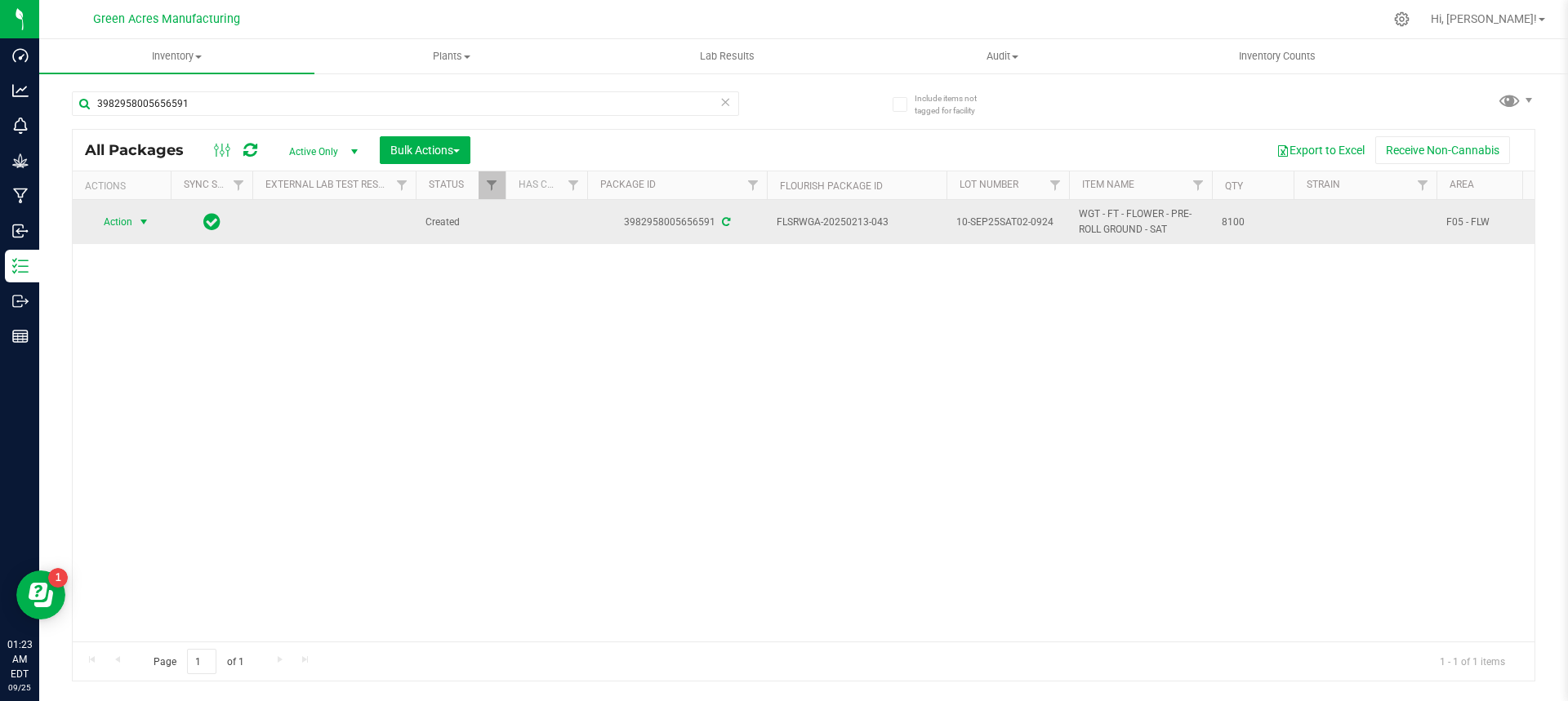
click at [135, 224] on span "select" at bounding box center [144, 222] width 20 height 23
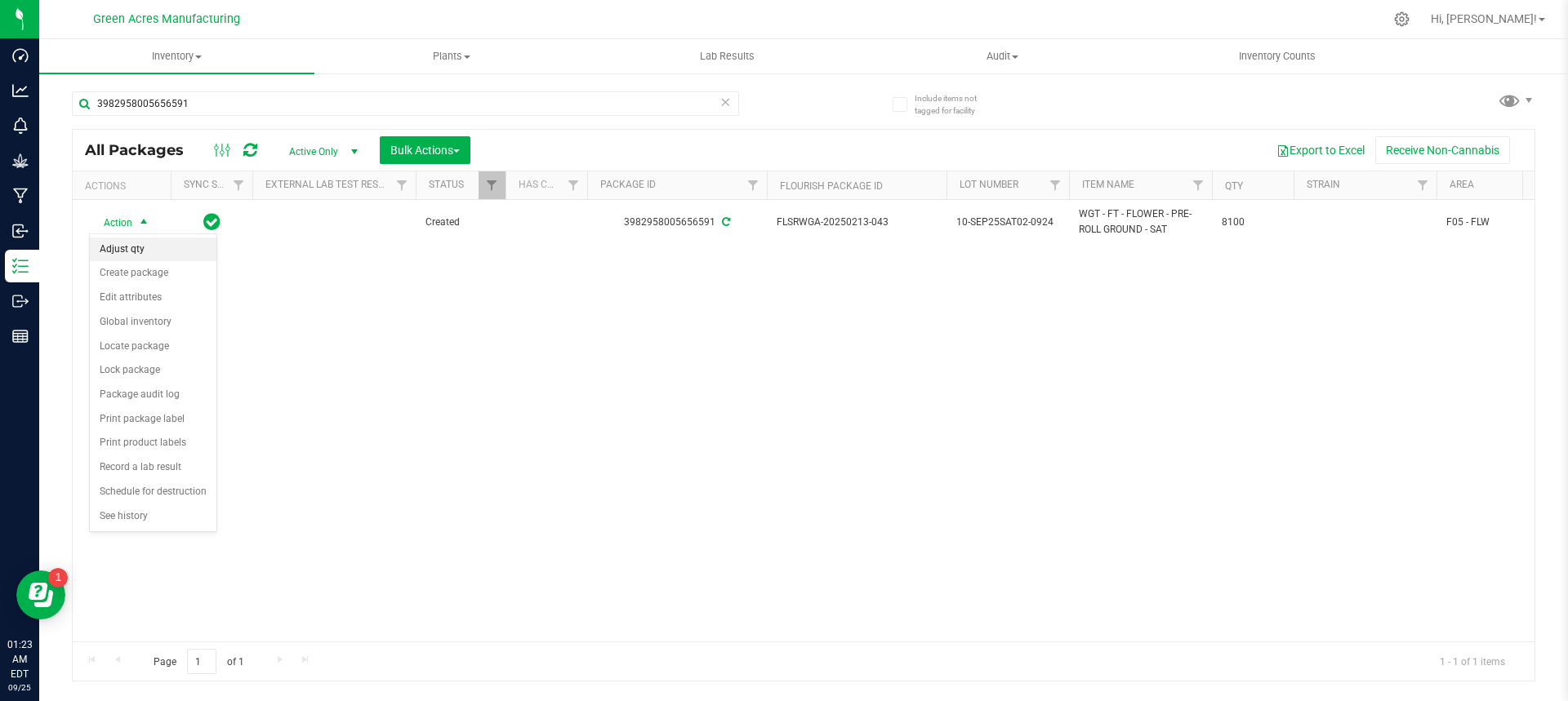
click at [133, 245] on li "Adjust qty" at bounding box center [153, 250] width 127 height 24
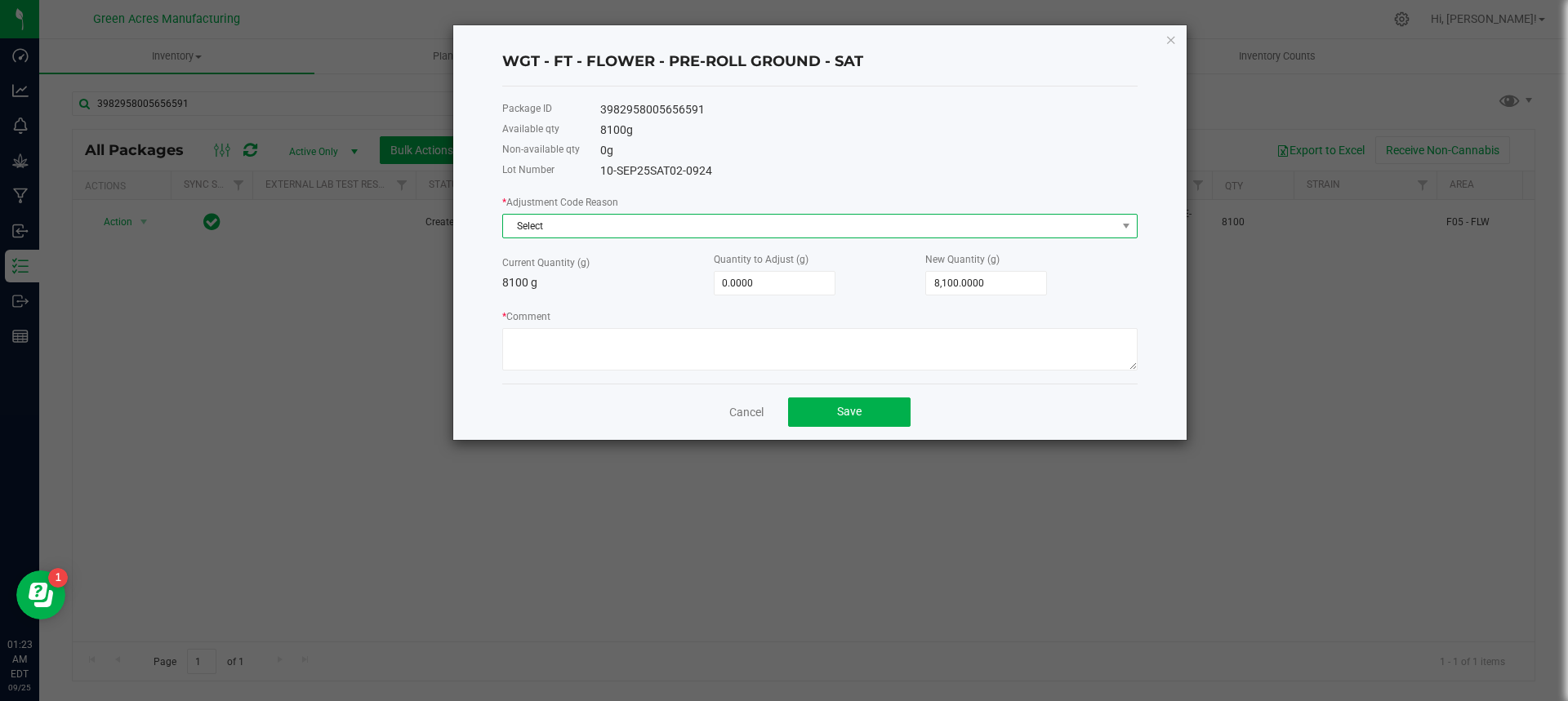
click at [604, 219] on span "Select" at bounding box center [809, 226] width 614 height 23
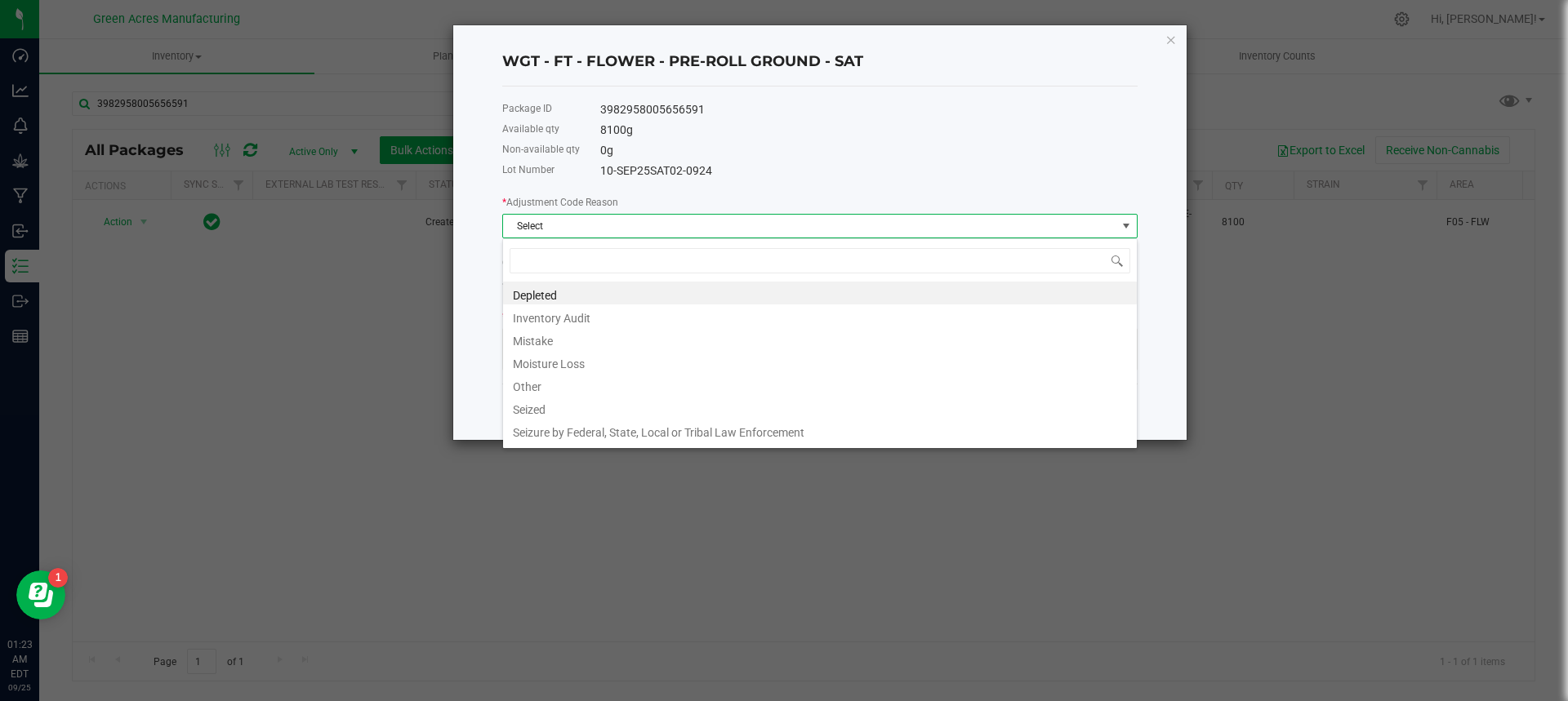
scroll to position [24, 635]
click at [586, 344] on li "Mistake" at bounding box center [819, 338] width 634 height 23
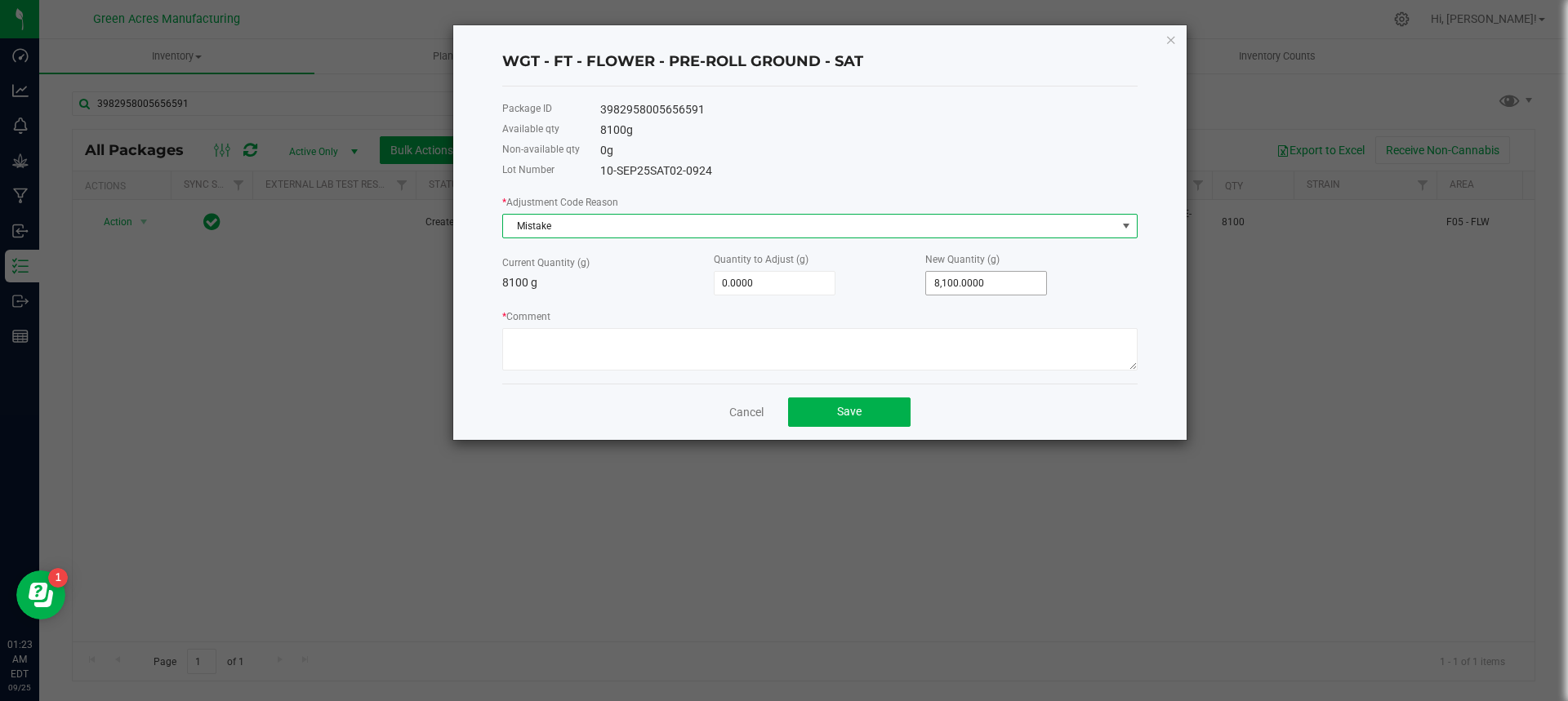
type input "8100"
click at [1010, 292] on input "8100" at bounding box center [987, 283] width 120 height 23
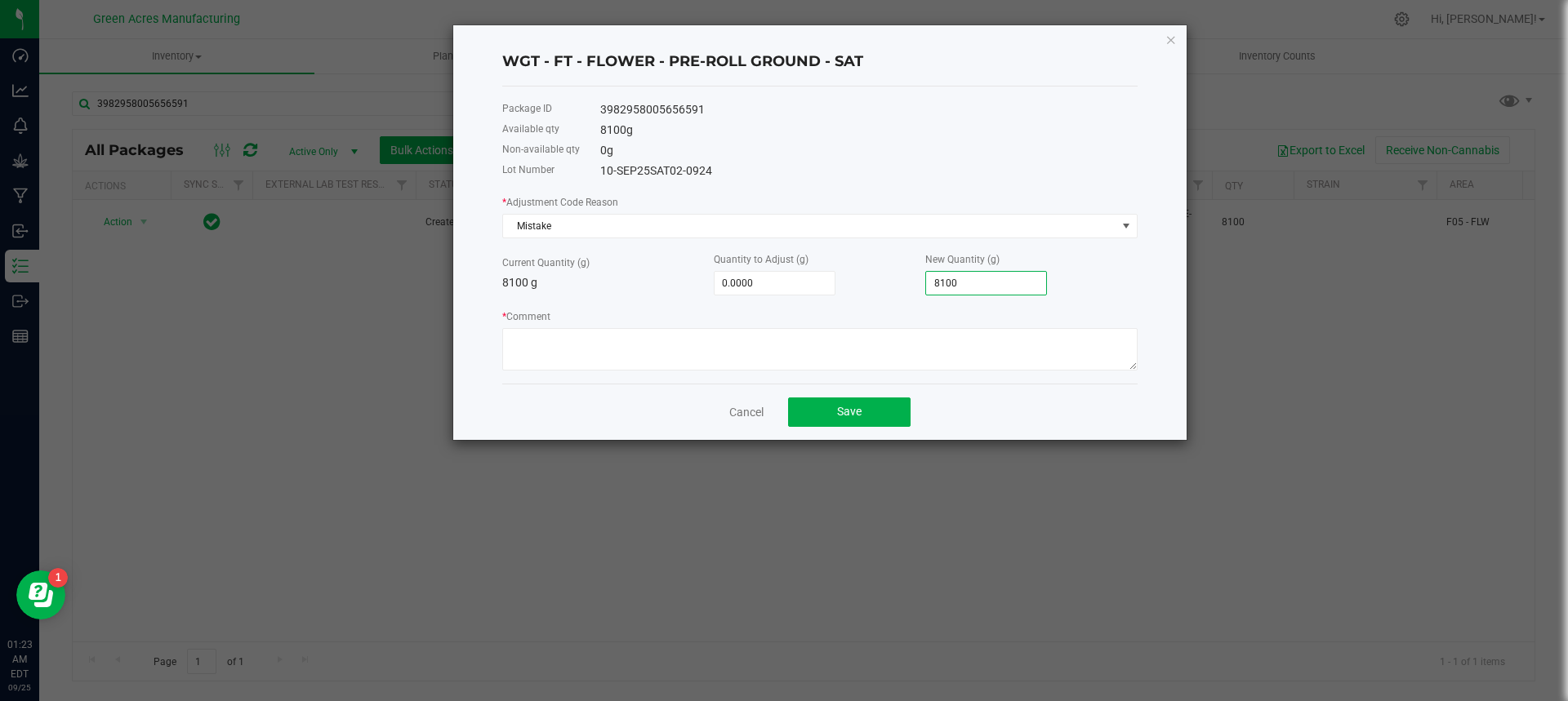
click at [1010, 292] on input "8100" at bounding box center [987, 283] width 120 height 23
type input "-8,098.0000"
type input "2"
type input "-8,076.0000"
type input "24"
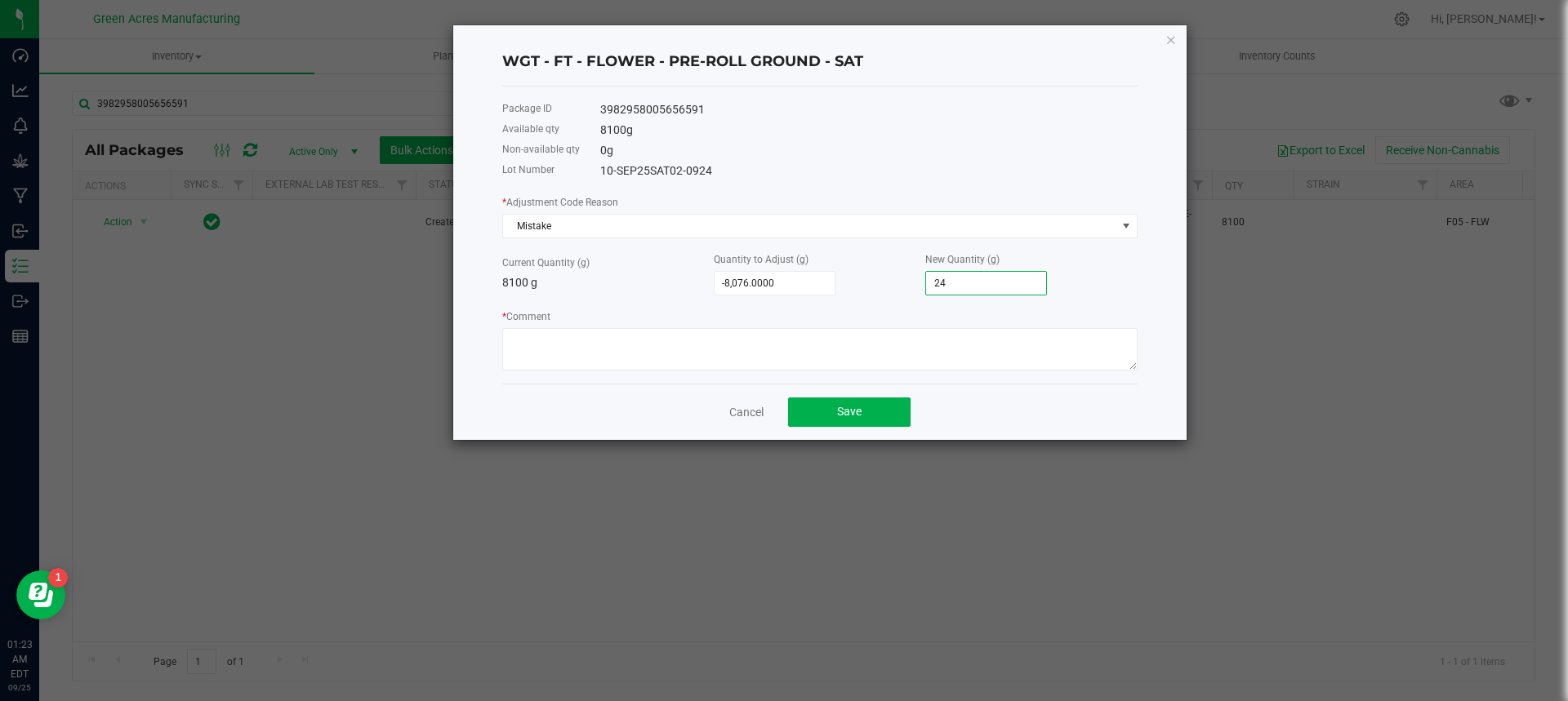
type input "-7,860.0000"
type input "240"
type input "-5,698.0000"
type input "2,402.0000"
click at [895, 356] on textarea "* Comment" at bounding box center [819, 349] width 635 height 42
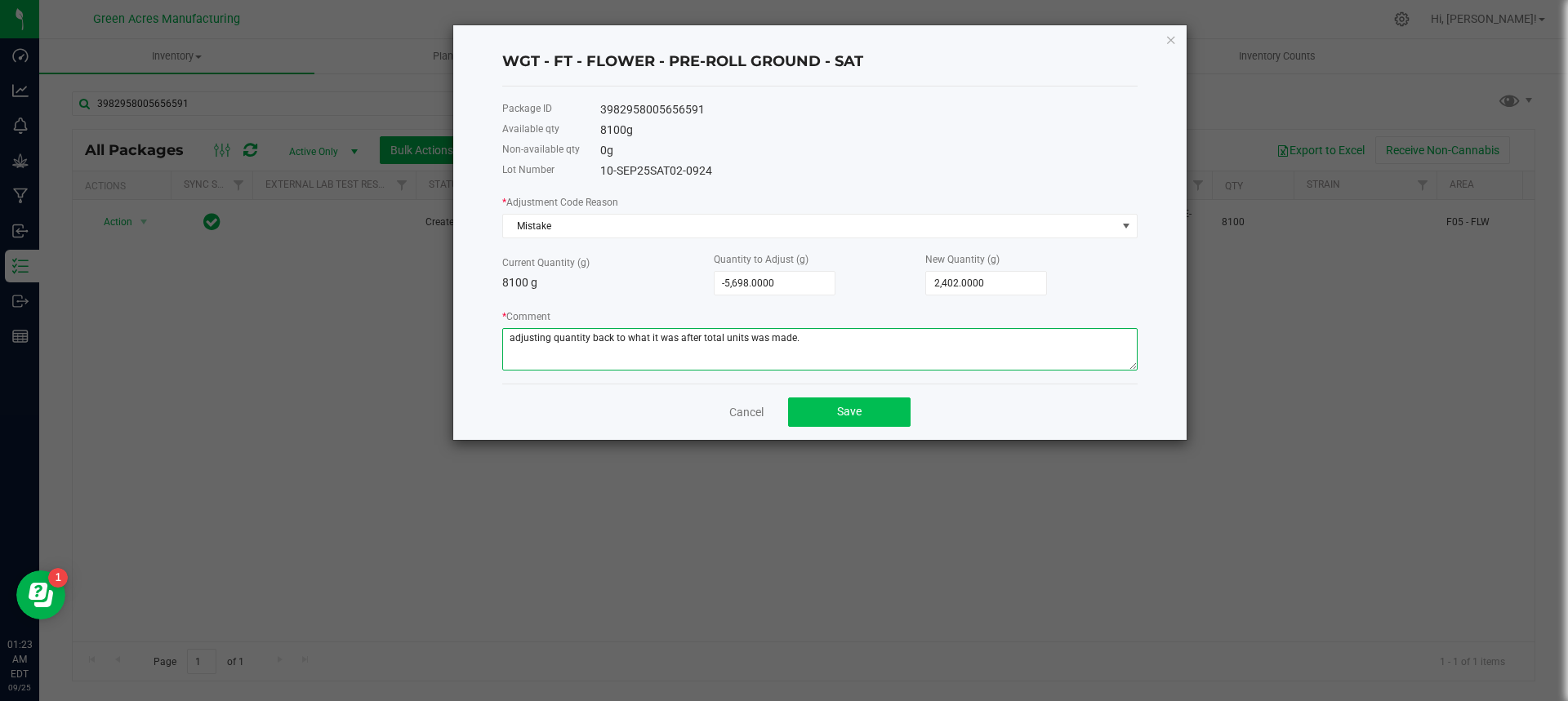
type textarea "adjusting quantity back to what it was after total units was made."
click at [895, 414] on button "Save" at bounding box center [849, 412] width 122 height 30
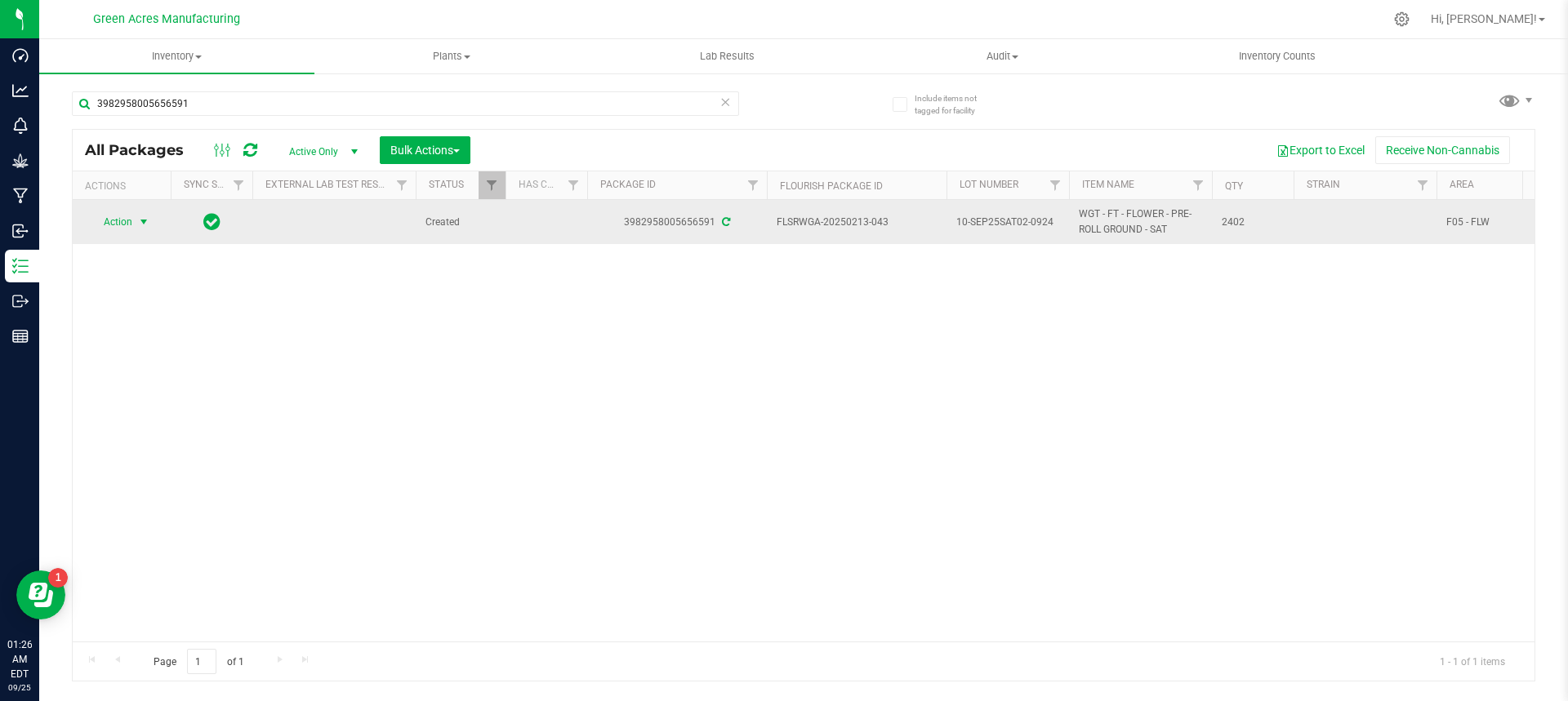
click at [141, 217] on span "select" at bounding box center [143, 222] width 13 height 13
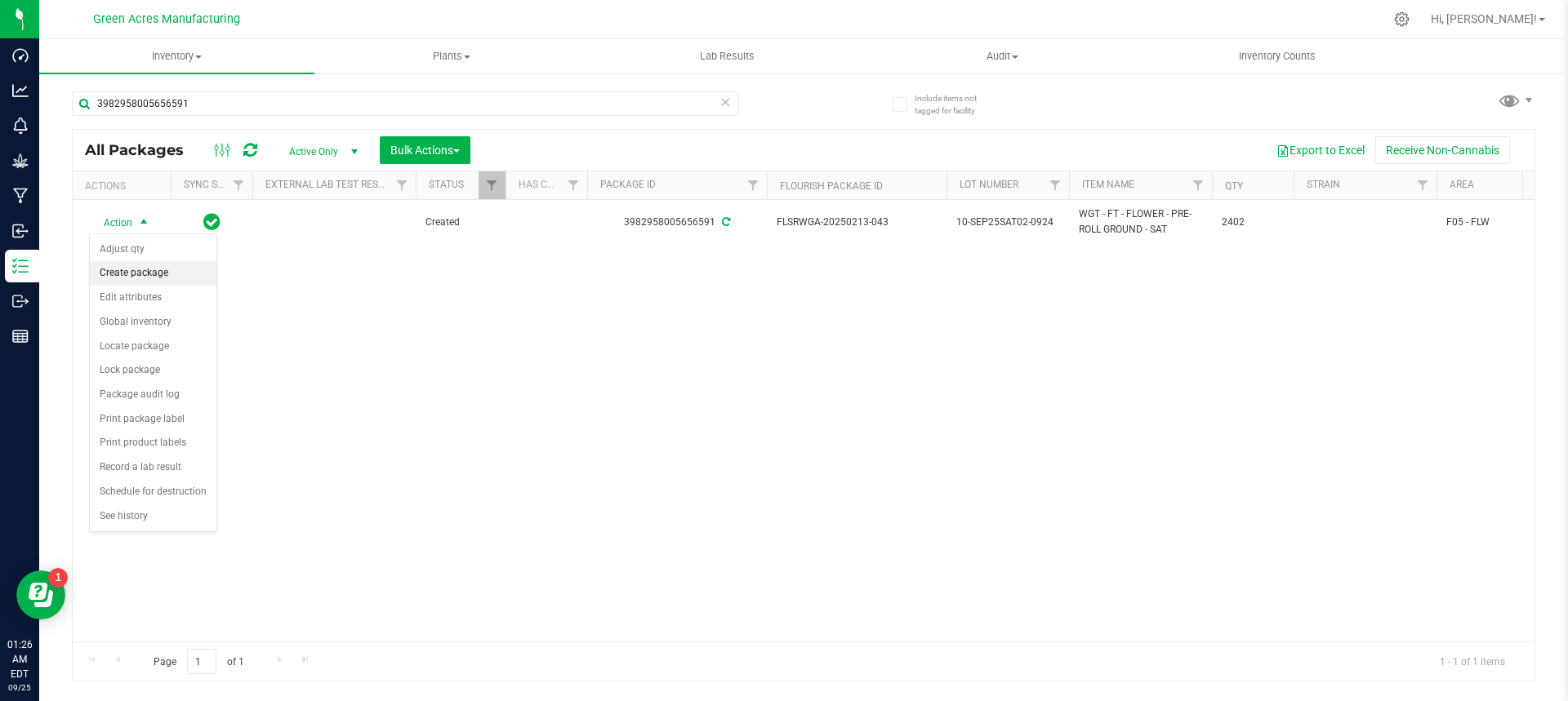
click at [157, 267] on li "Create package" at bounding box center [153, 273] width 127 height 24
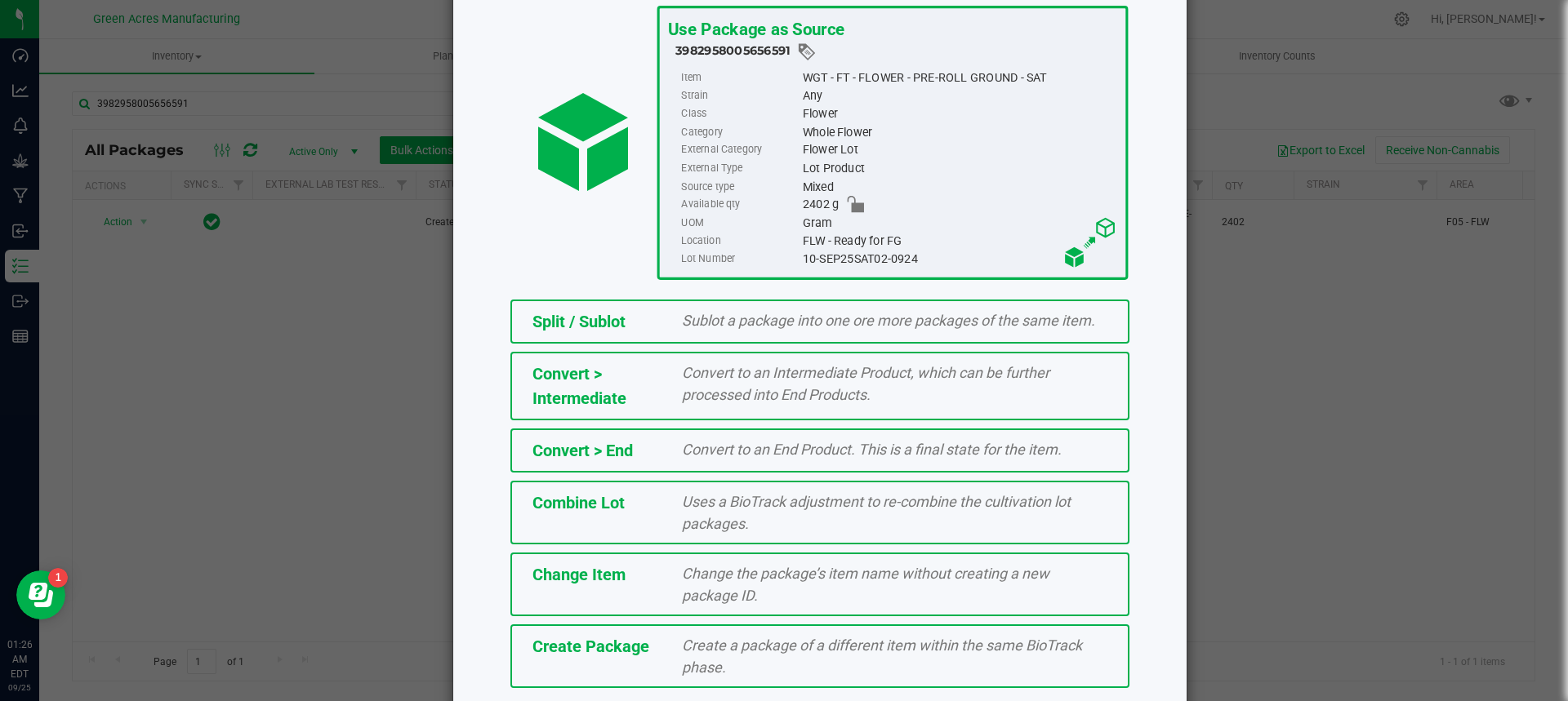
scroll to position [166, 0]
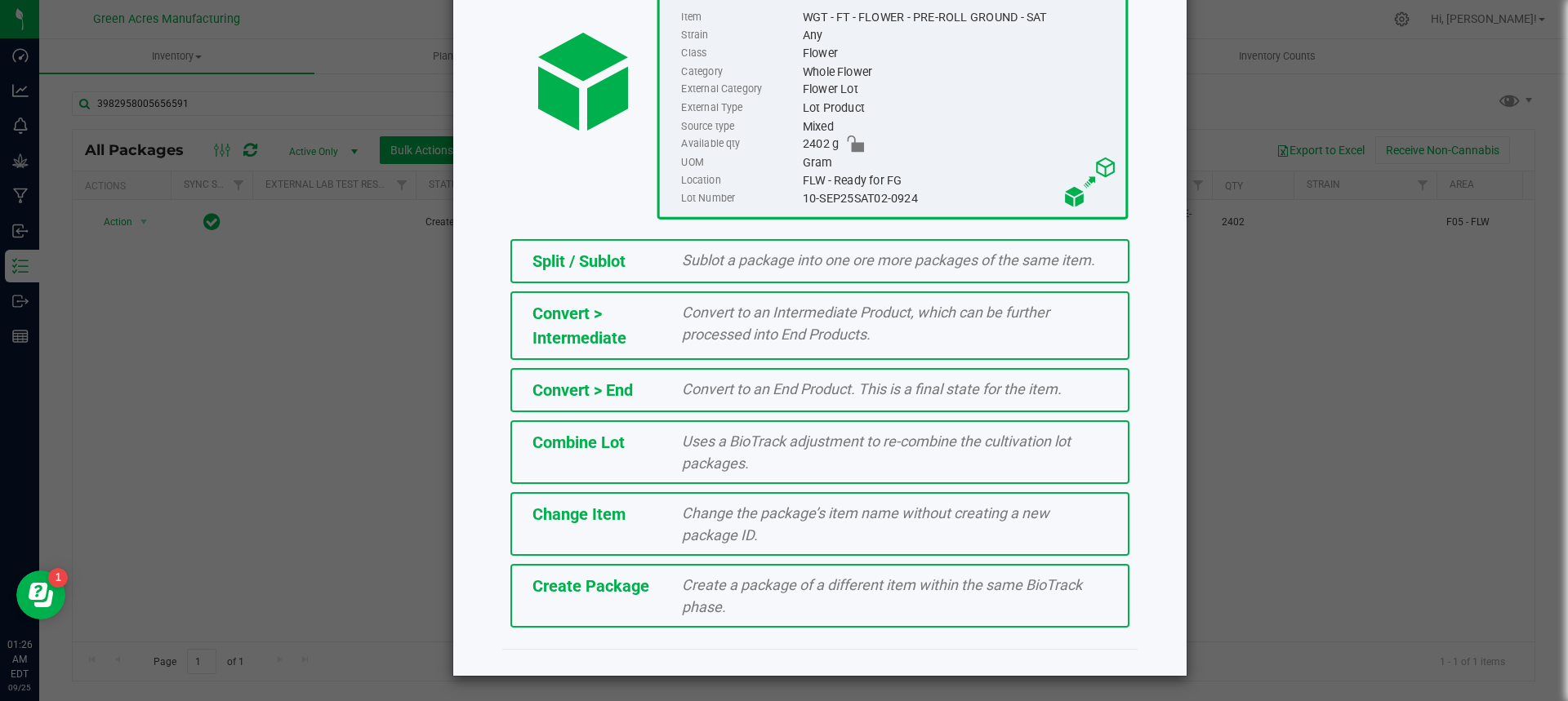
click at [722, 583] on span "Create a package of a different item within the same BioTrack phase." at bounding box center [882, 596] width 400 height 39
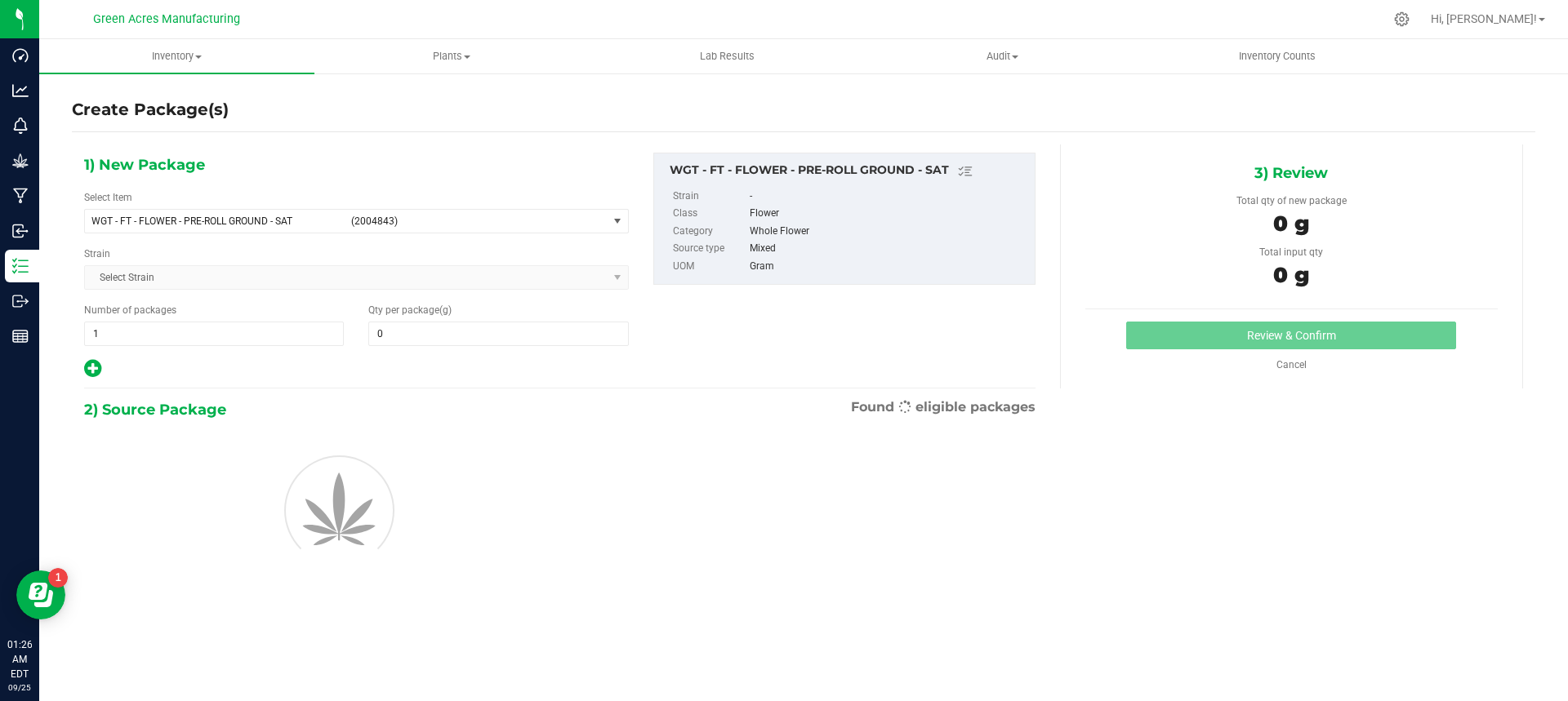
type input "0.0000"
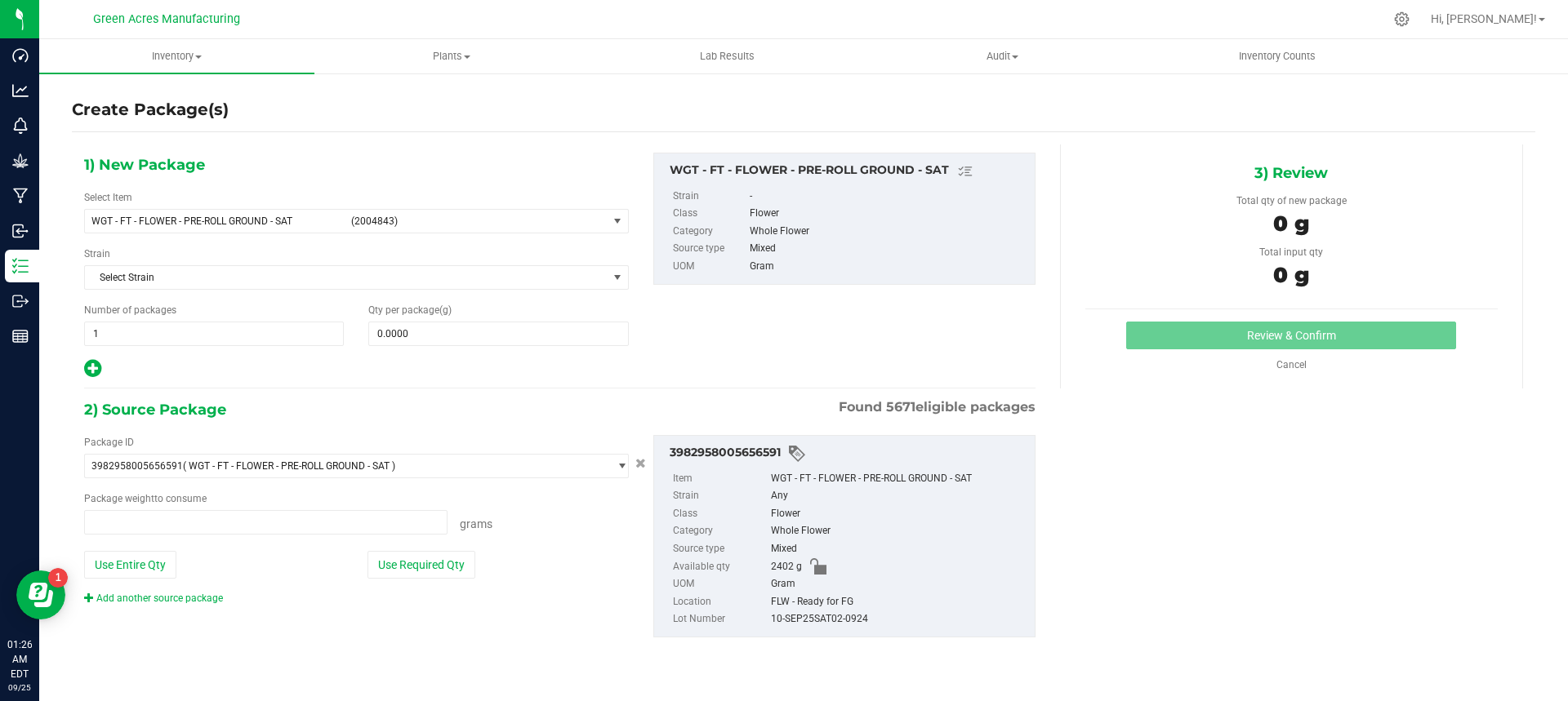
type input "0.0000 g"
click at [413, 341] on span at bounding box center [499, 333] width 260 height 24
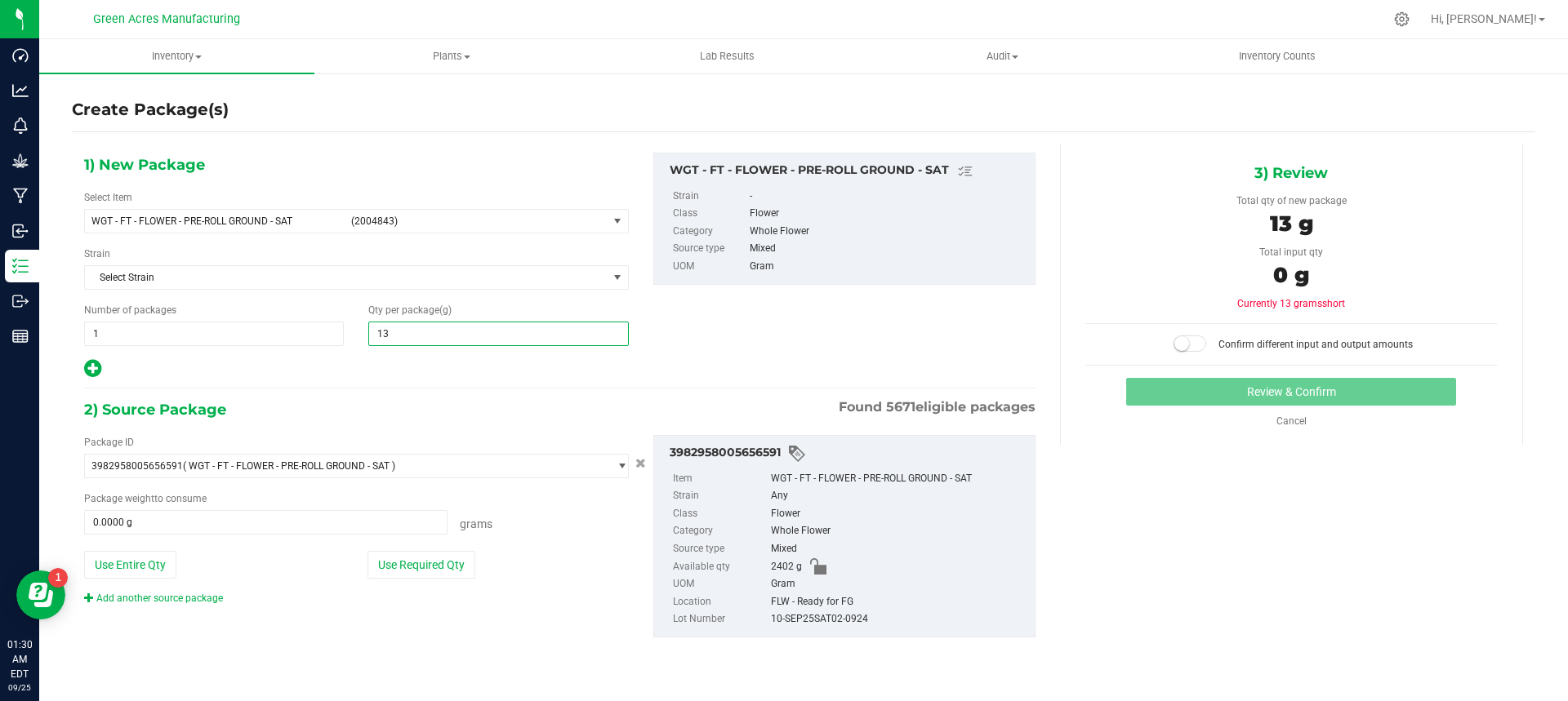
type input "130"
type input "130.0000"
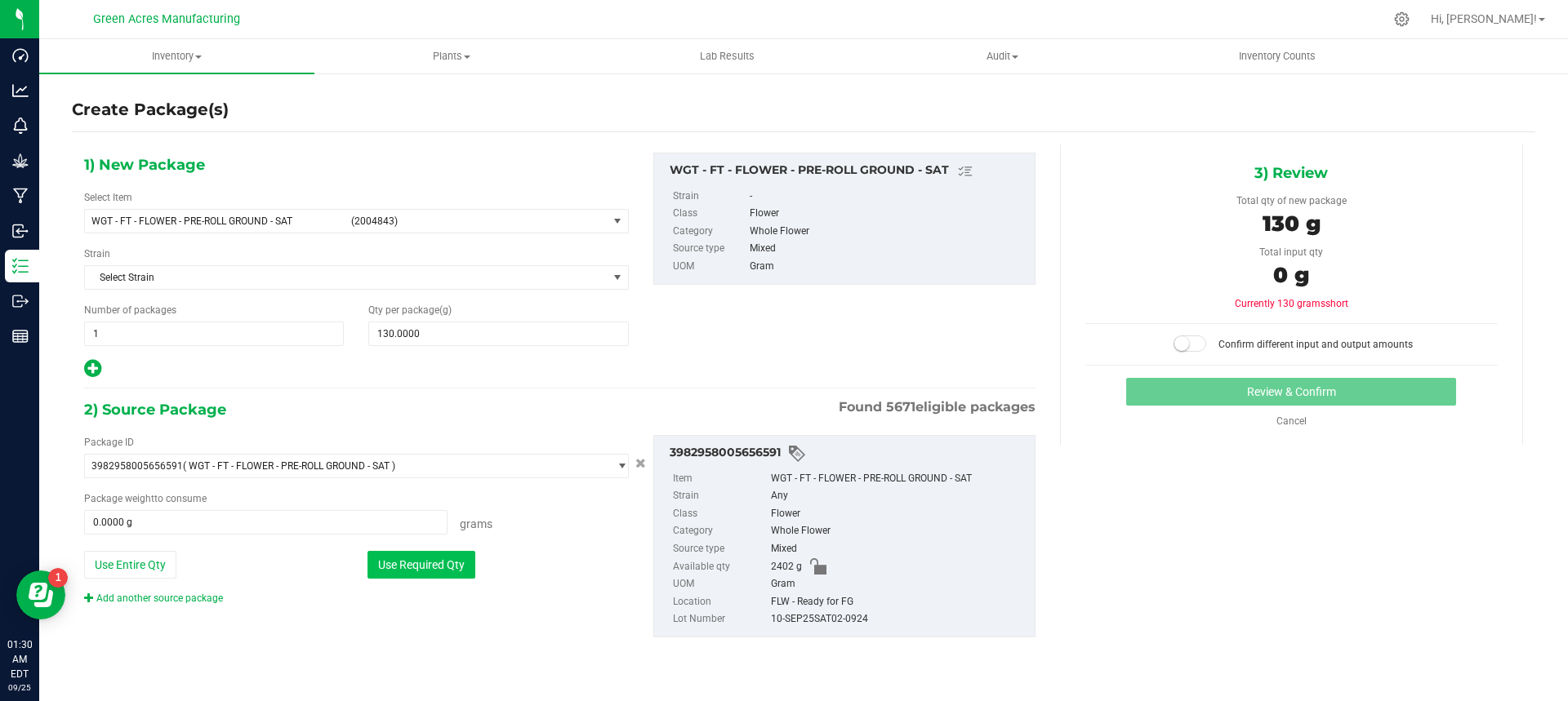
click at [442, 559] on button "Use Required Qty" at bounding box center [422, 564] width 108 height 28
type input "130.0000 g"
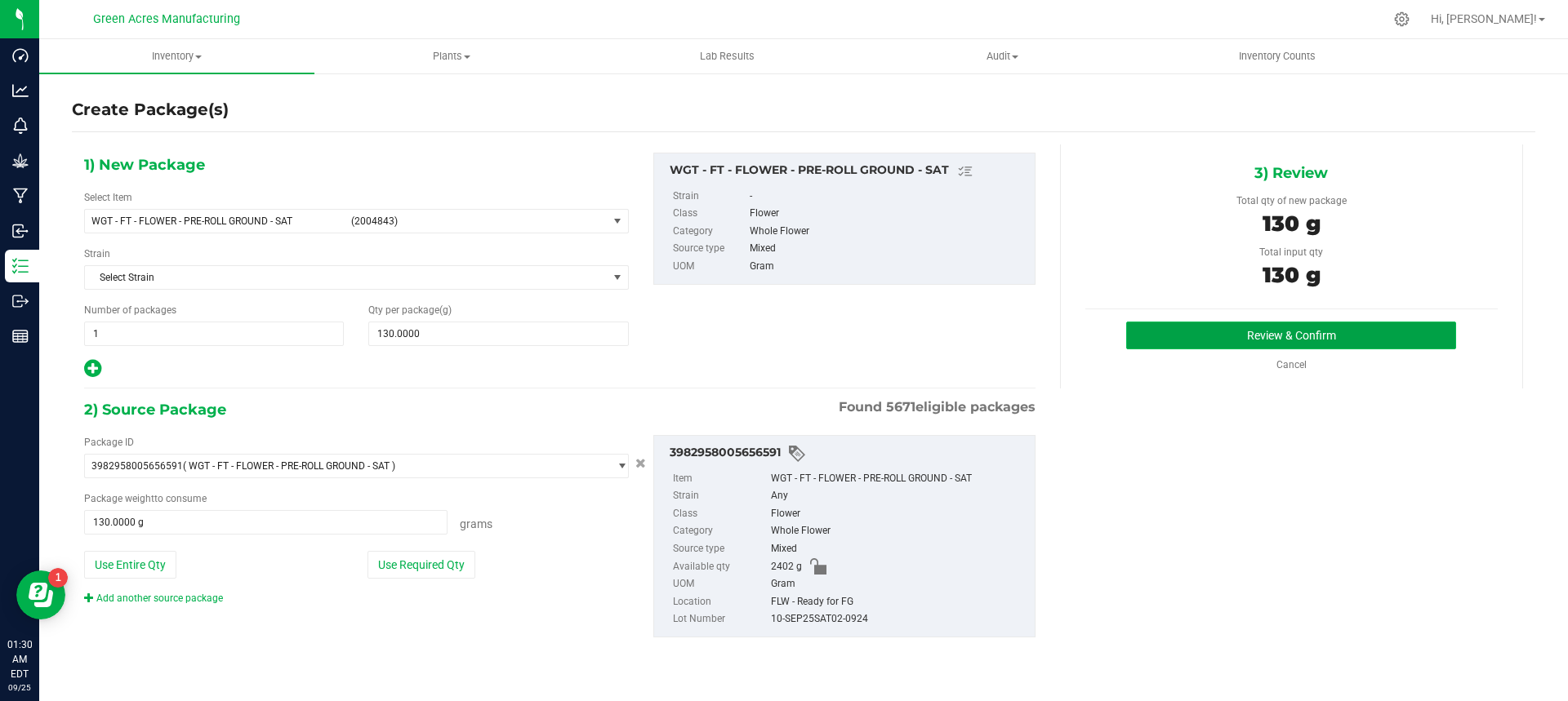
click at [1298, 327] on button "Review & Confirm" at bounding box center [1291, 335] width 330 height 28
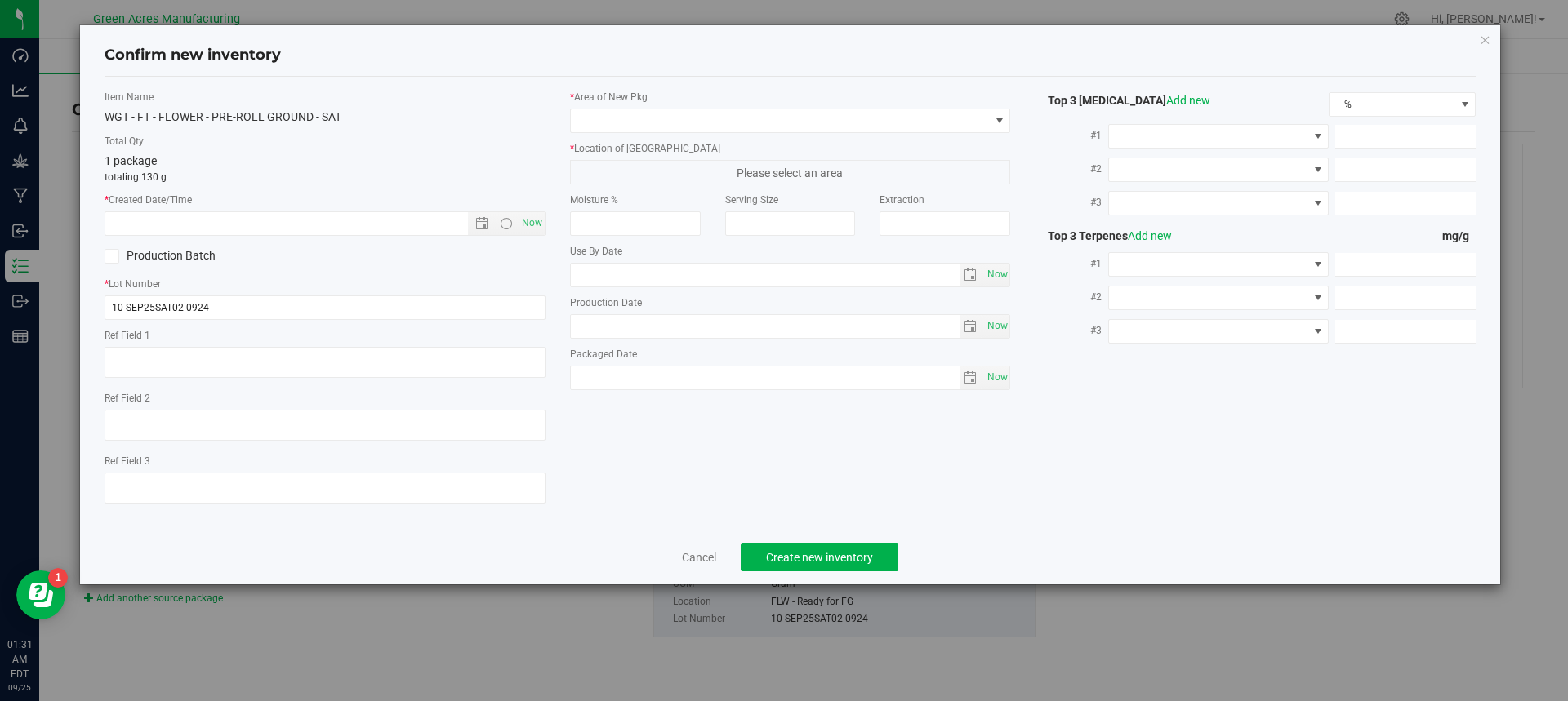
type textarea "Low Potency"
type textarea "17.7%"
click at [530, 229] on span "Now" at bounding box center [532, 224] width 28 height 24
type input "[DATE] 1:31 AM"
click at [645, 135] on div "* Area of [GEOGRAPHIC_DATA] * Location of [GEOGRAPHIC_DATA] Please select an ar…" at bounding box center [791, 244] width 466 height 309
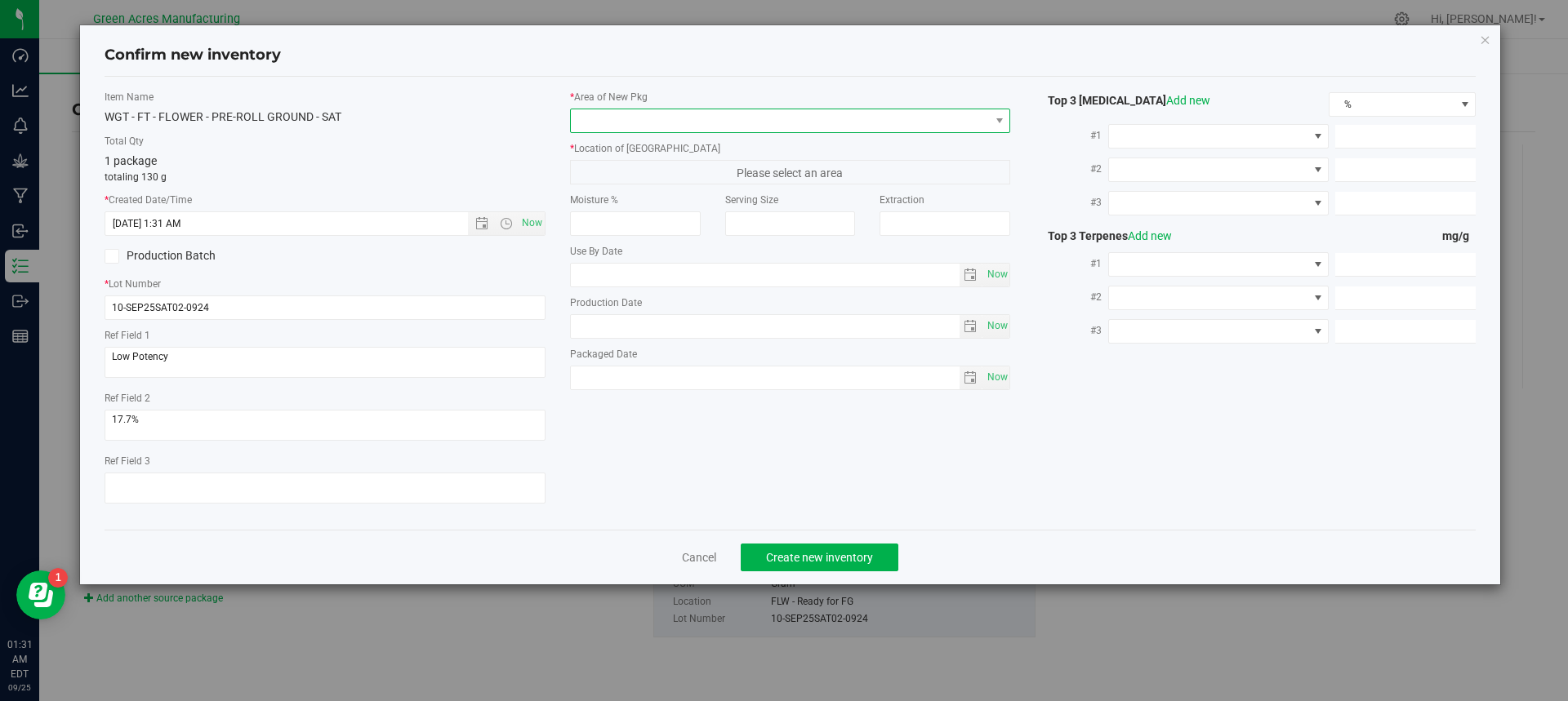
click at [674, 127] on span at bounding box center [781, 121] width 419 height 23
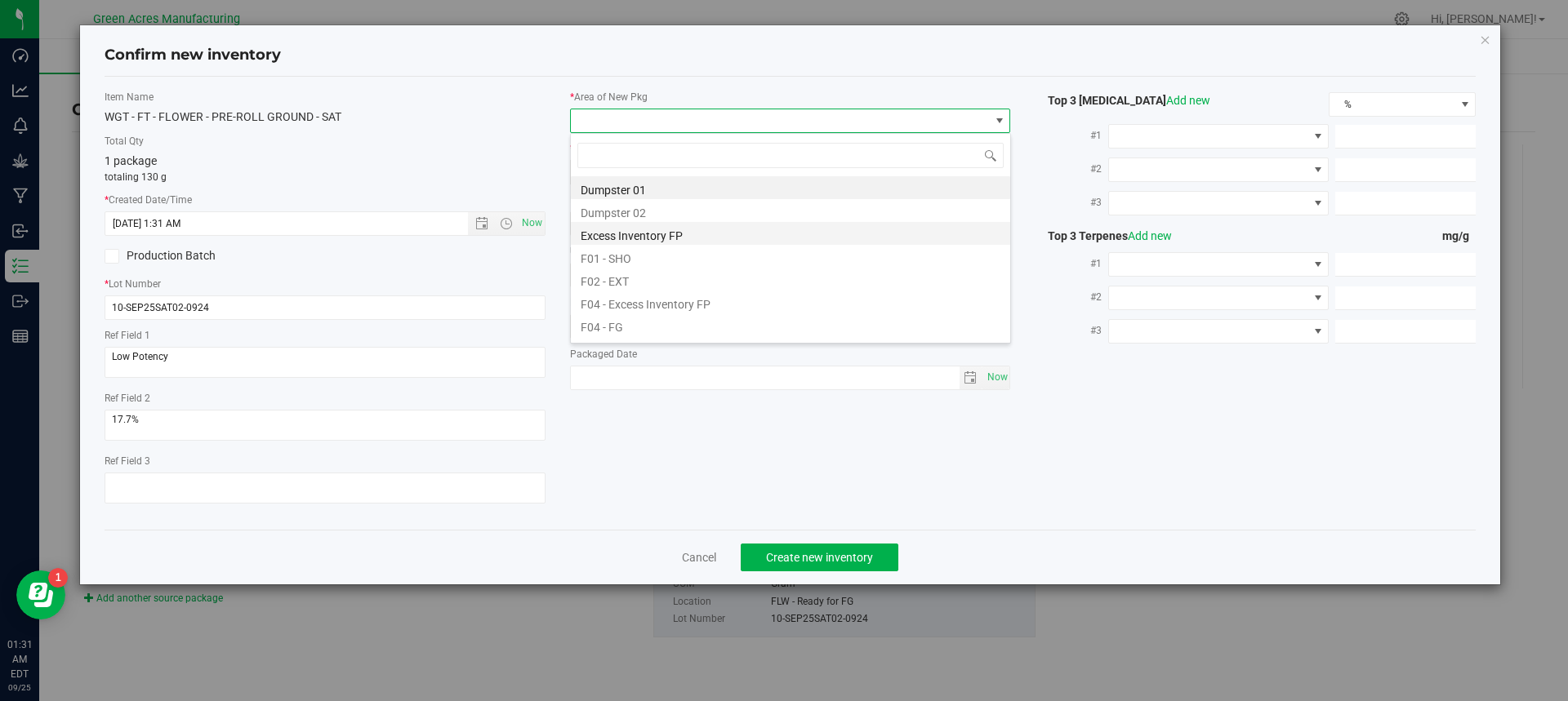
scroll to position [24, 441]
click at [658, 321] on li "F04 - FG" at bounding box center [791, 325] width 440 height 23
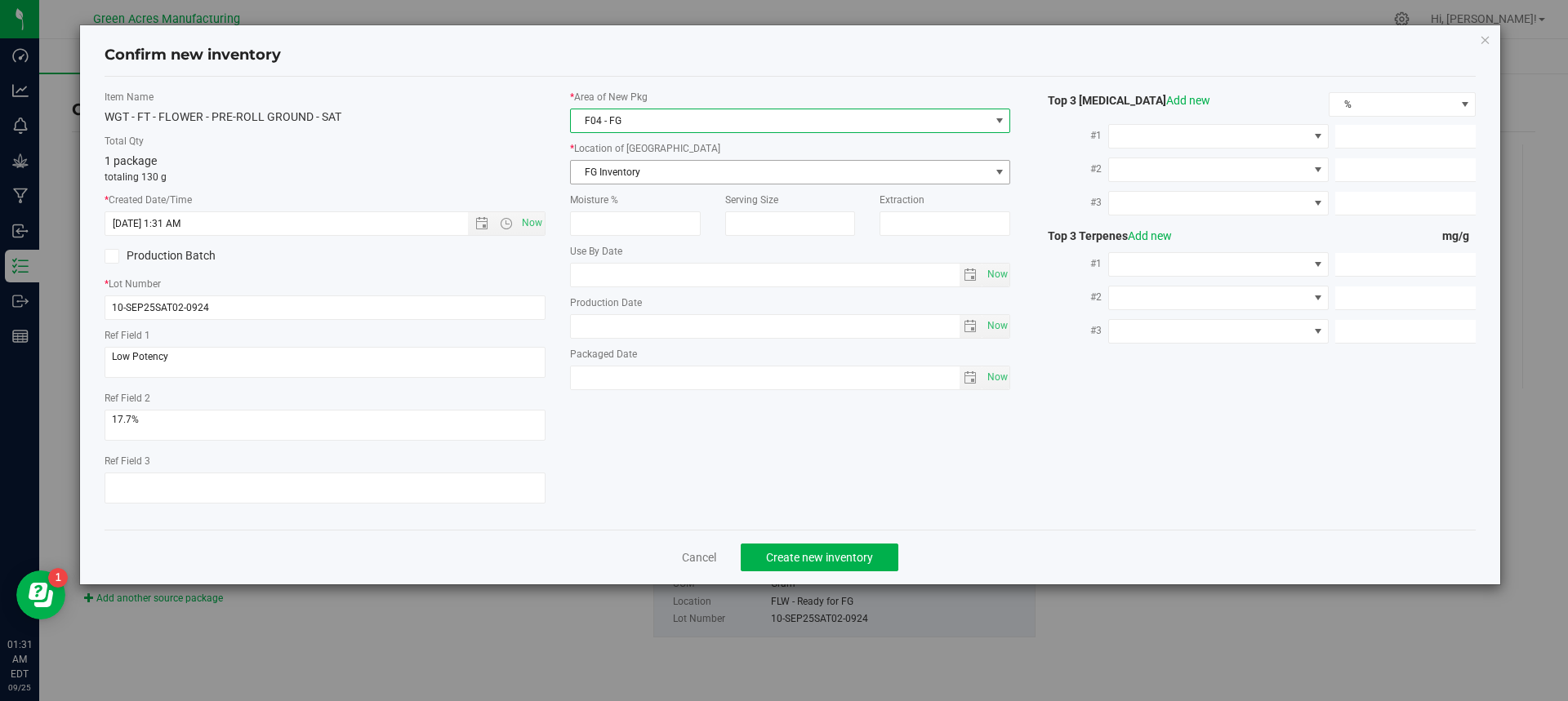
click at [664, 175] on span "FG Inventory" at bounding box center [781, 172] width 419 height 23
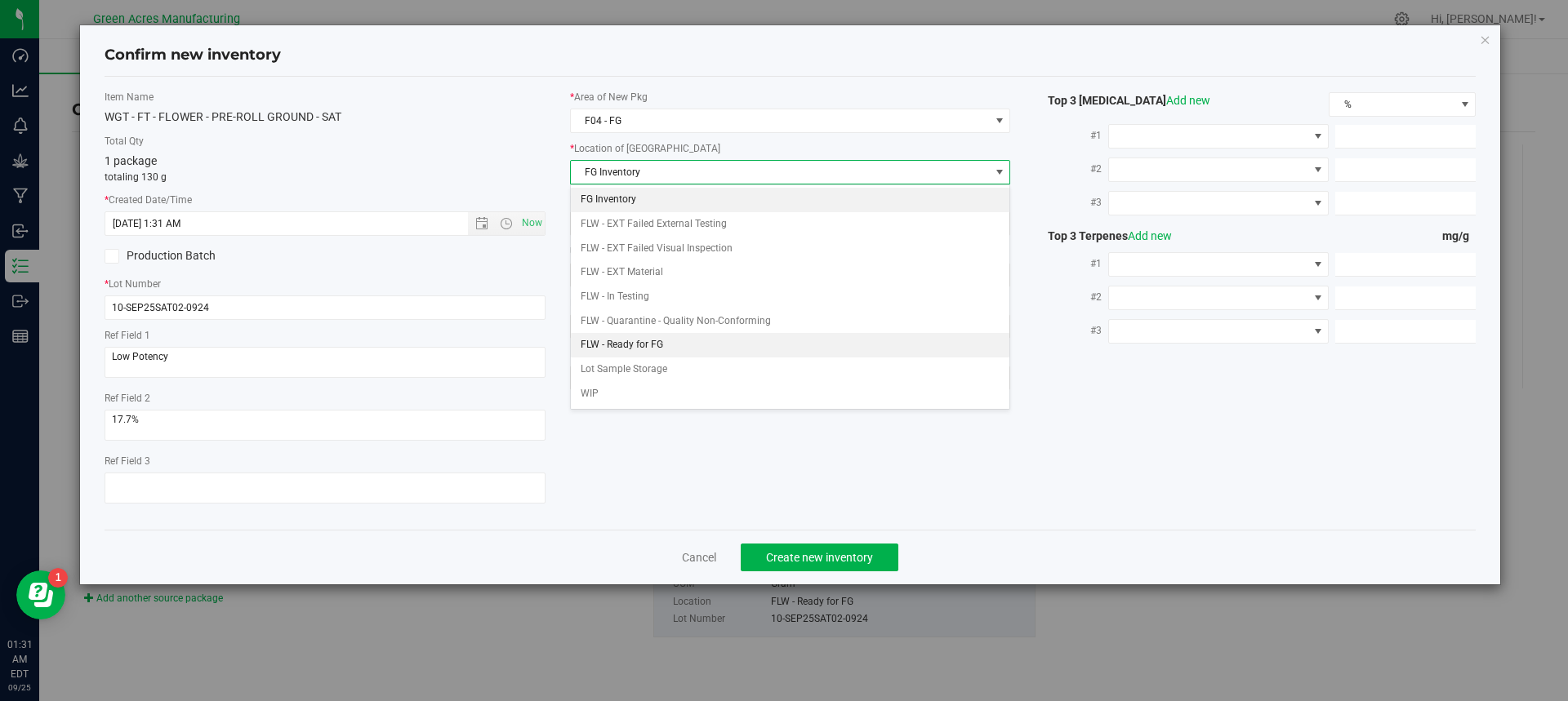
click at [650, 339] on li "FLW - Ready for FG" at bounding box center [791, 345] width 440 height 24
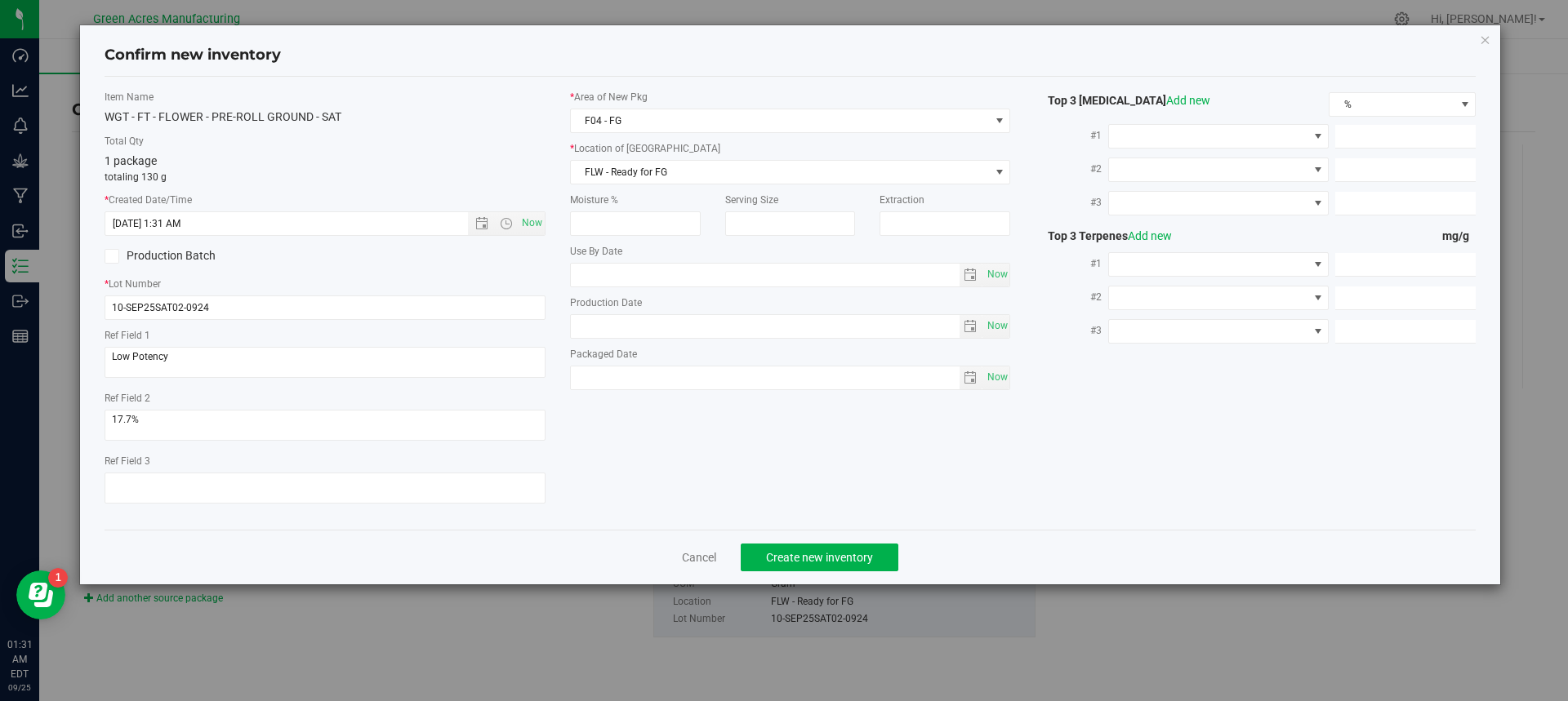
click at [540, 265] on div "Production Batch" at bounding box center [325, 256] width 466 height 24
click at [852, 557] on span "Create new inventory" at bounding box center [819, 557] width 107 height 13
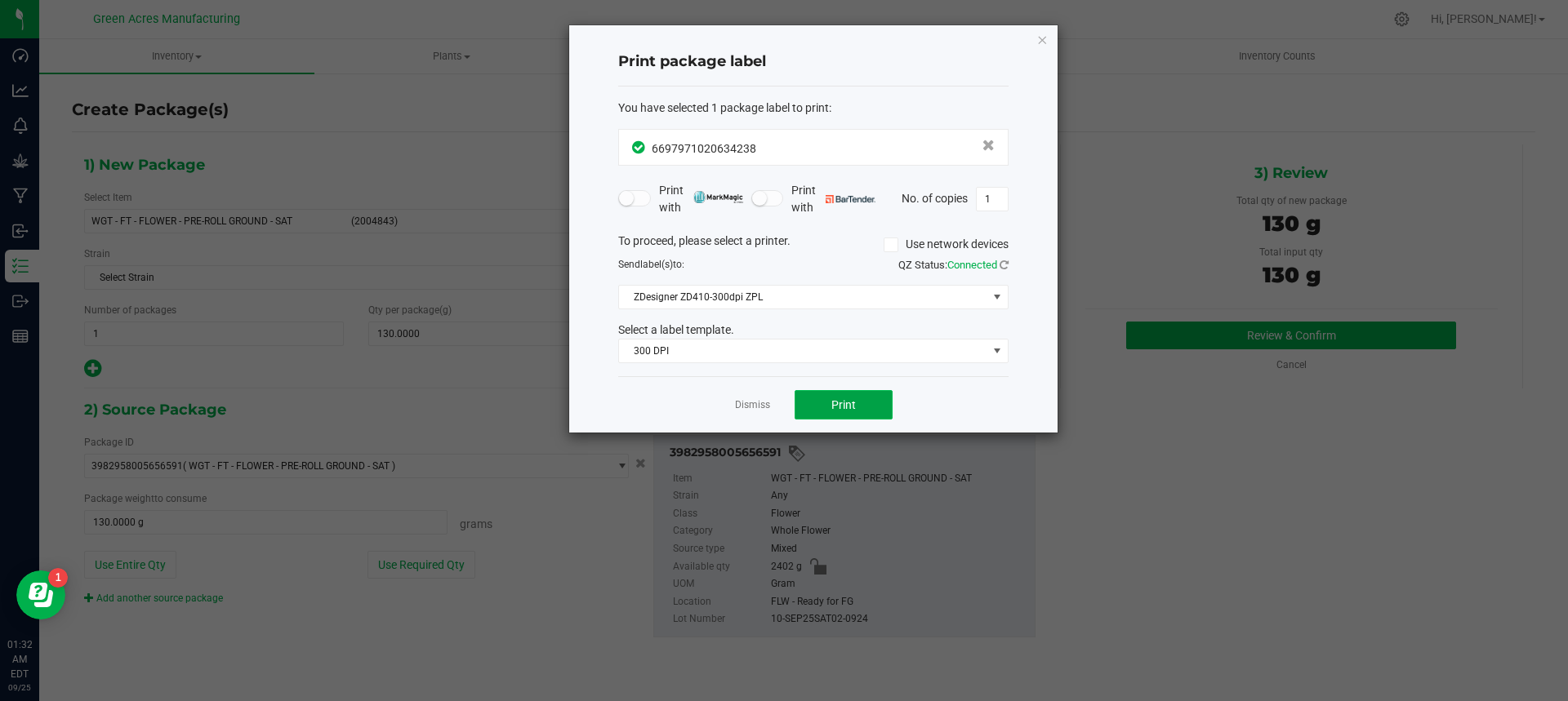
click at [833, 406] on span "Print" at bounding box center [843, 404] width 24 height 13
click at [750, 410] on link "Dismiss" at bounding box center [753, 405] width 35 height 13
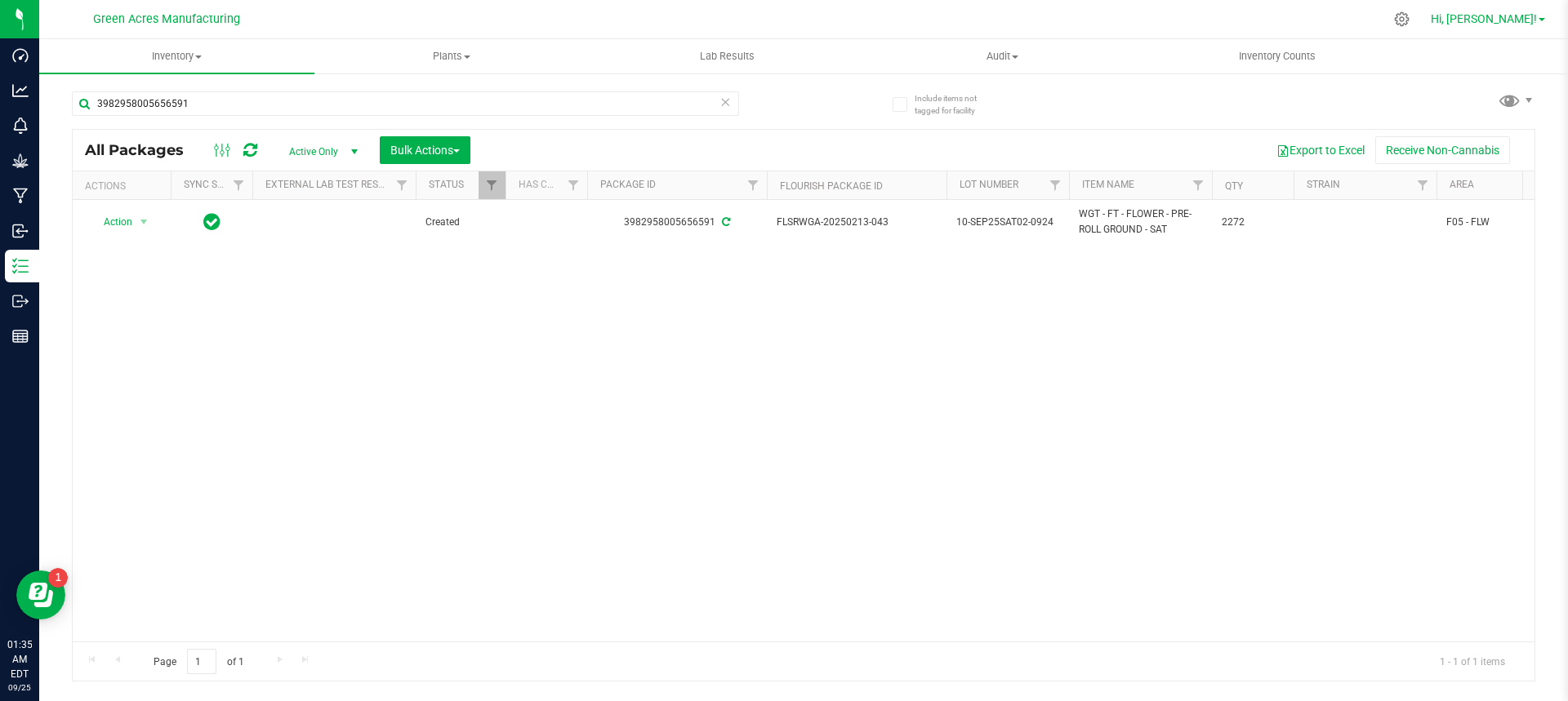
click at [1488, 20] on span "Hi, [PERSON_NAME]!" at bounding box center [1484, 19] width 106 height 13
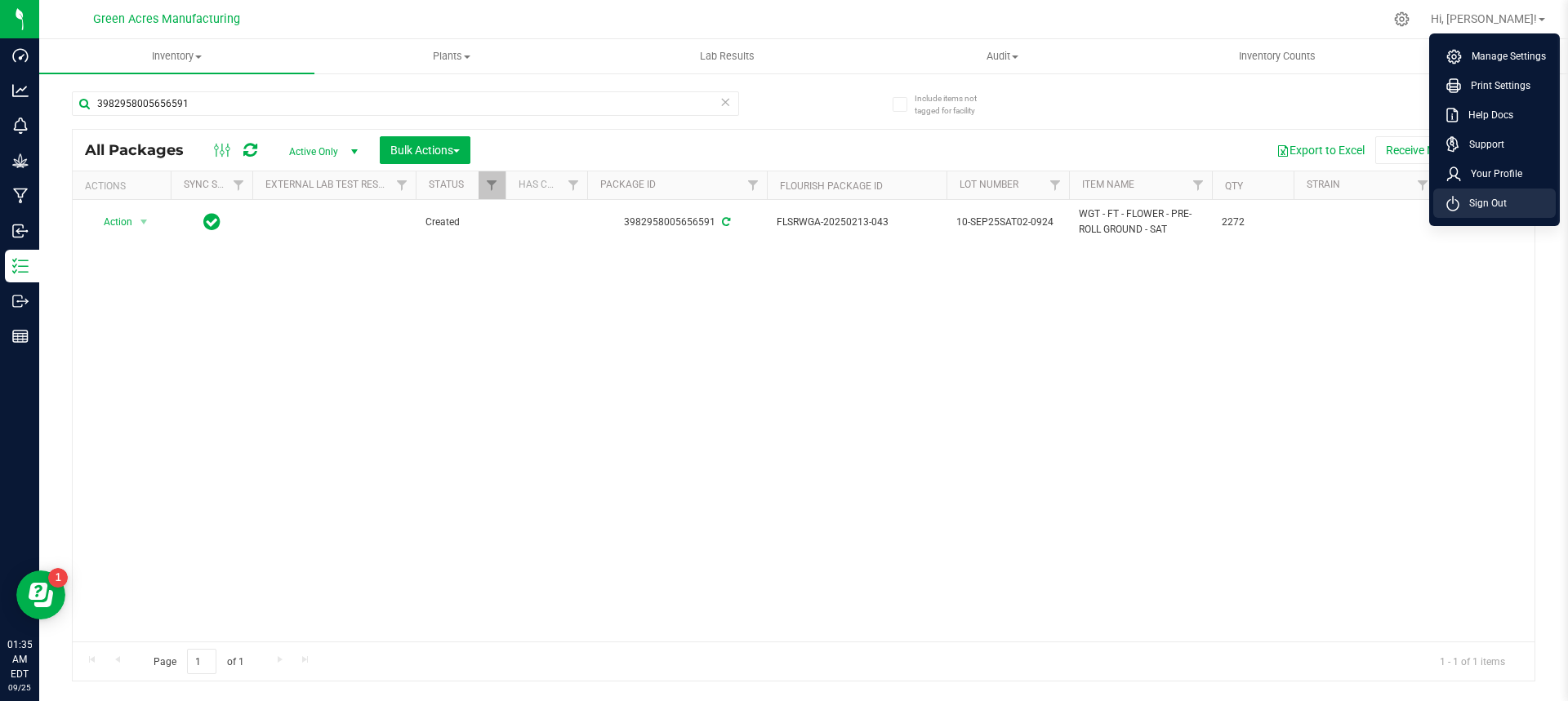
click at [1497, 208] on span "Sign Out" at bounding box center [1484, 202] width 47 height 16
